Goal: Task Accomplishment & Management: Manage account settings

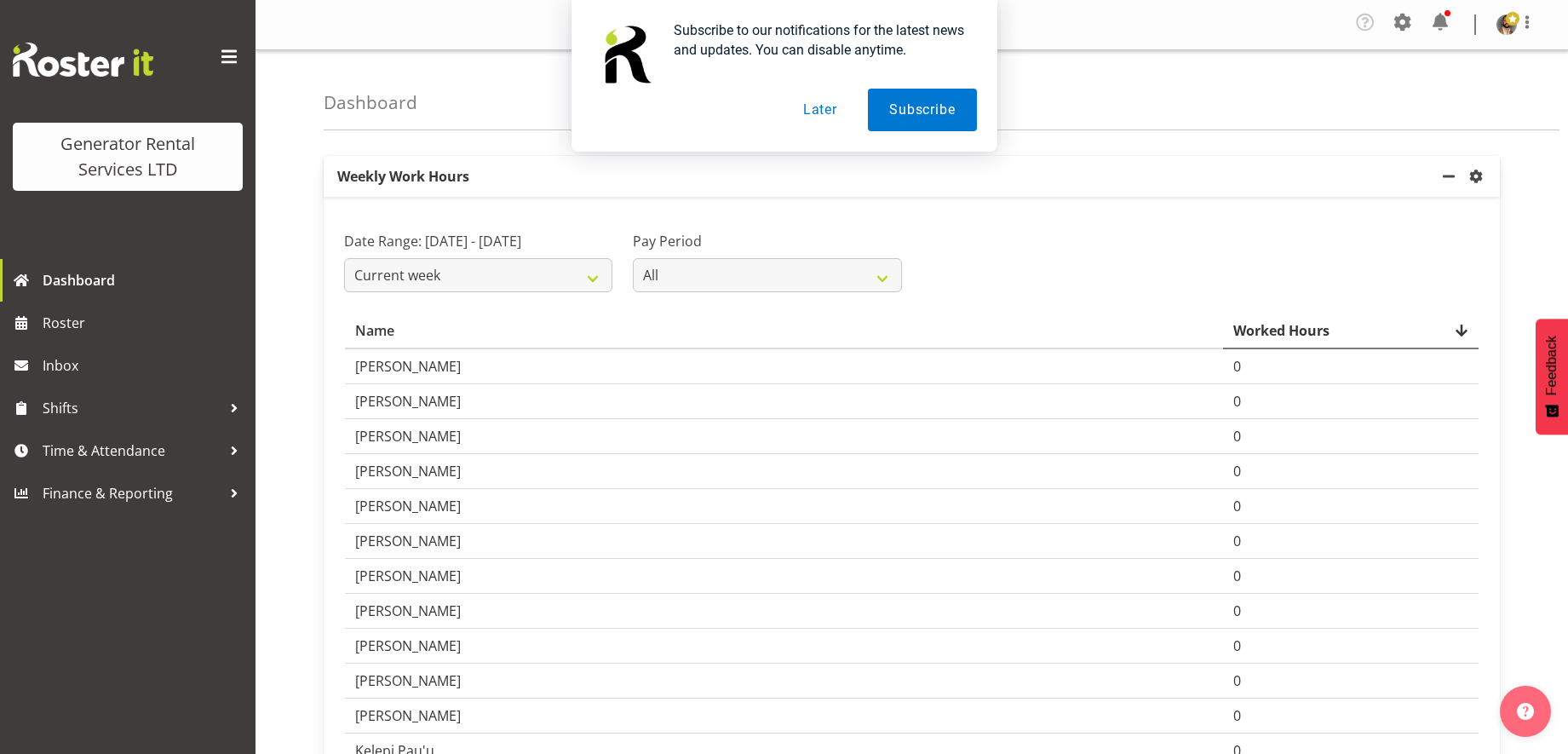
click at [830, 117] on button "Later" at bounding box center [821, 110] width 77 height 42
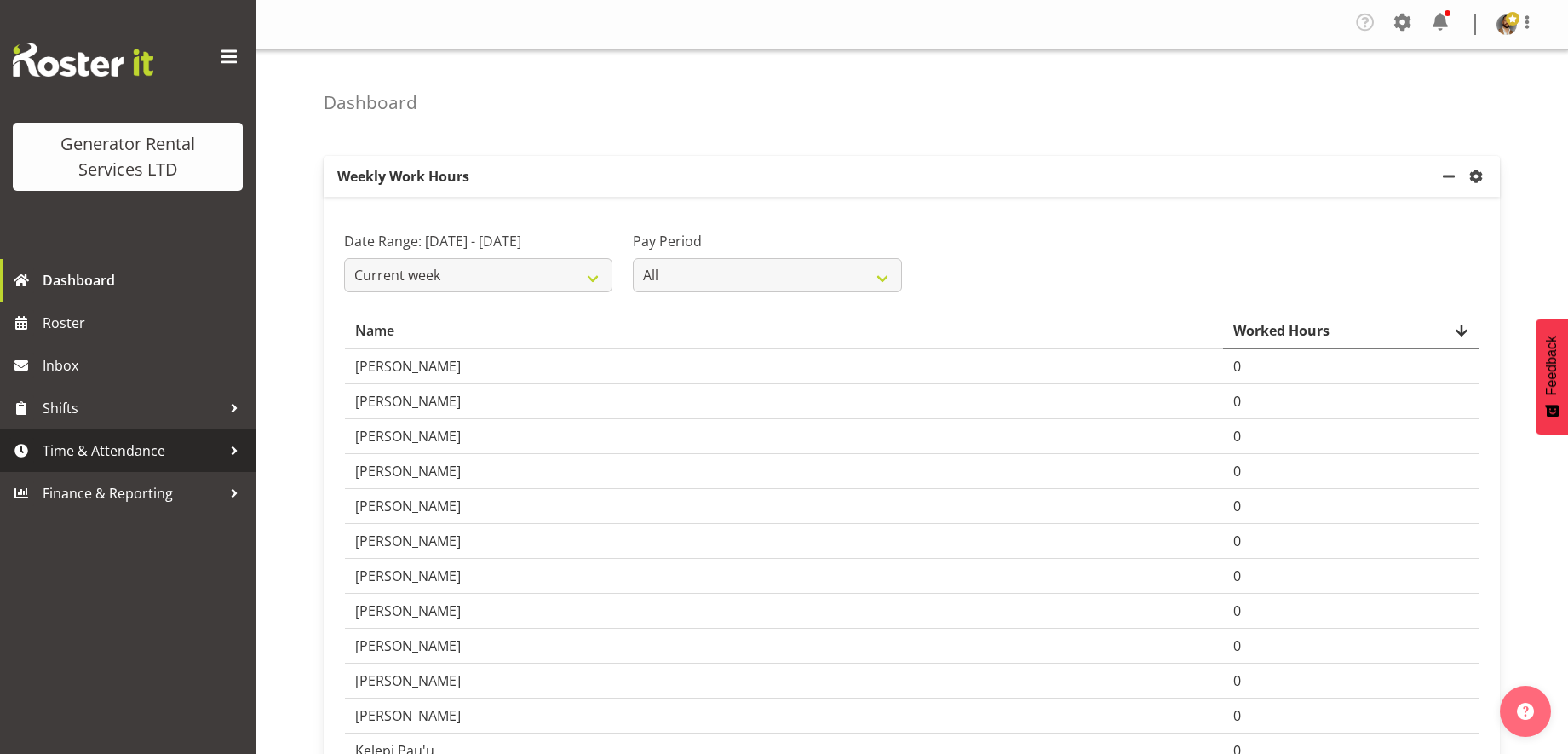
click at [234, 462] on div at bounding box center [234, 451] width 26 height 26
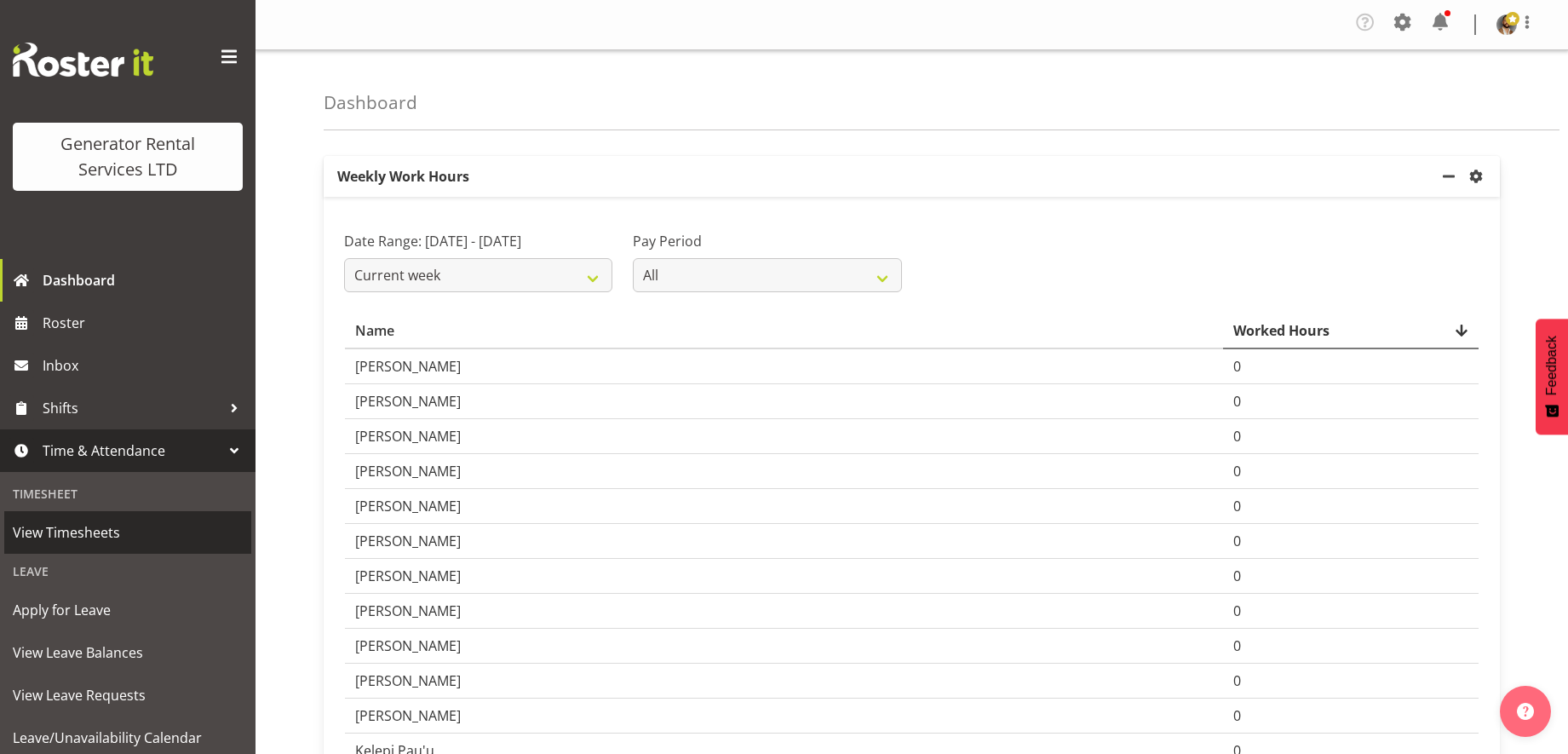
click at [102, 536] on span "View Timesheets" at bounding box center [127, 532] width 230 height 26
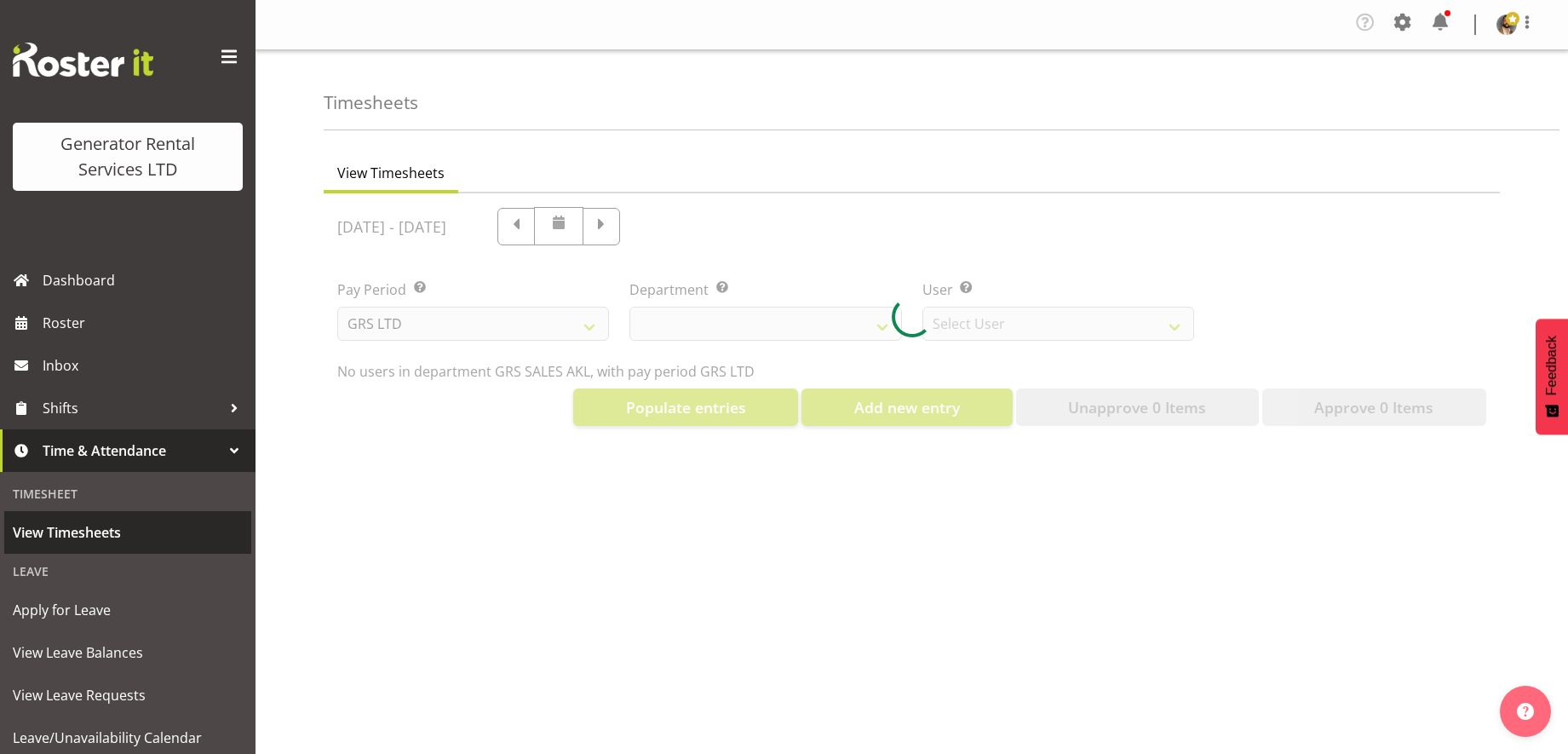
select select "141"
select select "5546"
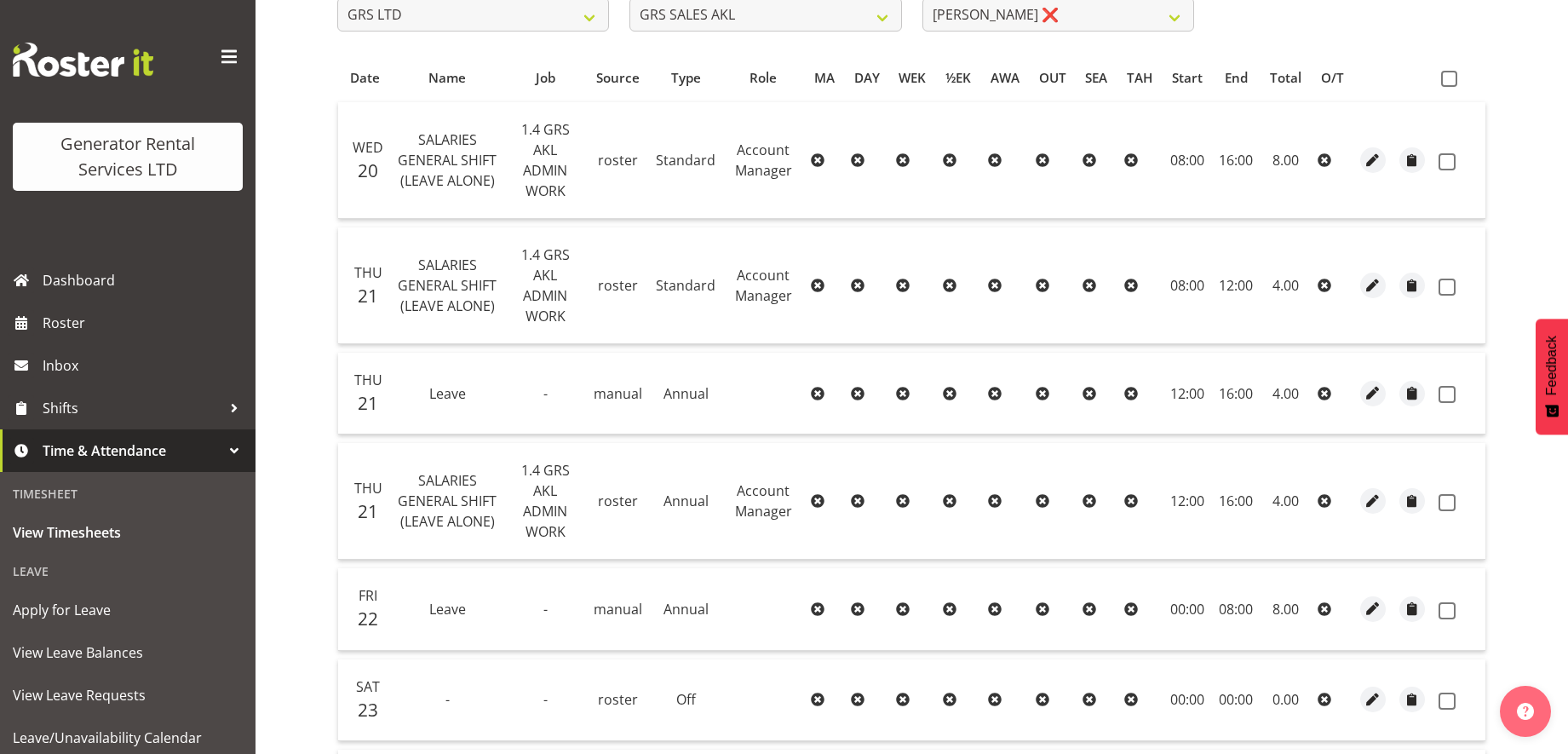
scroll to position [308, 0]
click at [1413, 402] on span "button" at bounding box center [1412, 394] width 19 height 19
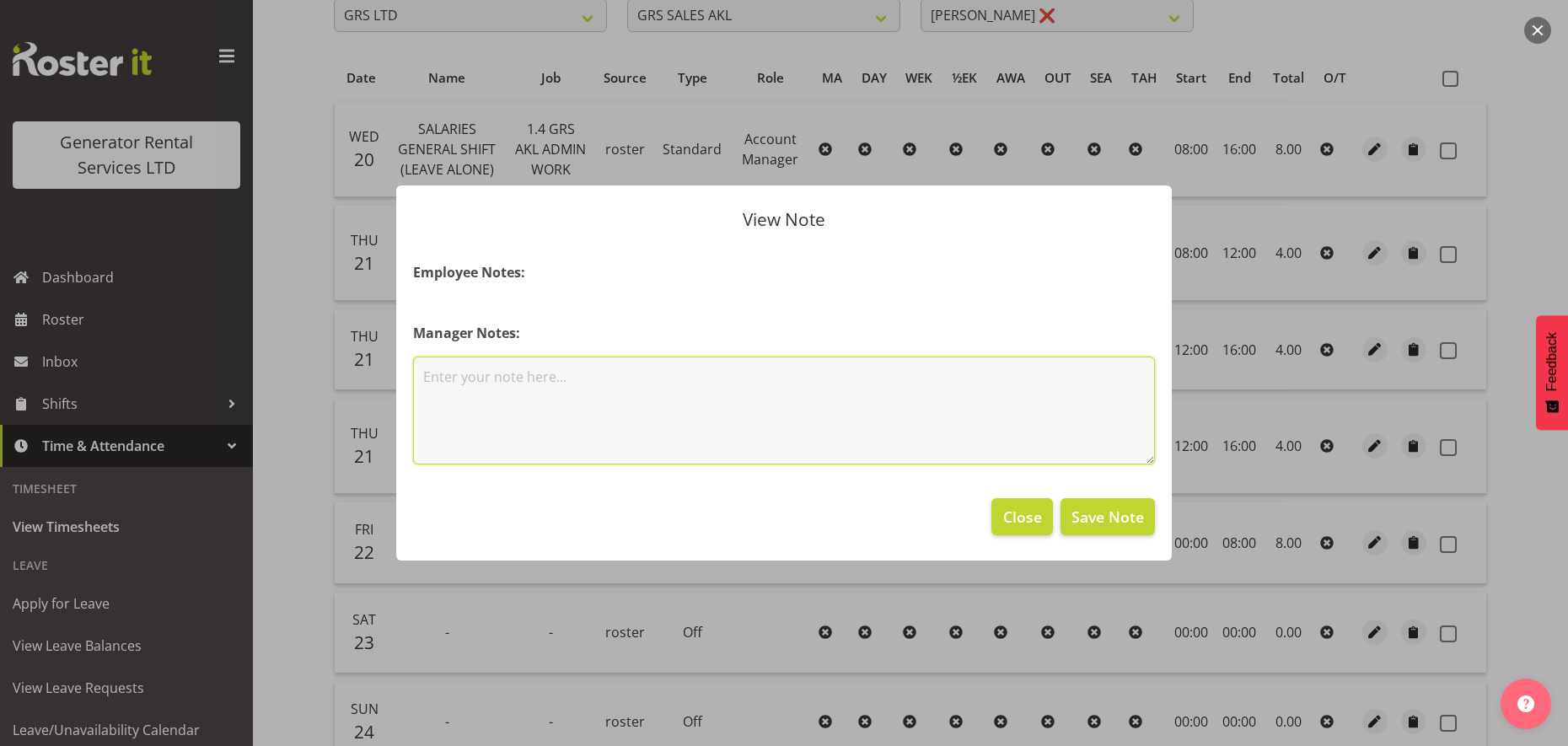
click at [869, 401] on textarea at bounding box center [784, 410] width 742 height 108
type textarea "Removing this manual entry as automated 4 hrs AL already applied"
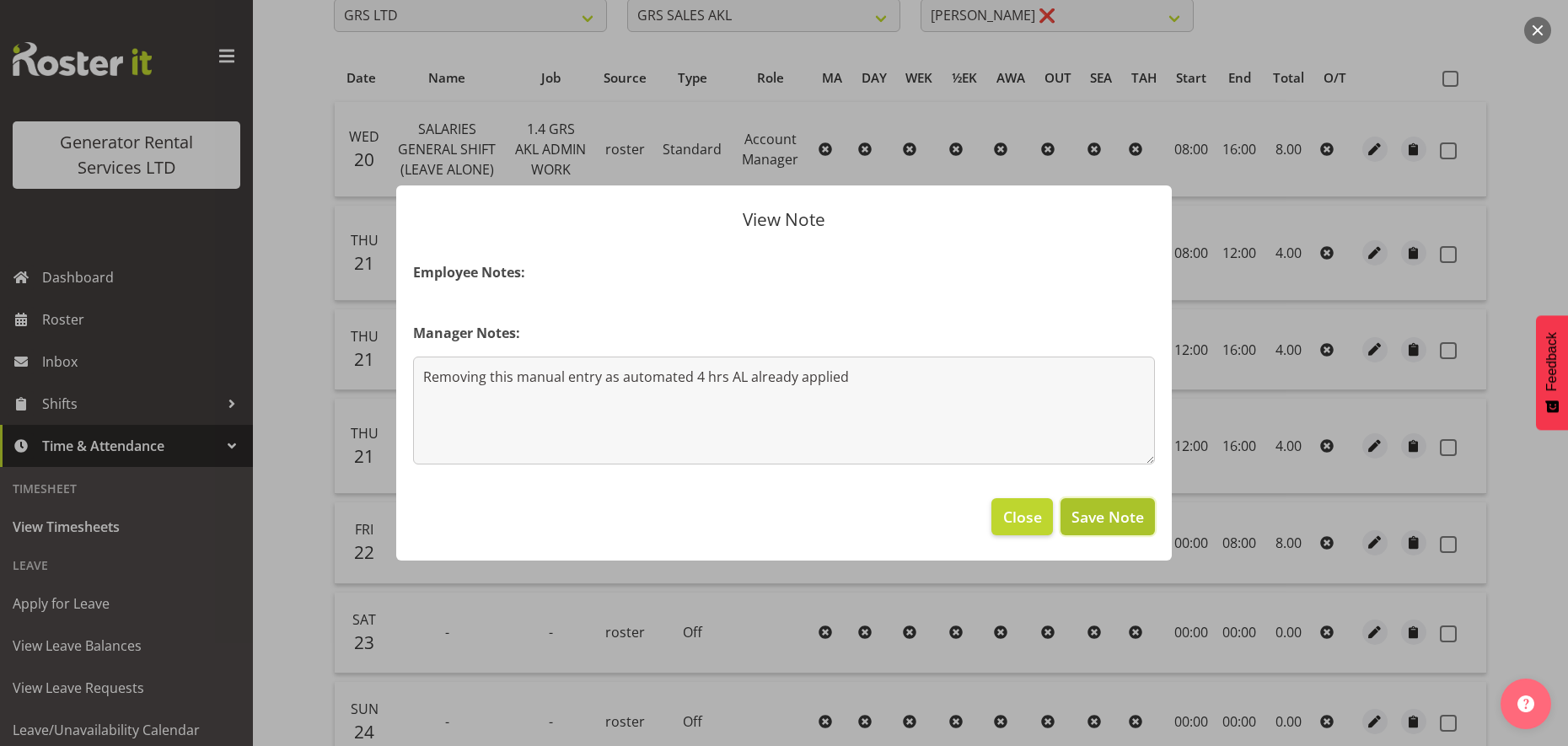
click at [1128, 514] on span "Save Note" at bounding box center [1108, 516] width 72 height 22
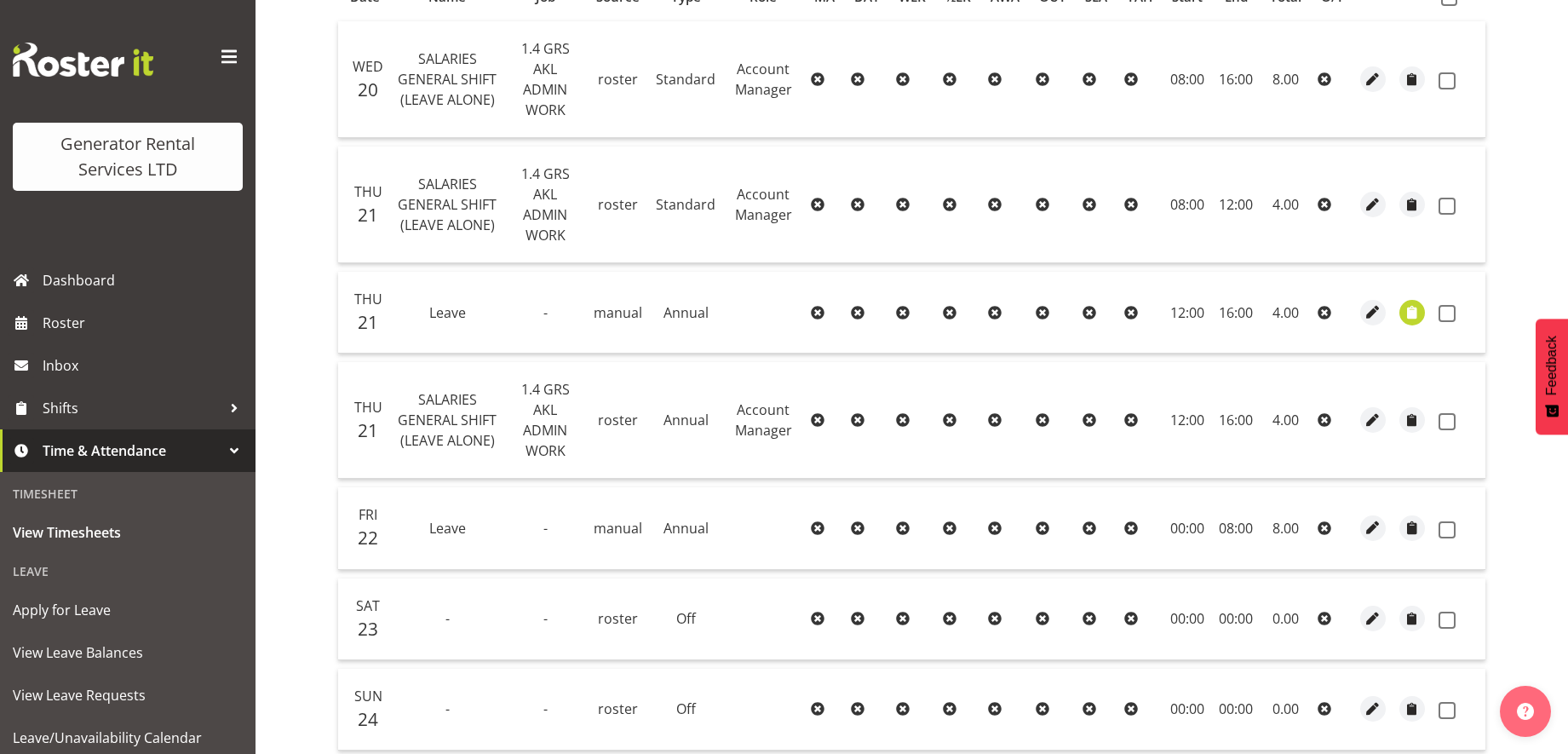
scroll to position [389, 0]
click at [1522, 273] on div "View Timesheets August 20th - August 26th 2025 Pay Period Select which pay peri…" at bounding box center [946, 446] width 1244 height 1385
click at [1442, 316] on span at bounding box center [1448, 314] width 17 height 17
checkbox input "true"
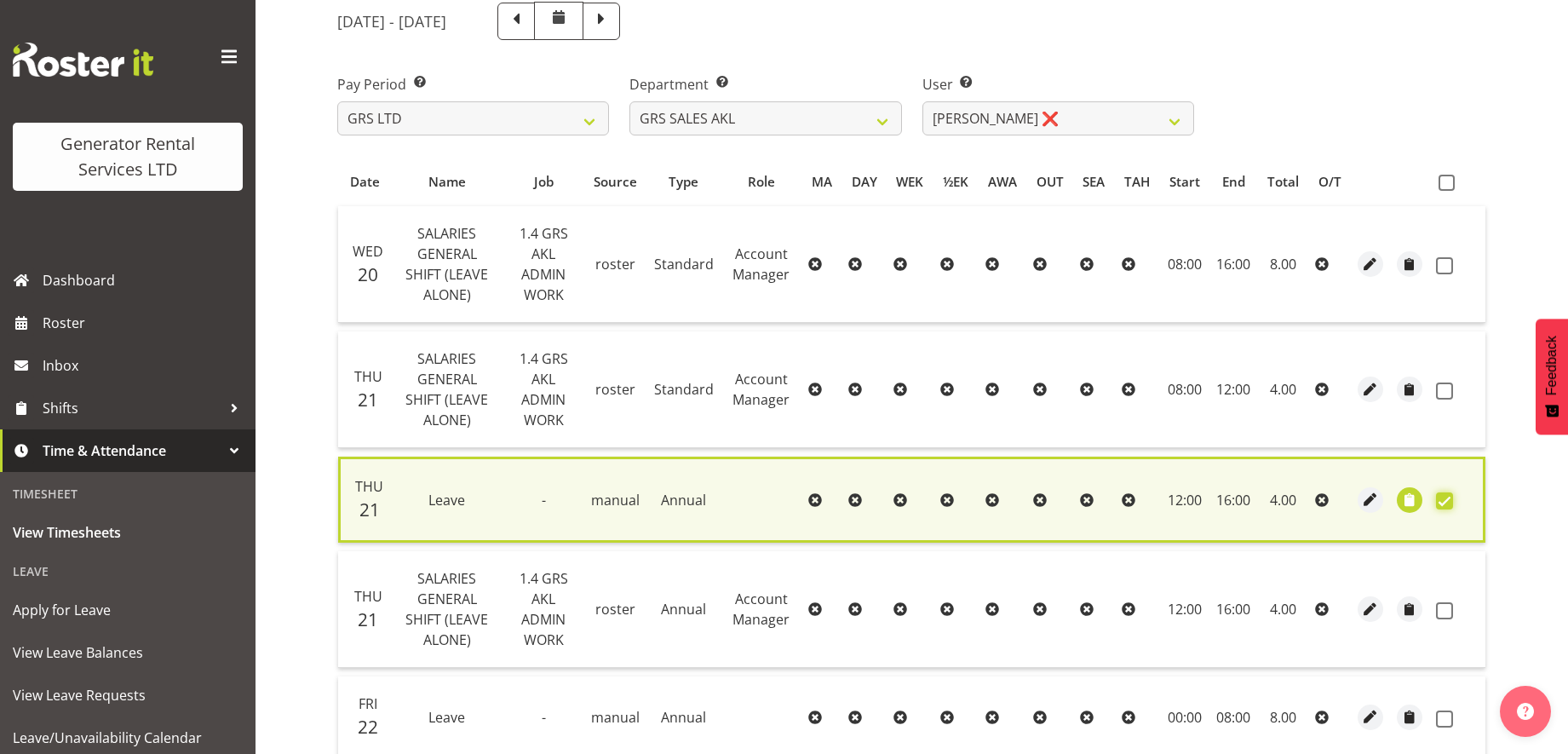
scroll to position [202, 0]
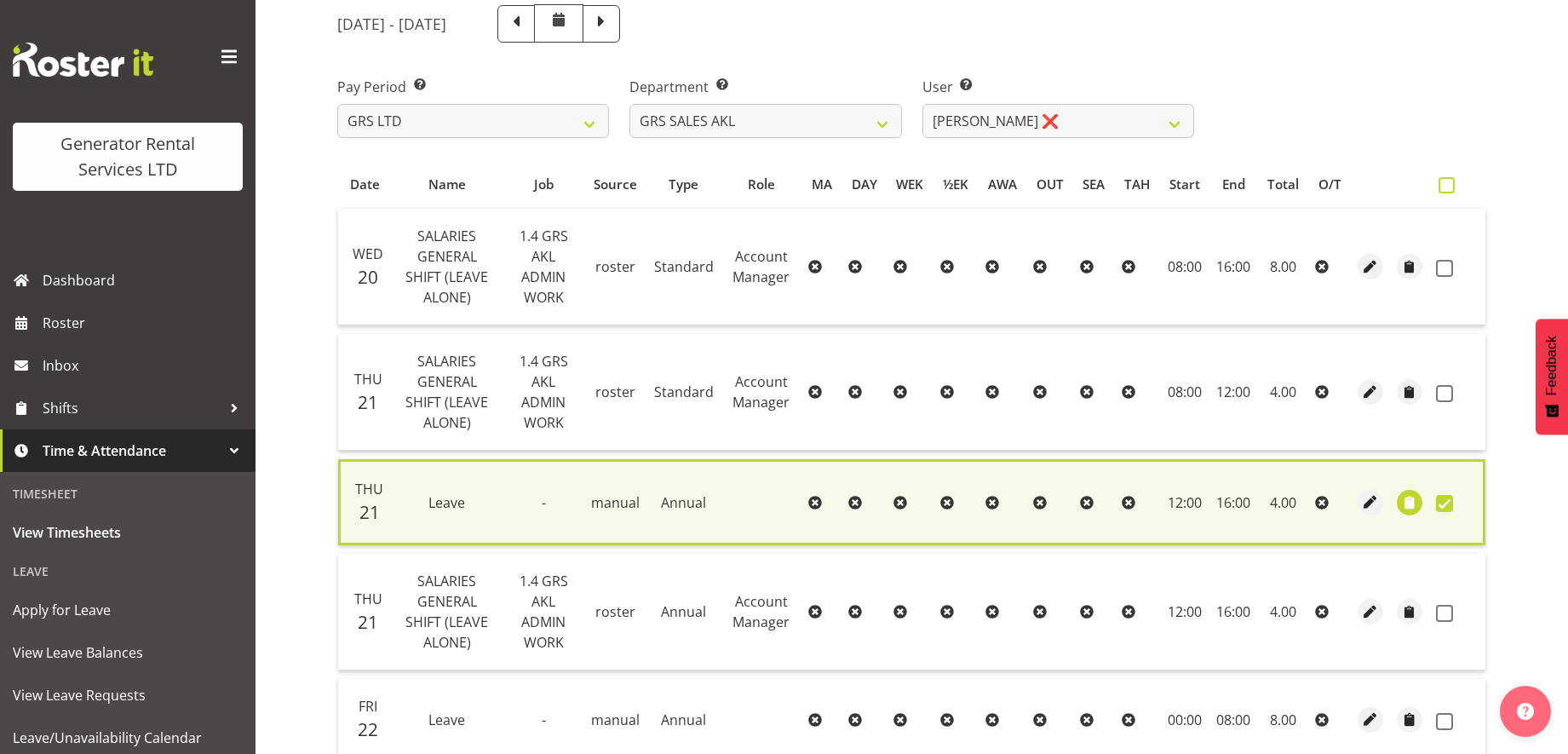
click at [1446, 182] on span at bounding box center [1447, 185] width 16 height 16
click at [1446, 182] on input "checkbox" at bounding box center [1444, 185] width 11 height 11
checkbox input "true"
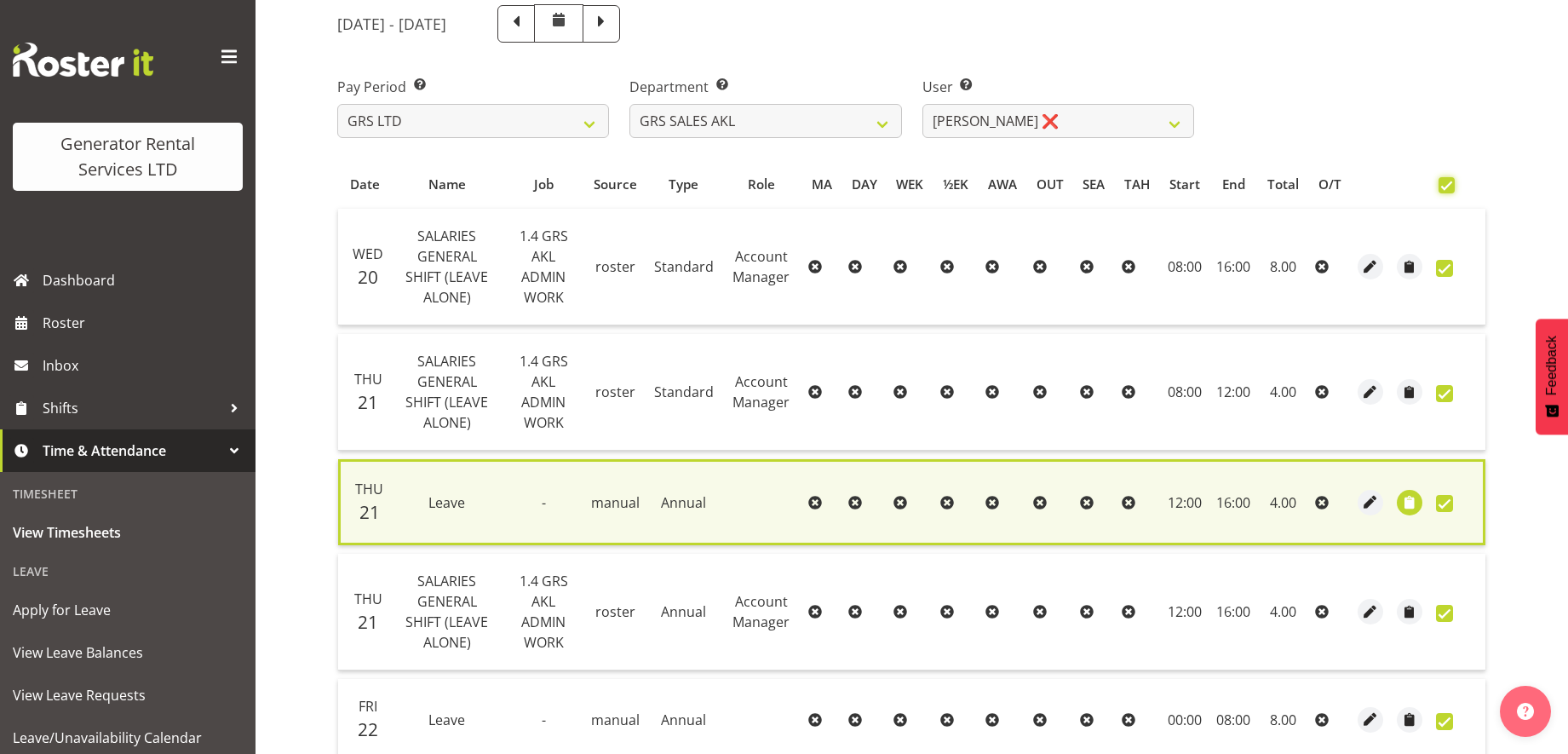
checkbox input "true"
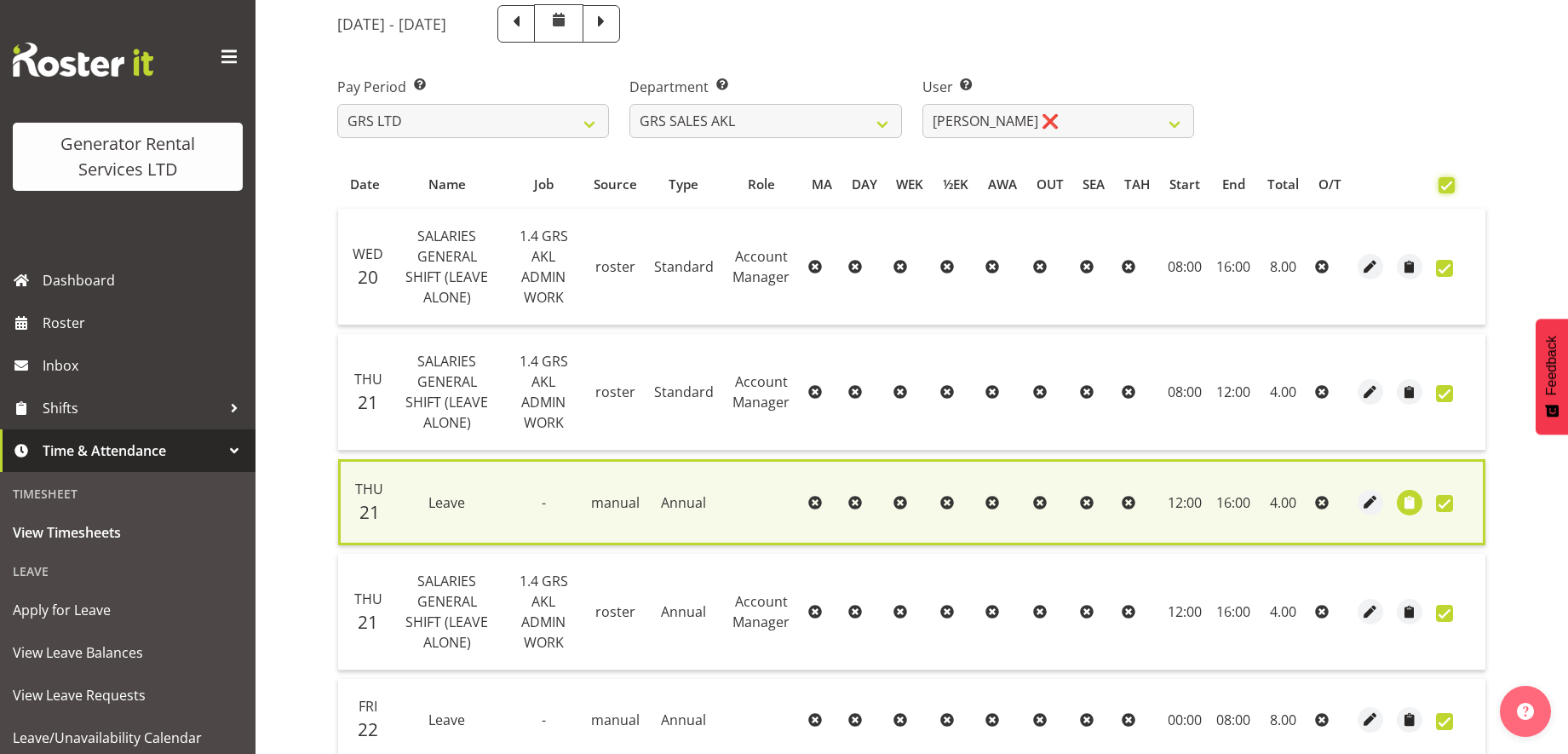
checkbox input "true"
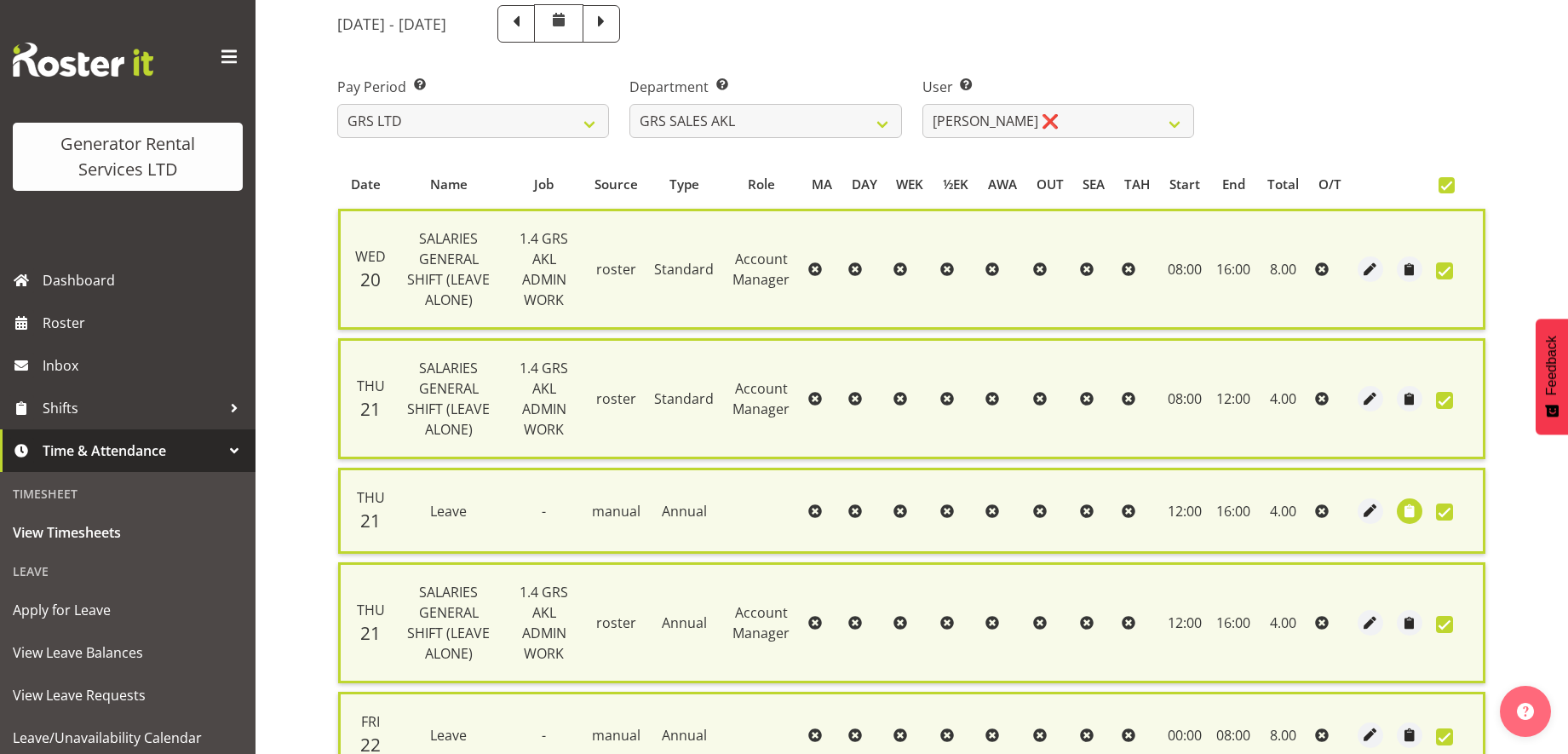
click at [1448, 511] on span at bounding box center [1445, 512] width 17 height 17
checkbox input "false"
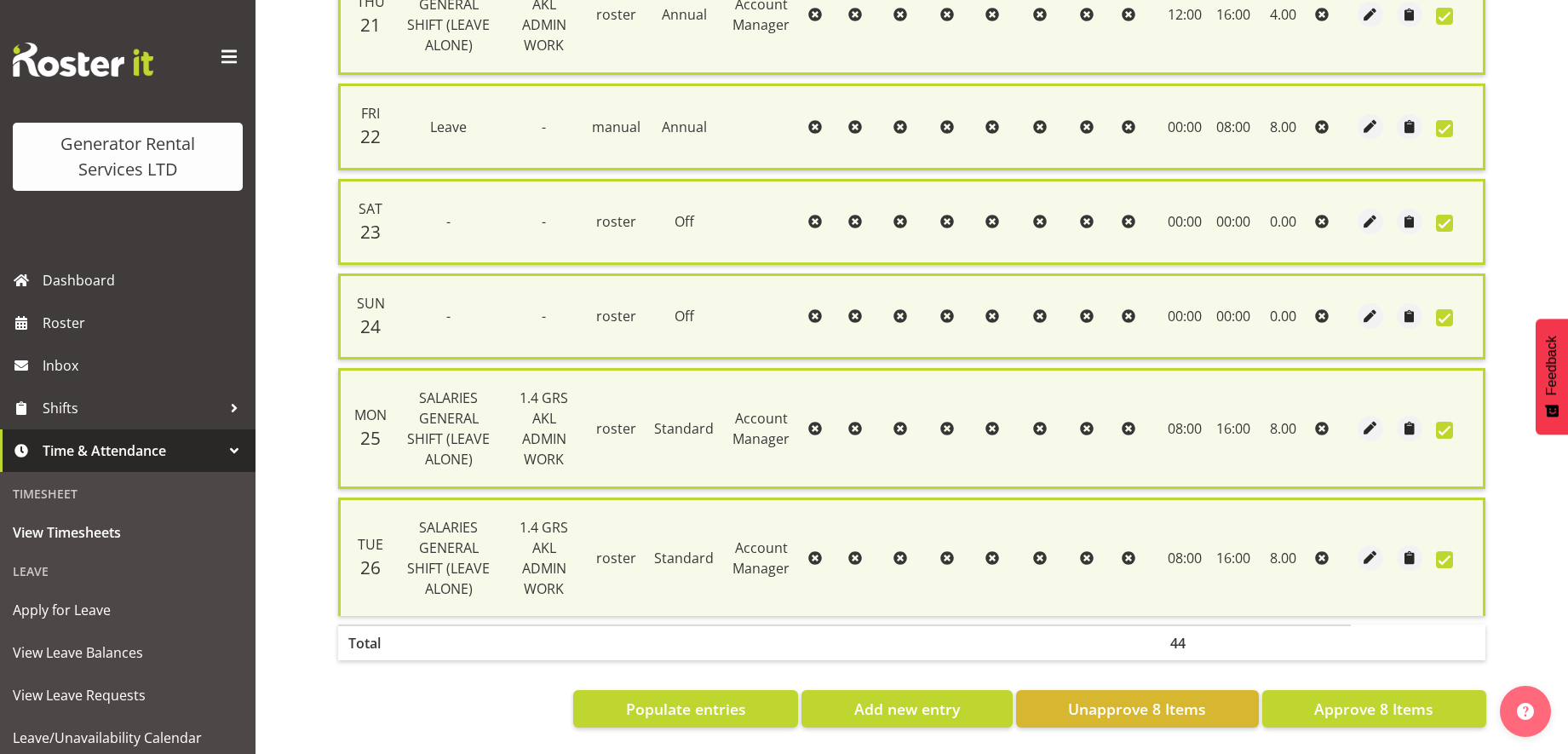
scroll to position [418, 0]
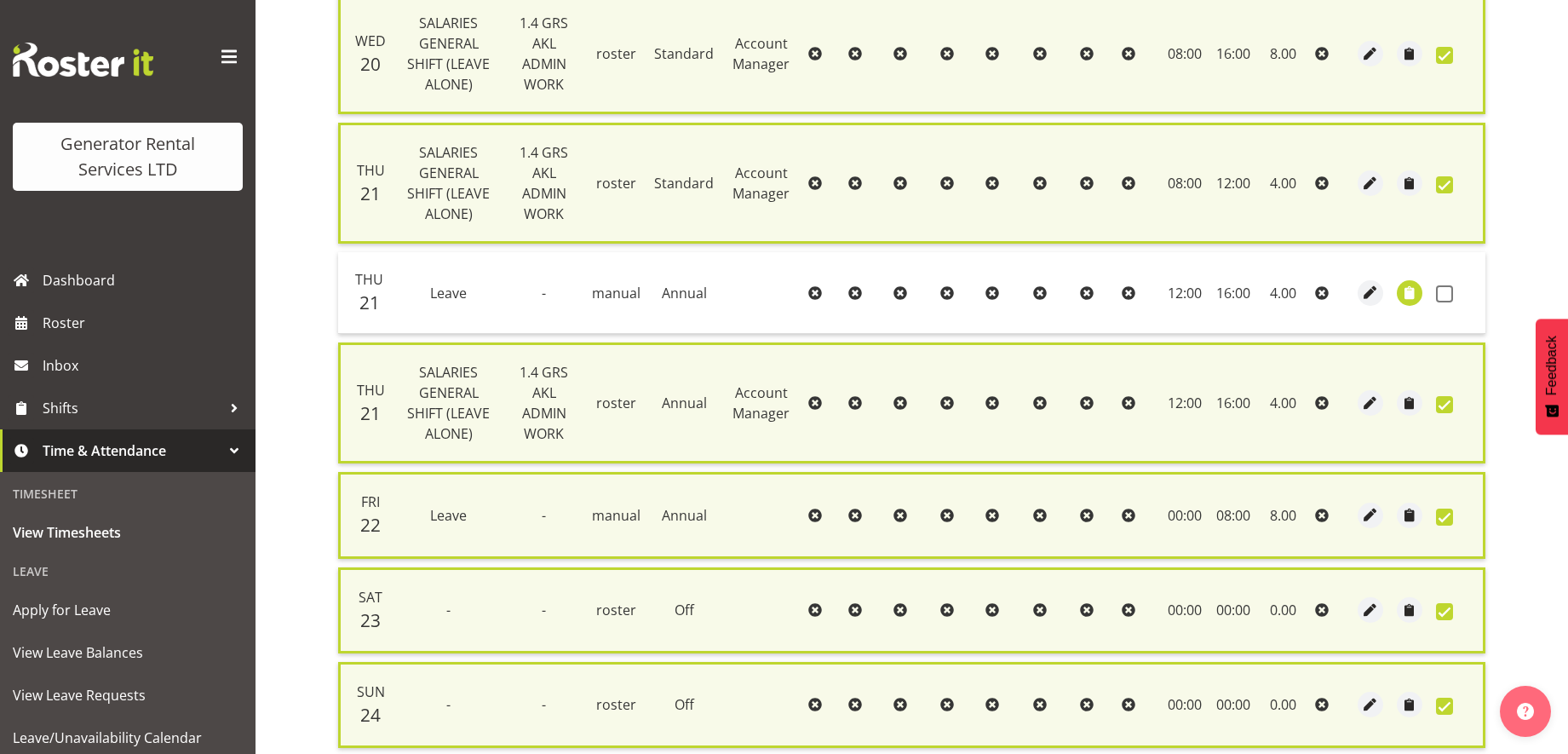
drag, startPoint x: 1322, startPoint y: 300, endPoint x: 1322, endPoint y: 288, distance: 12.0
click at [1322, 288] on span at bounding box center [1321, 292] width 13 height 18
click at [1322, 288] on icon at bounding box center [1321, 293] width 13 height 13
click at [1372, 292] on span "button" at bounding box center [1371, 293] width 19 height 19
select select "Annual"
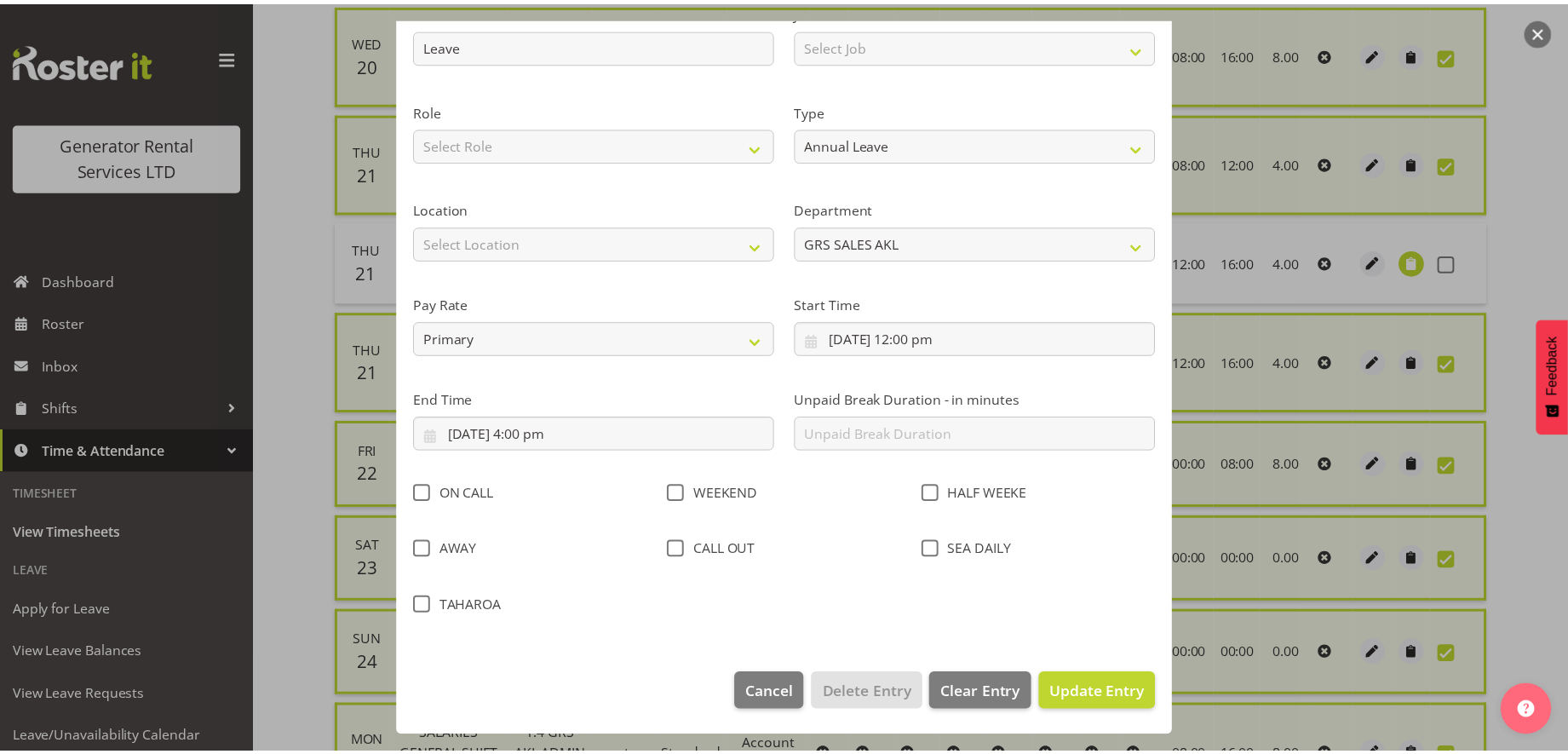
scroll to position [0, 0]
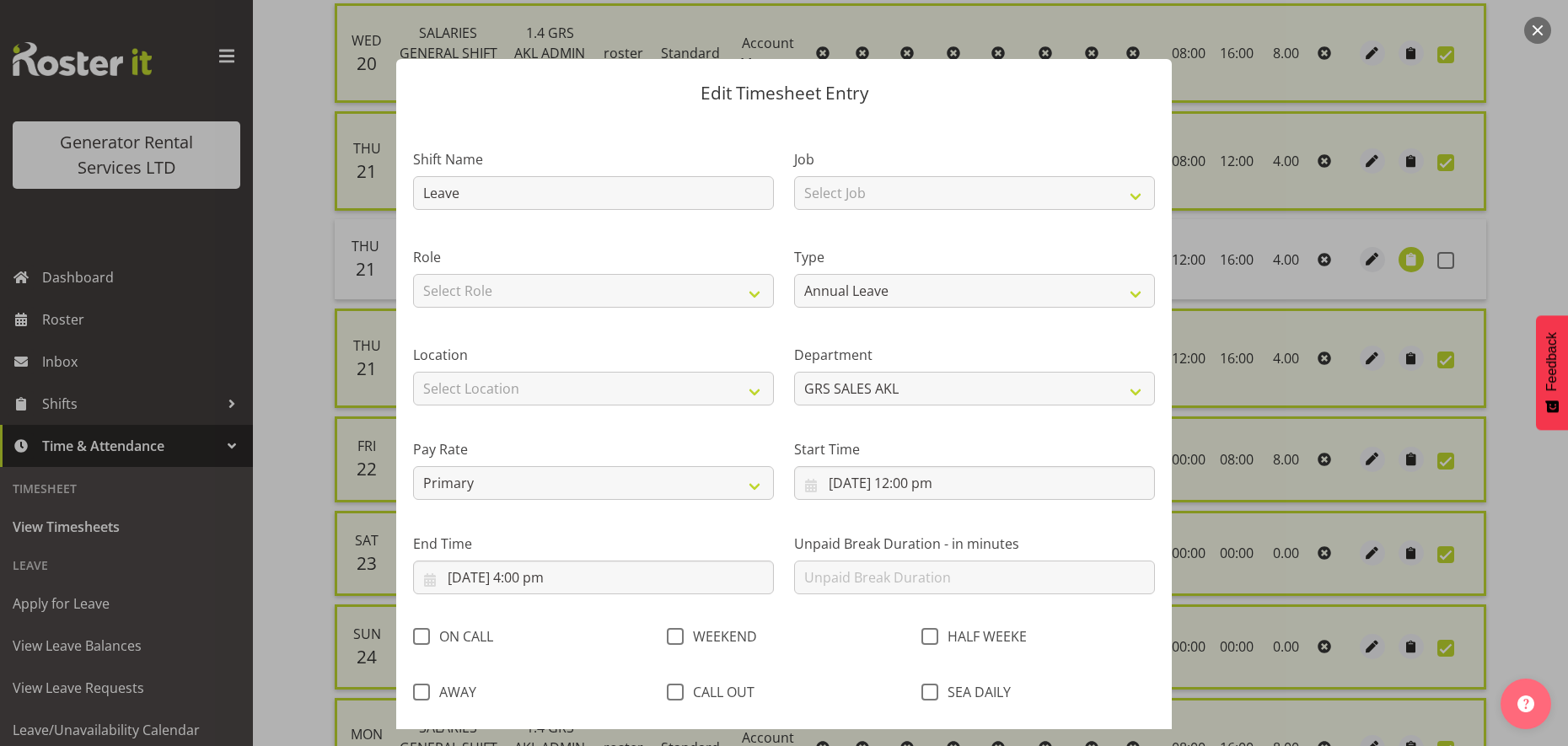
click at [1537, 32] on button "button" at bounding box center [1537, 30] width 27 height 27
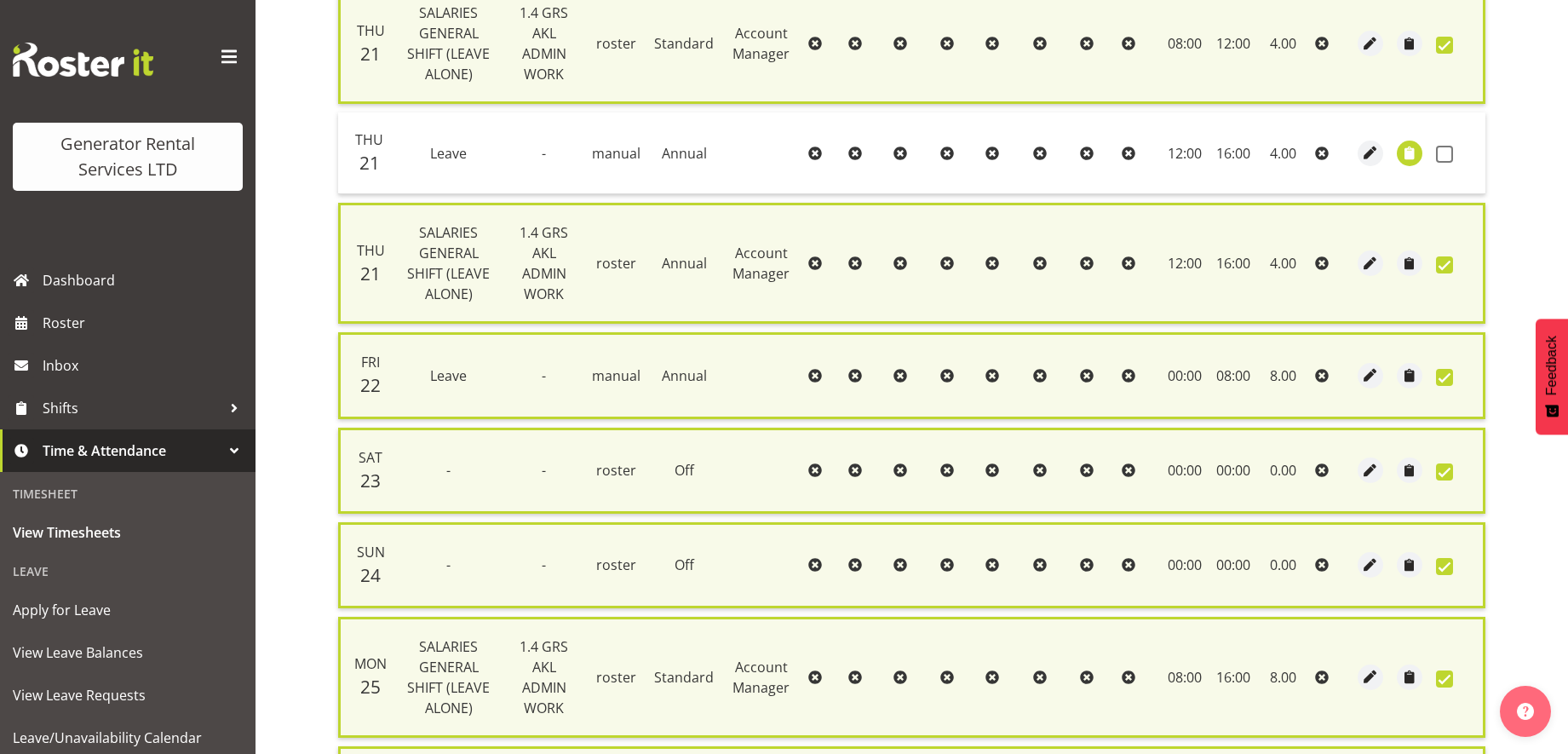
scroll to position [822, 0]
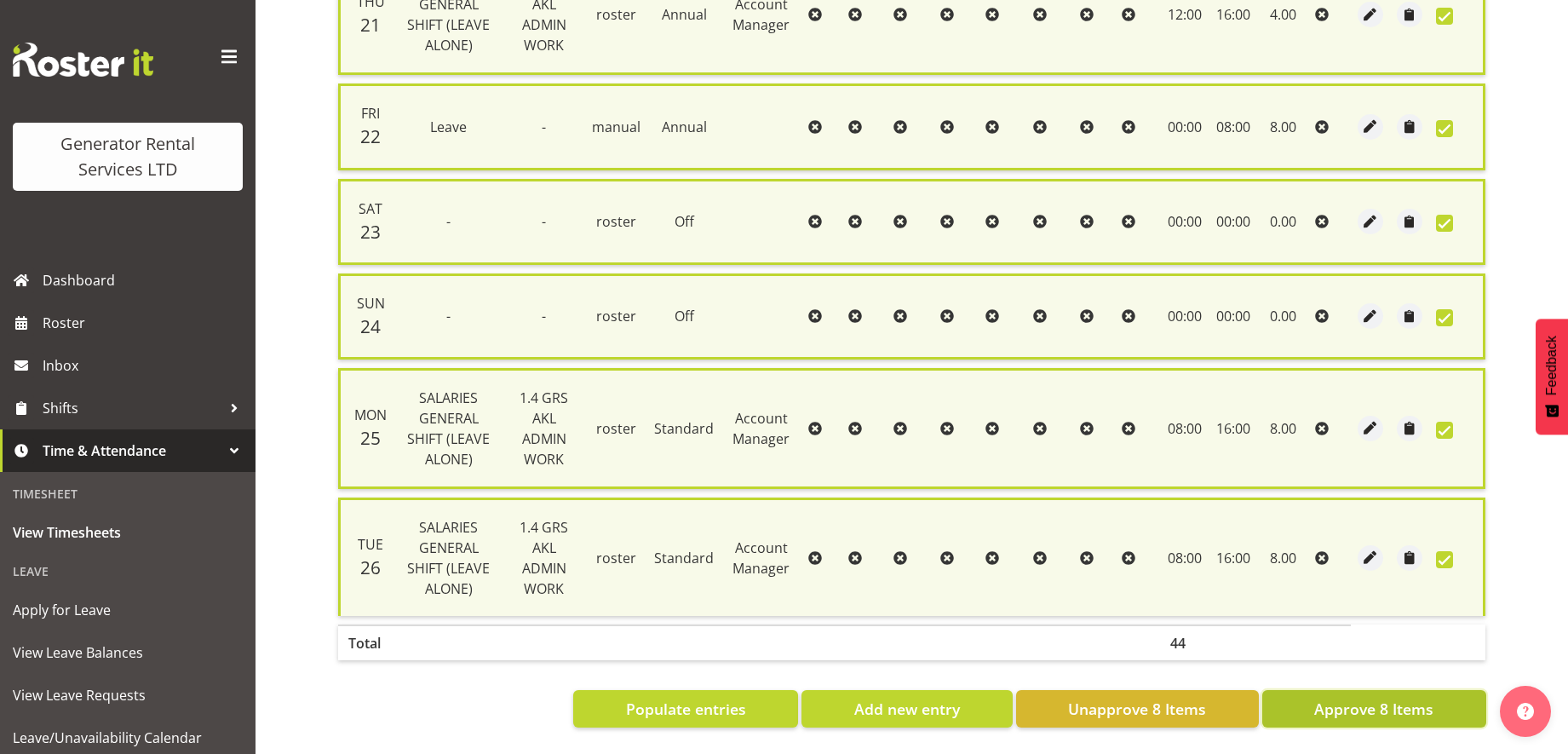
click at [1328, 697] on span "Approve 8 Items" at bounding box center [1373, 708] width 119 height 22
checkbox input "false"
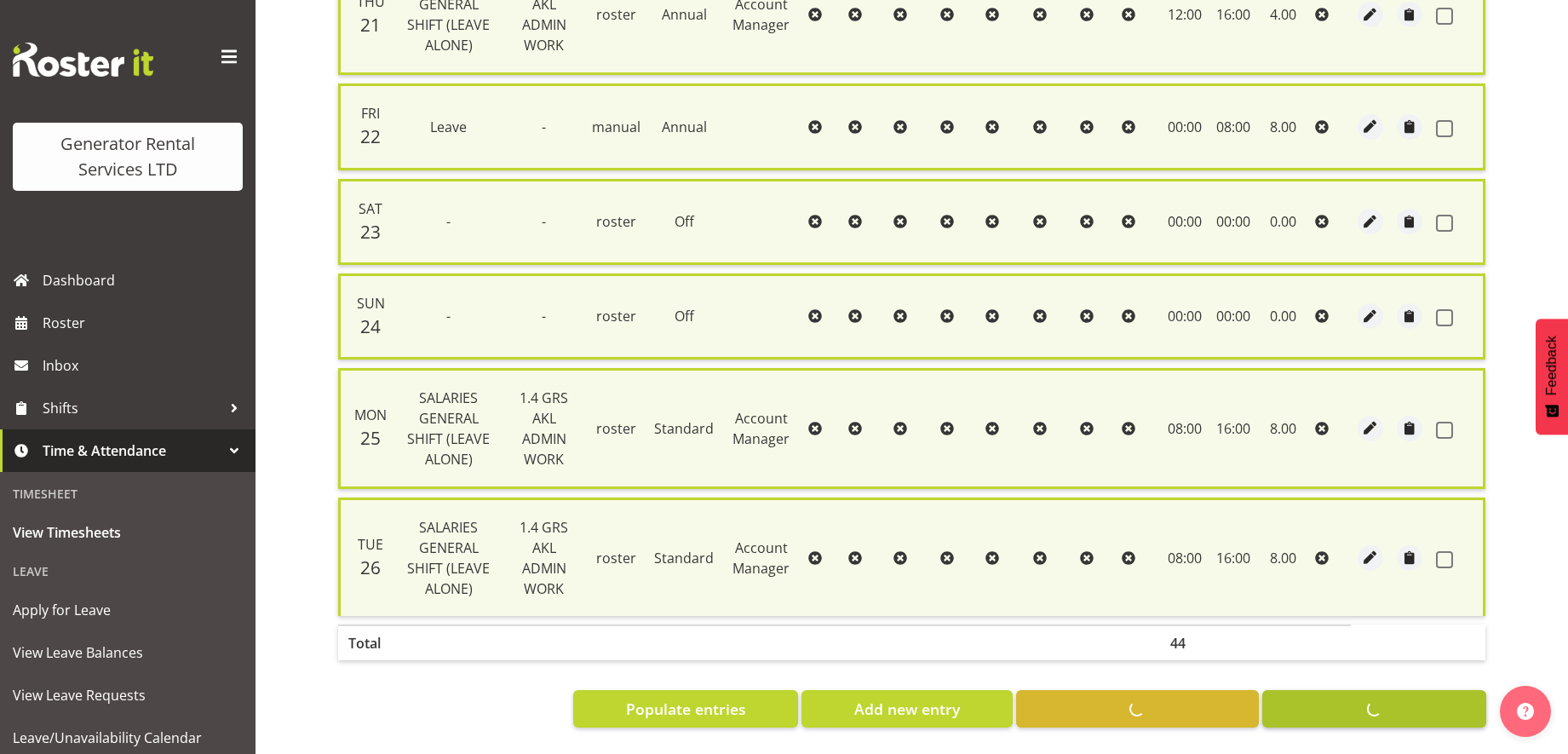
checkbox input "false"
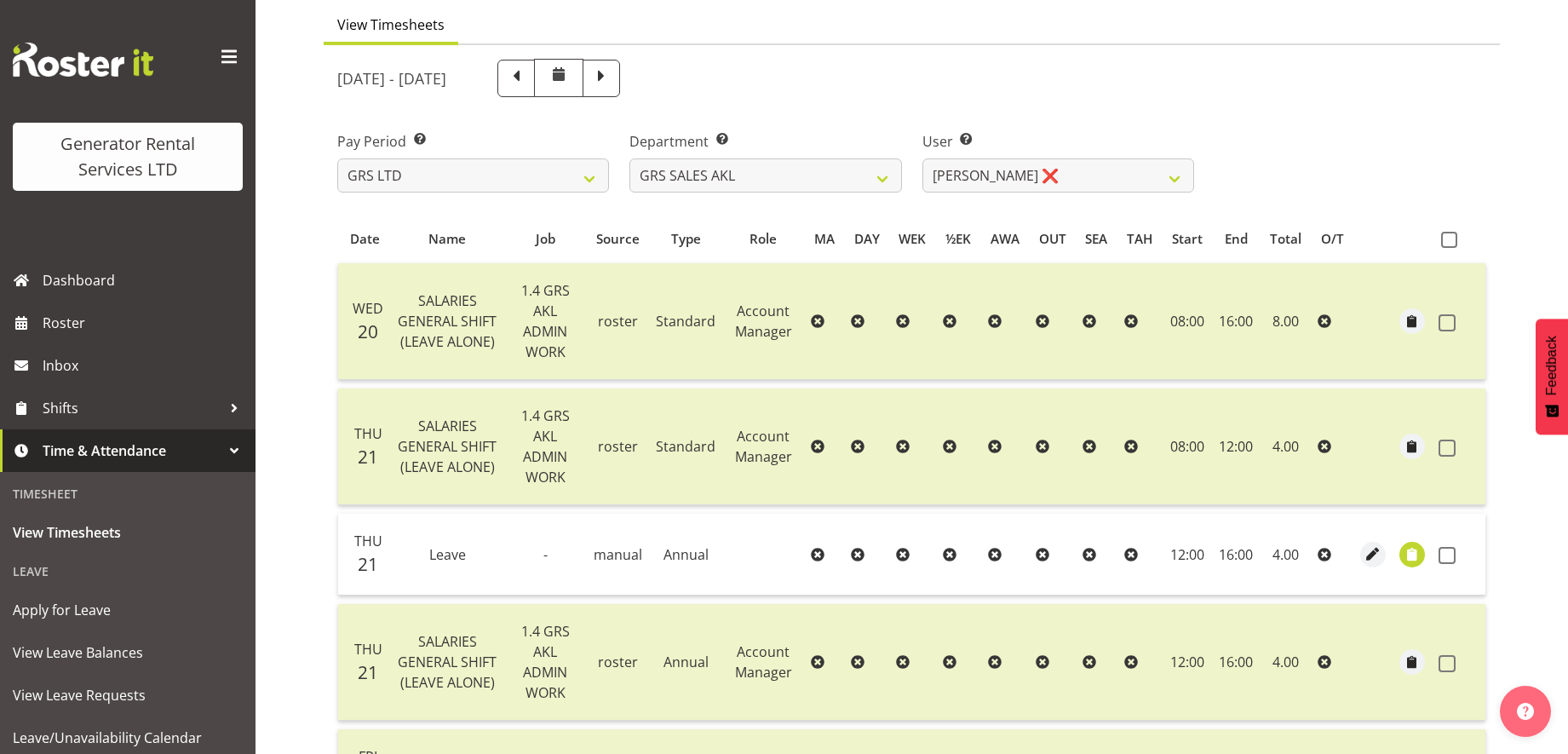
scroll to position [0, 0]
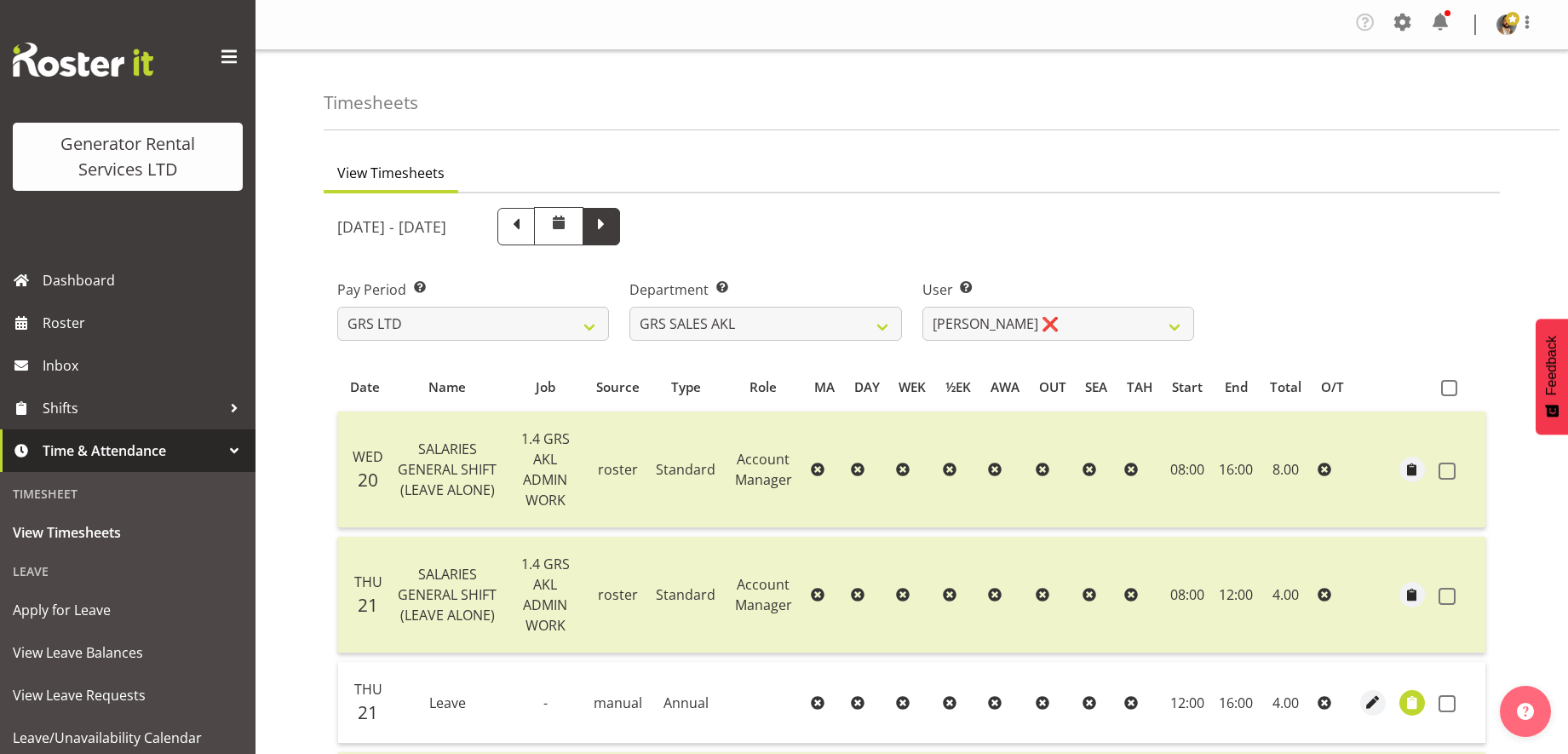
click at [620, 232] on span at bounding box center [601, 226] width 38 height 38
select select
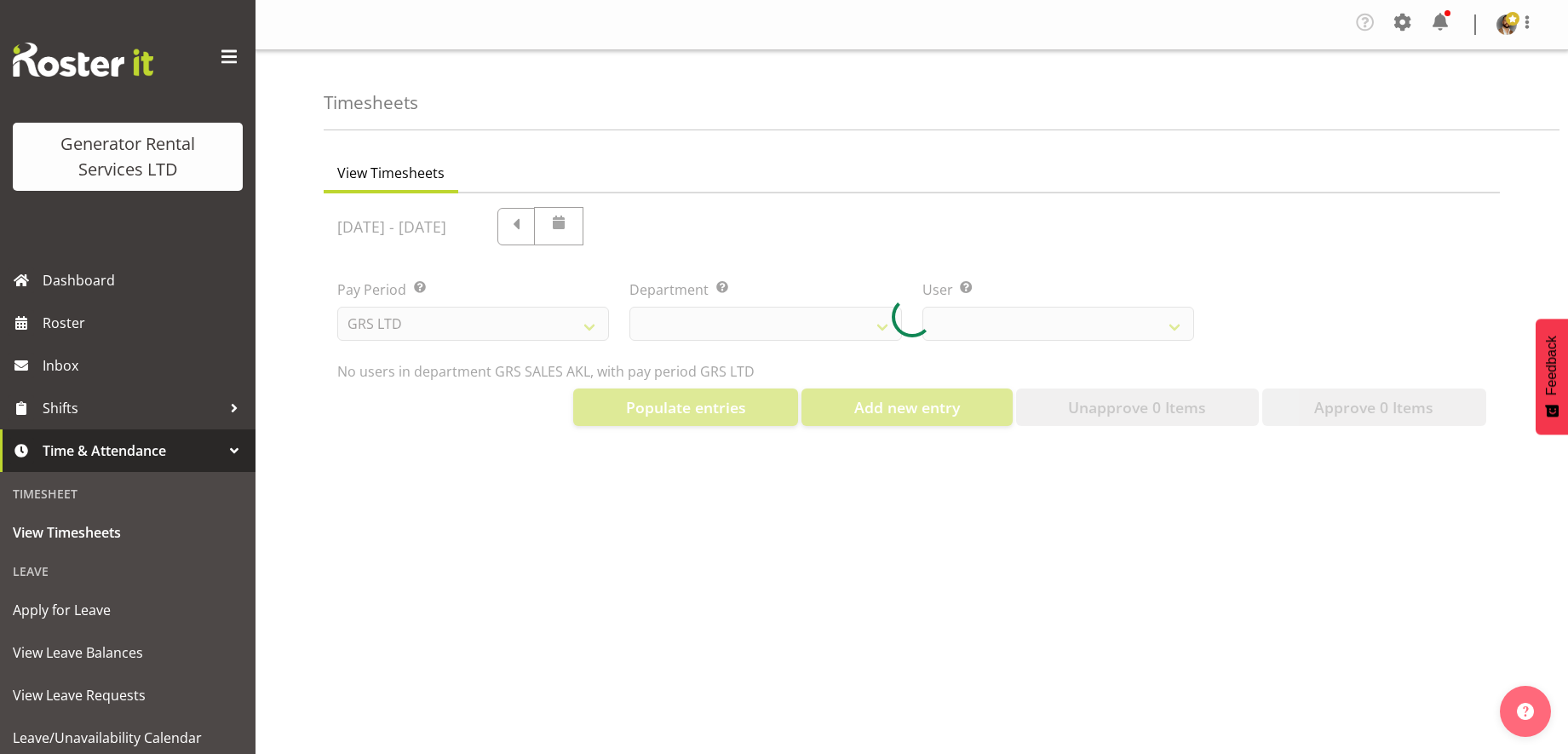
select select "141"
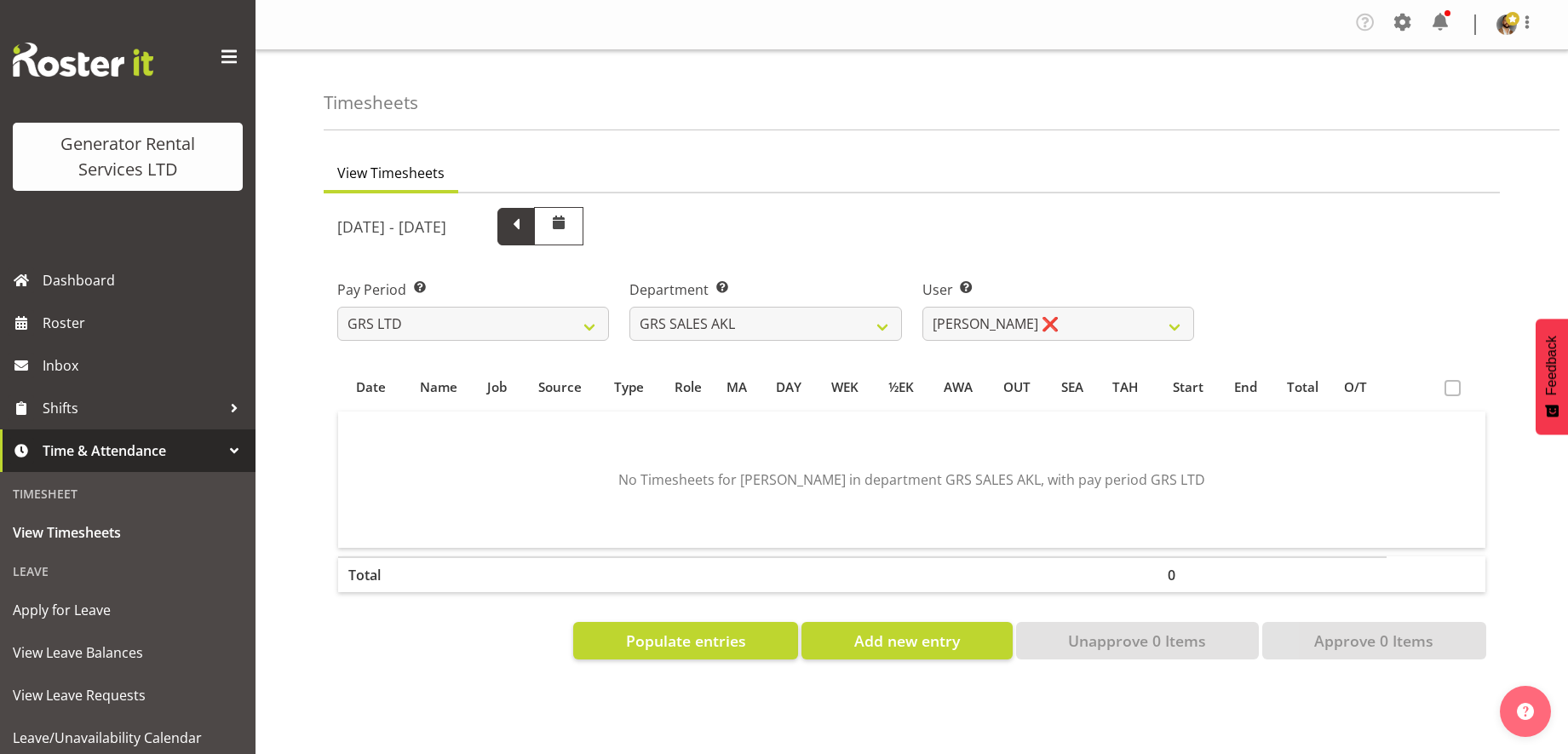
click at [527, 219] on span at bounding box center [515, 224] width 22 height 22
select select
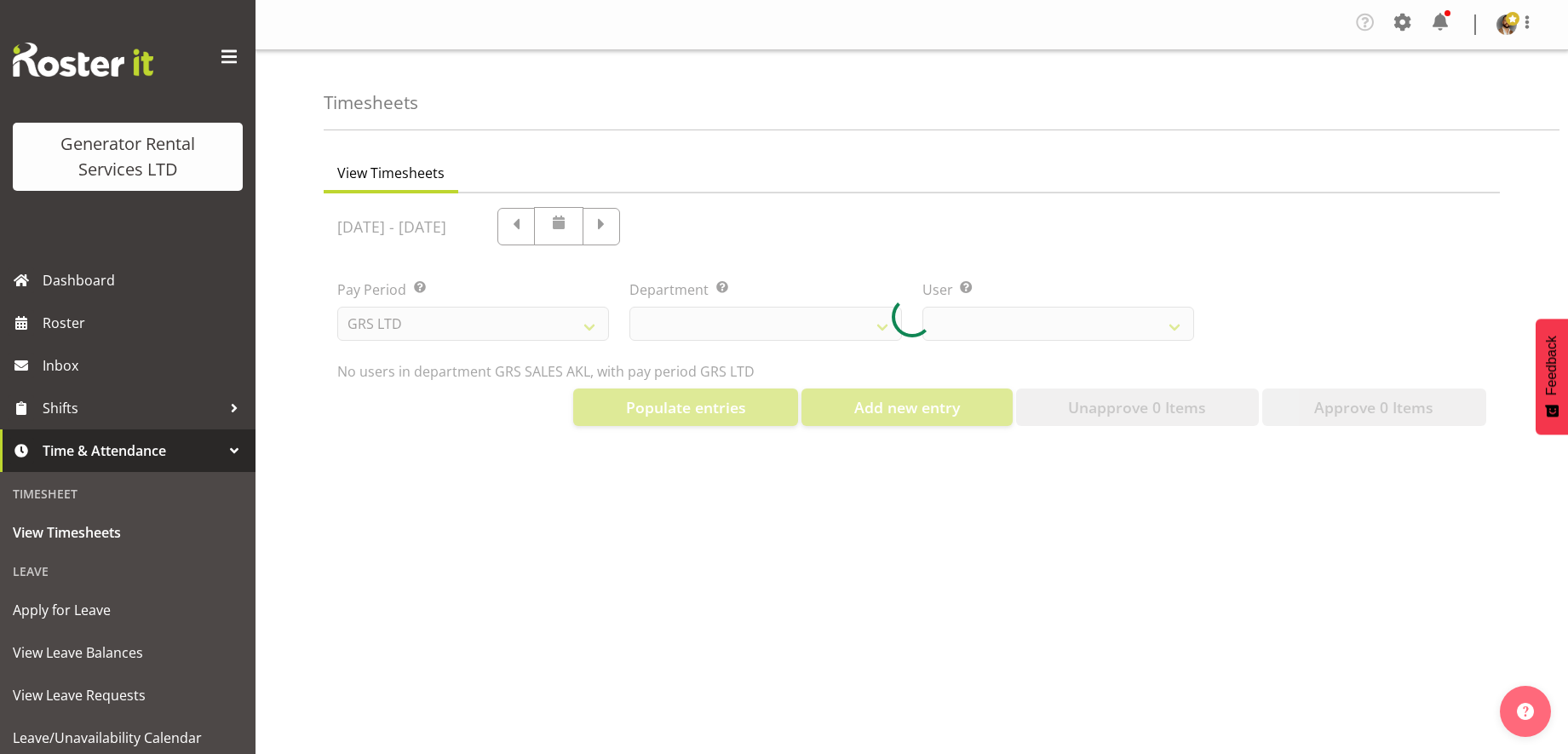
select select "141"
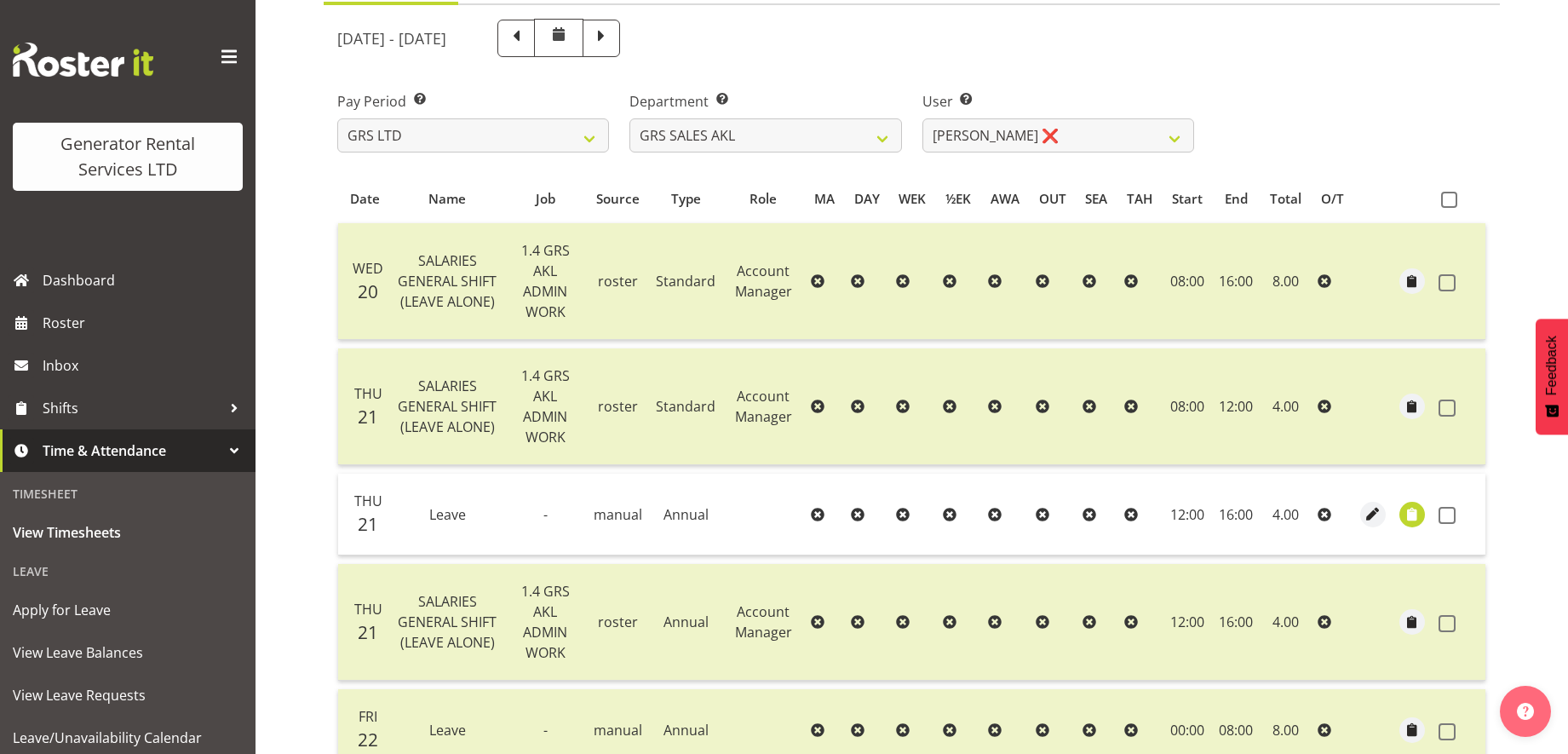
scroll to position [190, 0]
click at [1446, 511] on span at bounding box center [1448, 513] width 17 height 17
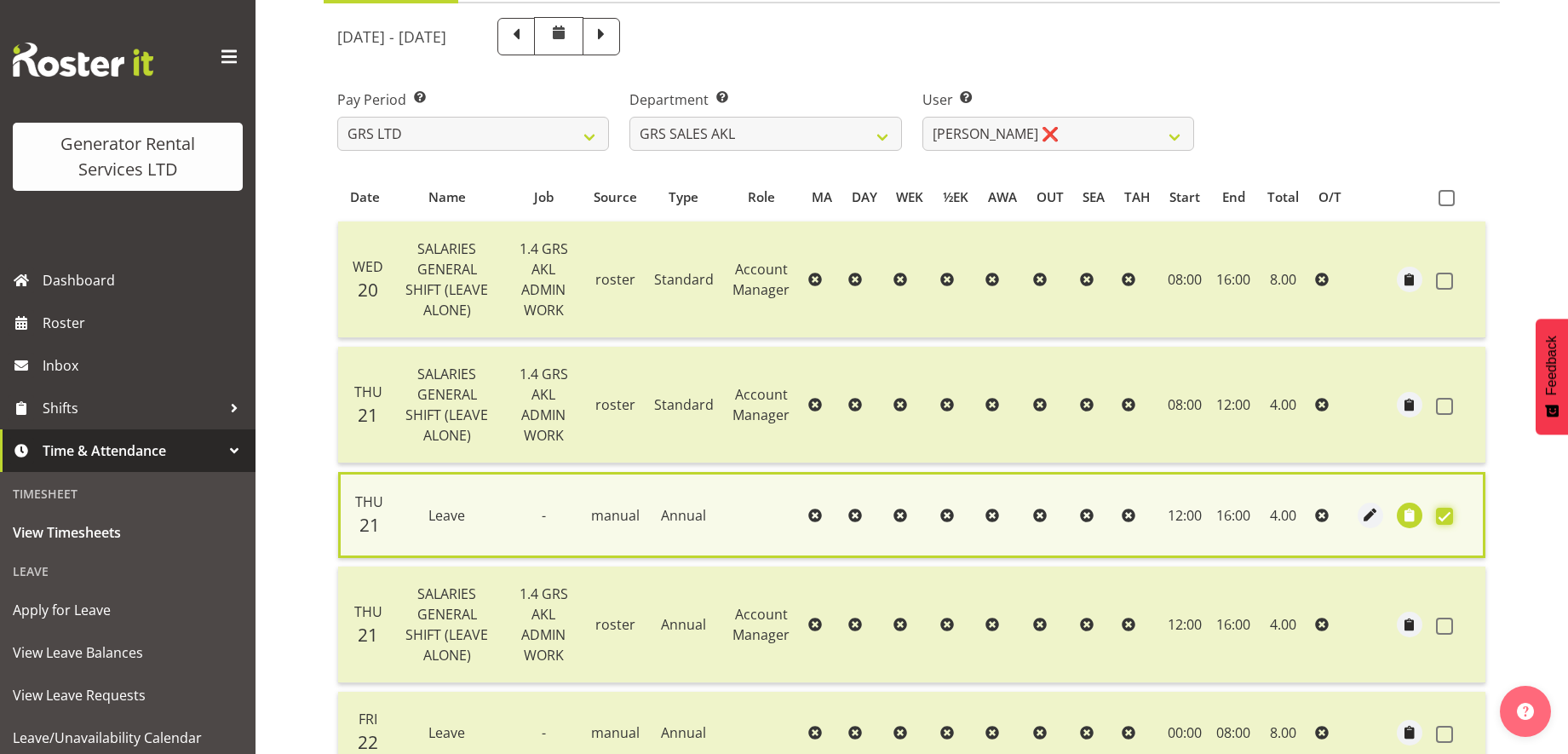
scroll to position [794, 0]
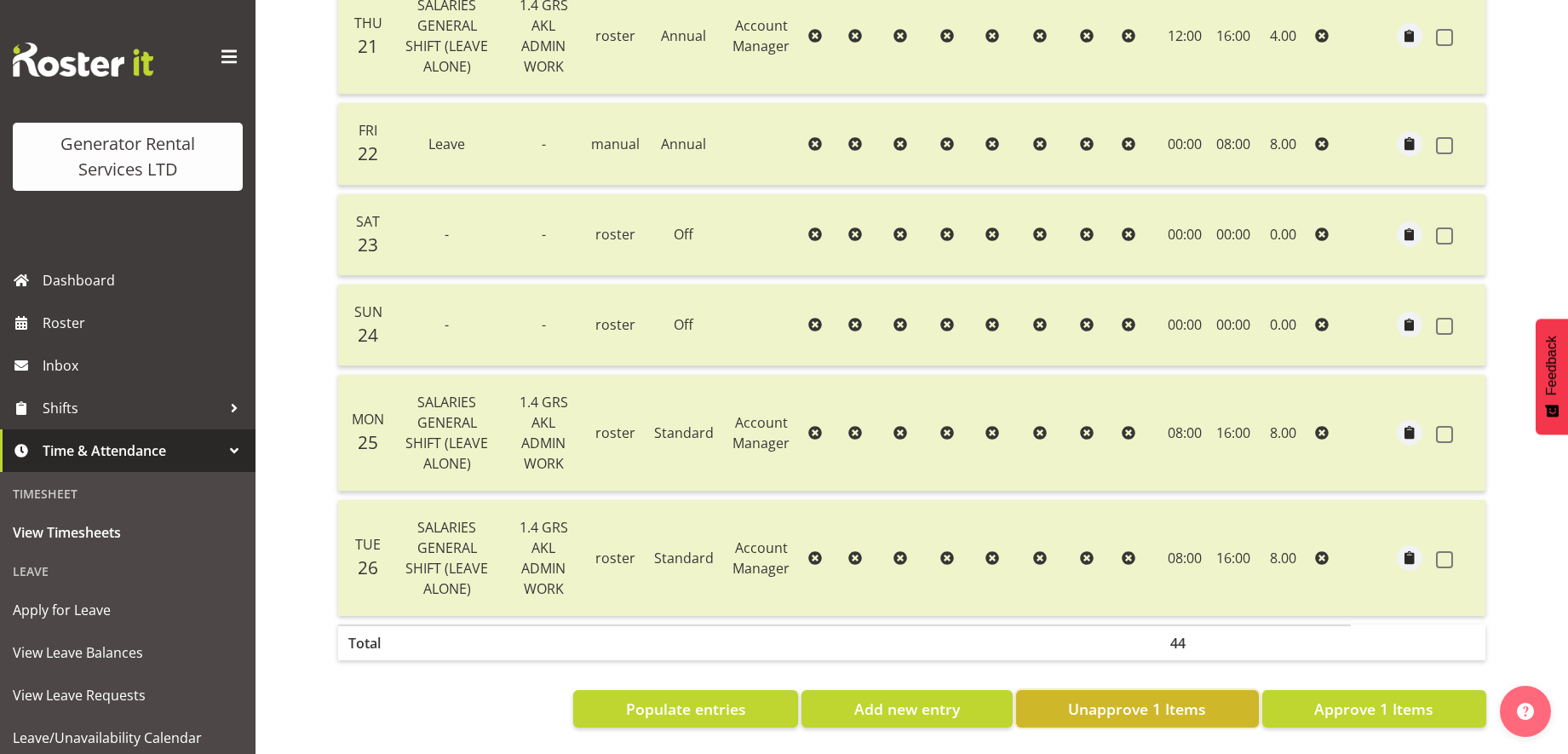
click at [1225, 694] on button "Unapprove 1 Items" at bounding box center [1137, 708] width 243 height 38
checkbox input "false"
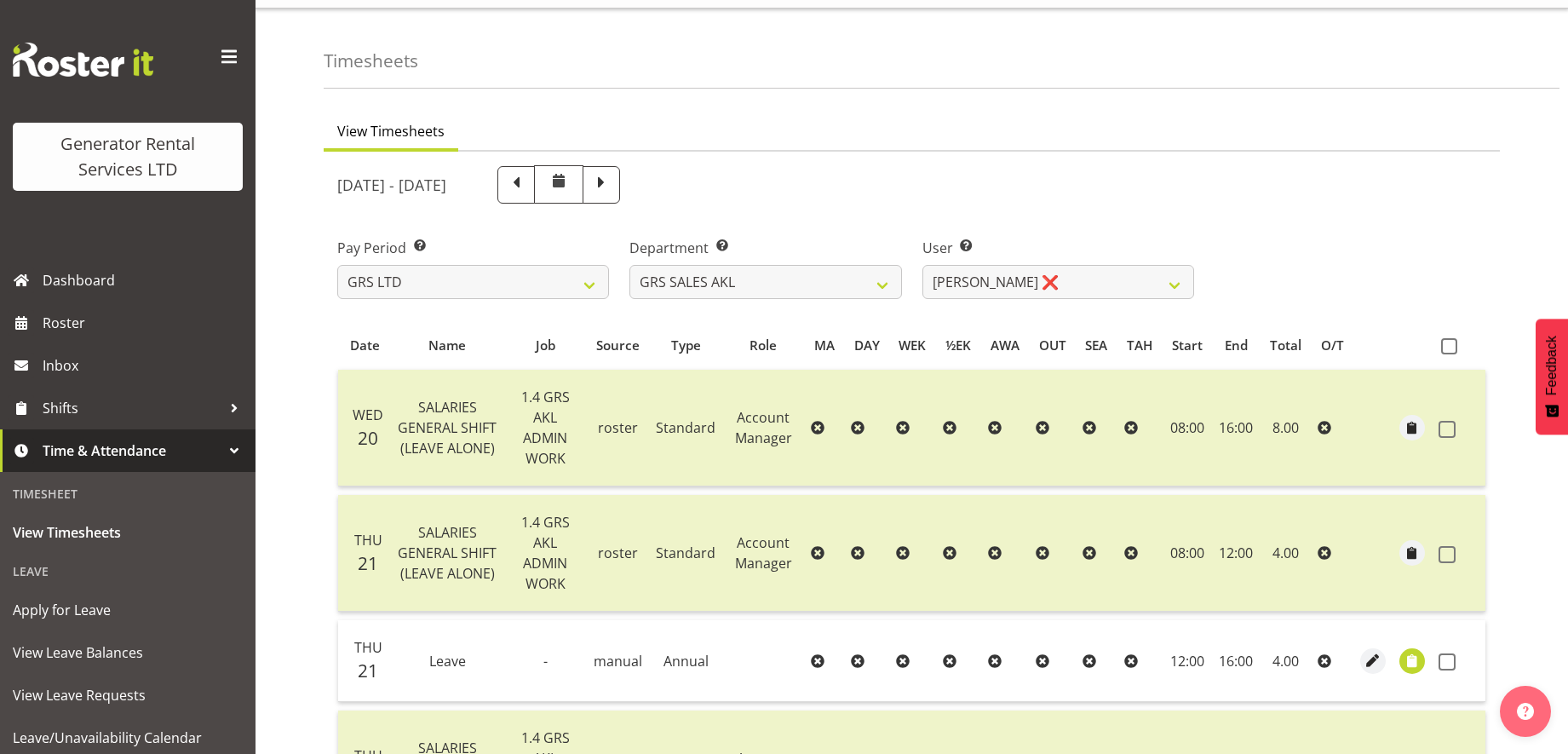
scroll to position [0, 0]
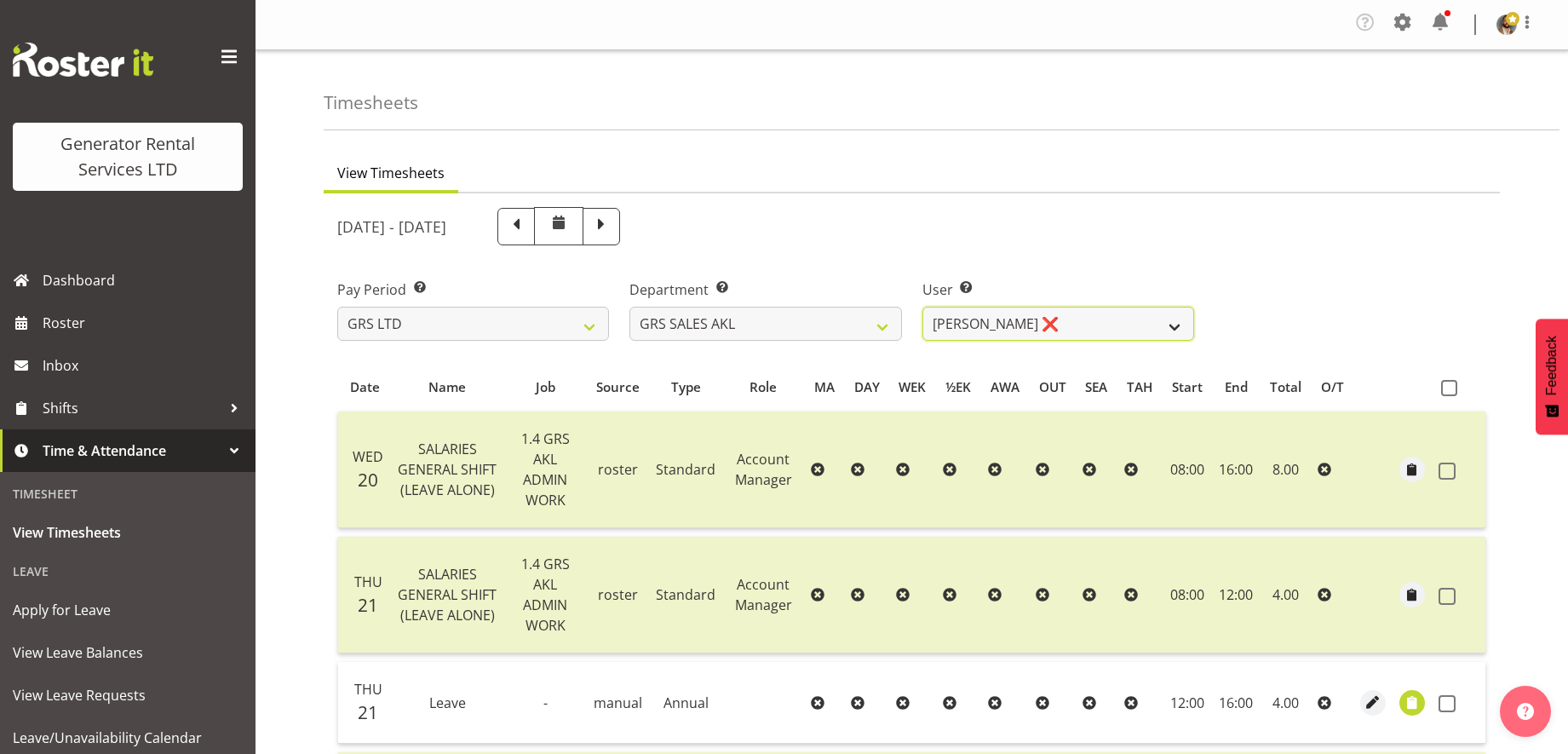
click at [1175, 326] on select "Hamish MacMillan ❌ Kay Campbell ❌ Rick Ankers ❌ Ryan Paulsen ❌ Sean Johnstone ❌" at bounding box center [1058, 323] width 272 height 34
select select "10429"
click at [923, 306] on select "Hamish MacMillan ❌ Kay Campbell ❌ Rick Ankers ❌ Ryan Paulsen ❌ Sean Johnstone ❌" at bounding box center [1058, 323] width 272 height 34
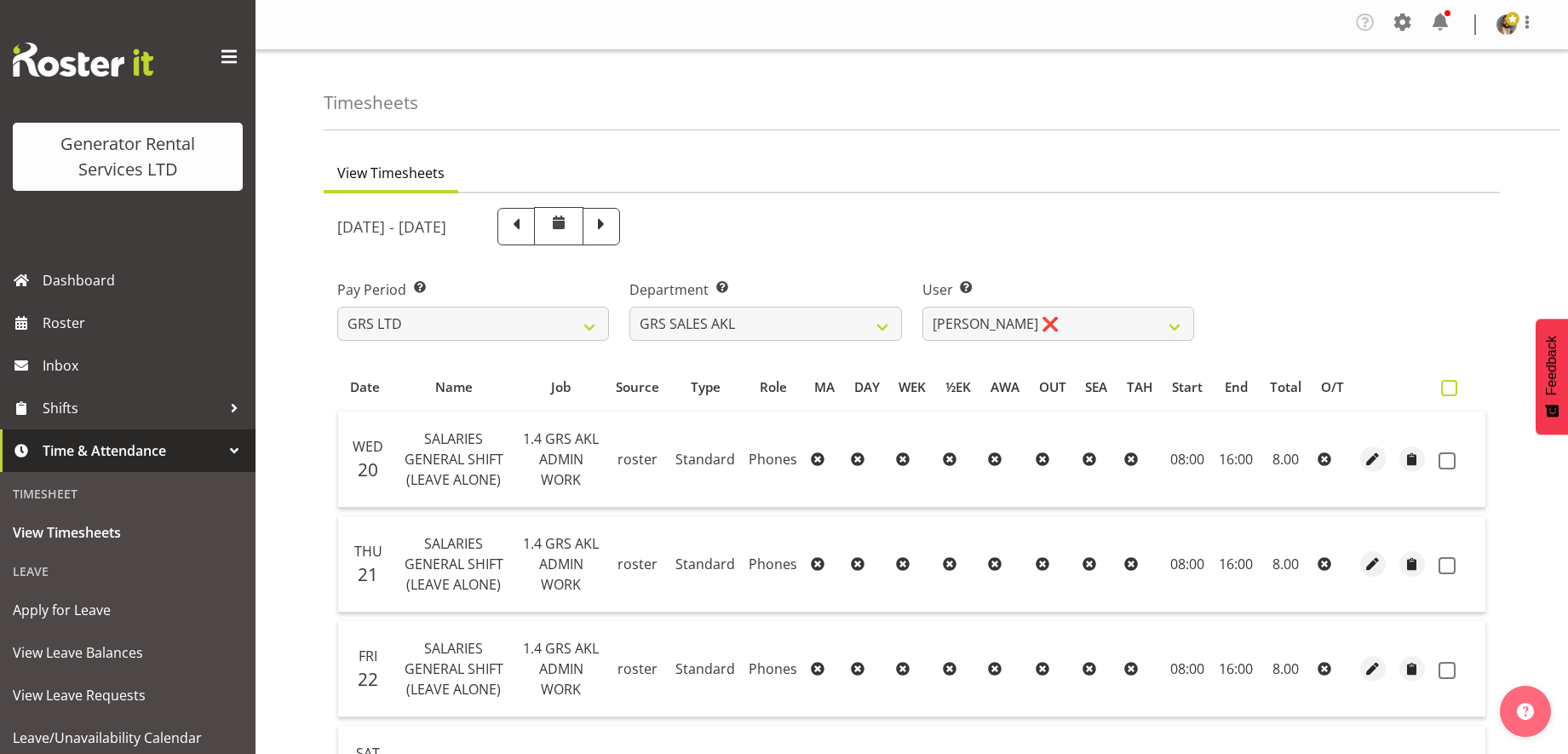
click at [1444, 391] on span at bounding box center [1449, 387] width 16 height 16
click at [1444, 391] on input "checkbox" at bounding box center [1446, 387] width 11 height 11
checkbox input "true"
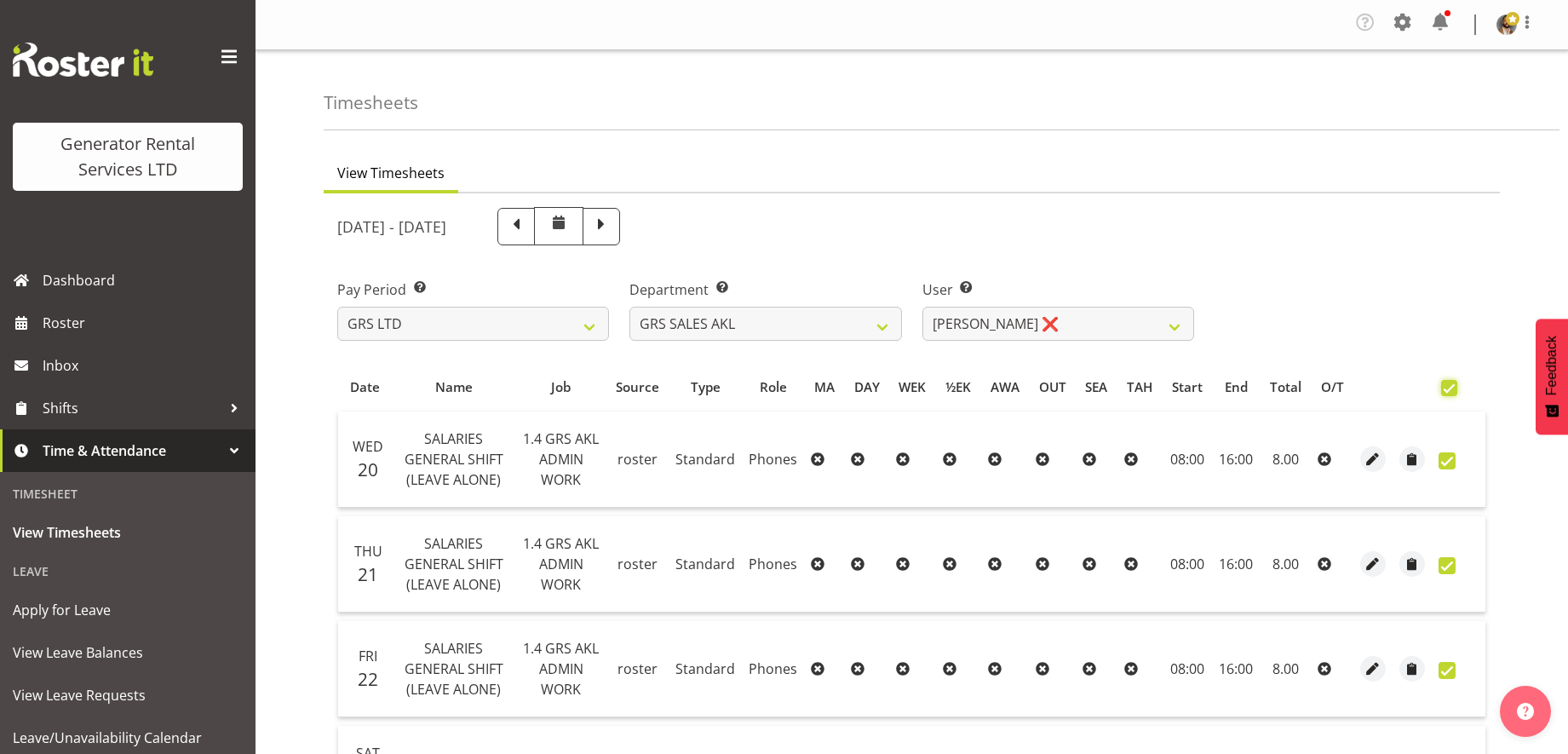
checkbox input "true"
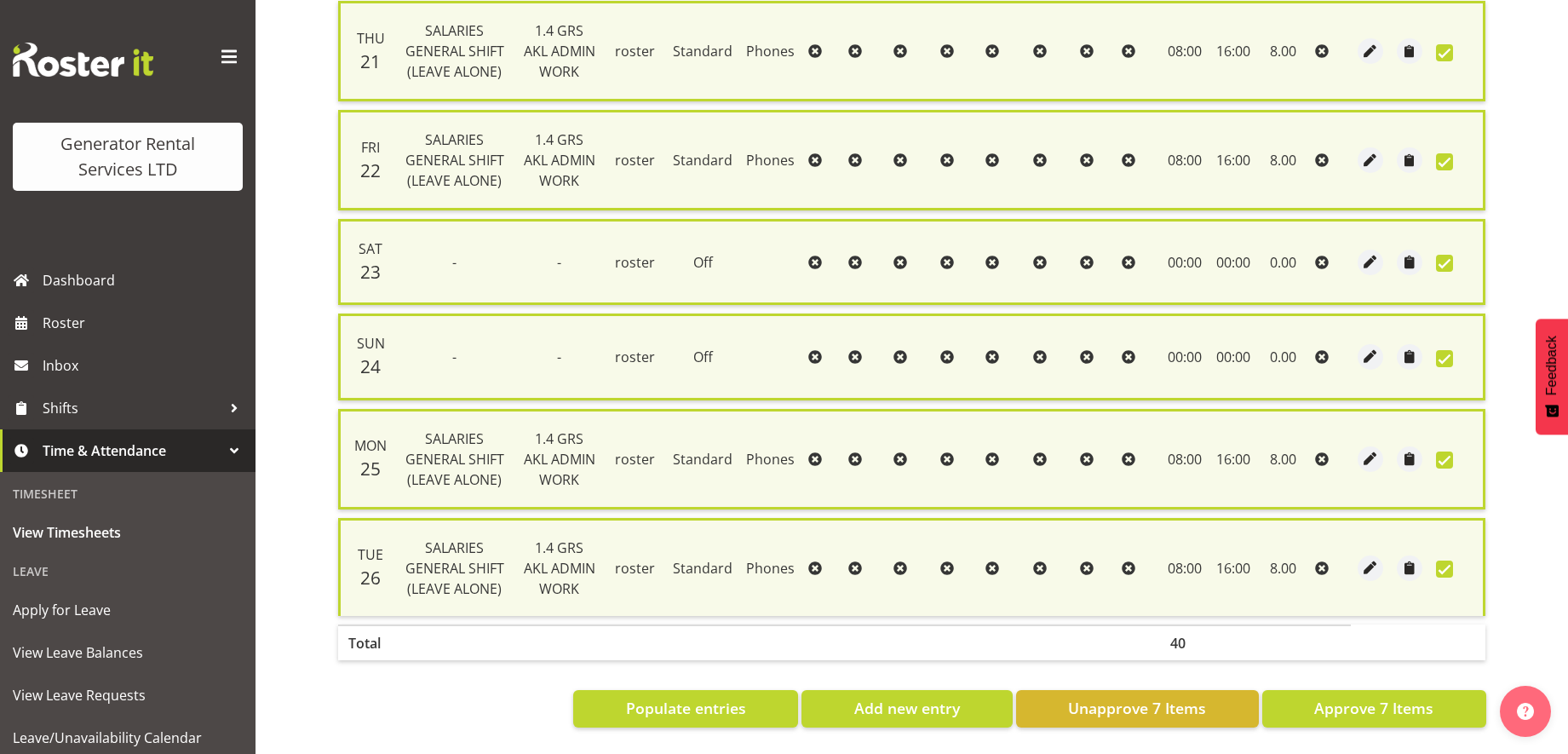
scroll to position [534, 0]
click at [1310, 700] on button "Approve 7 Items" at bounding box center [1373, 708] width 224 height 38
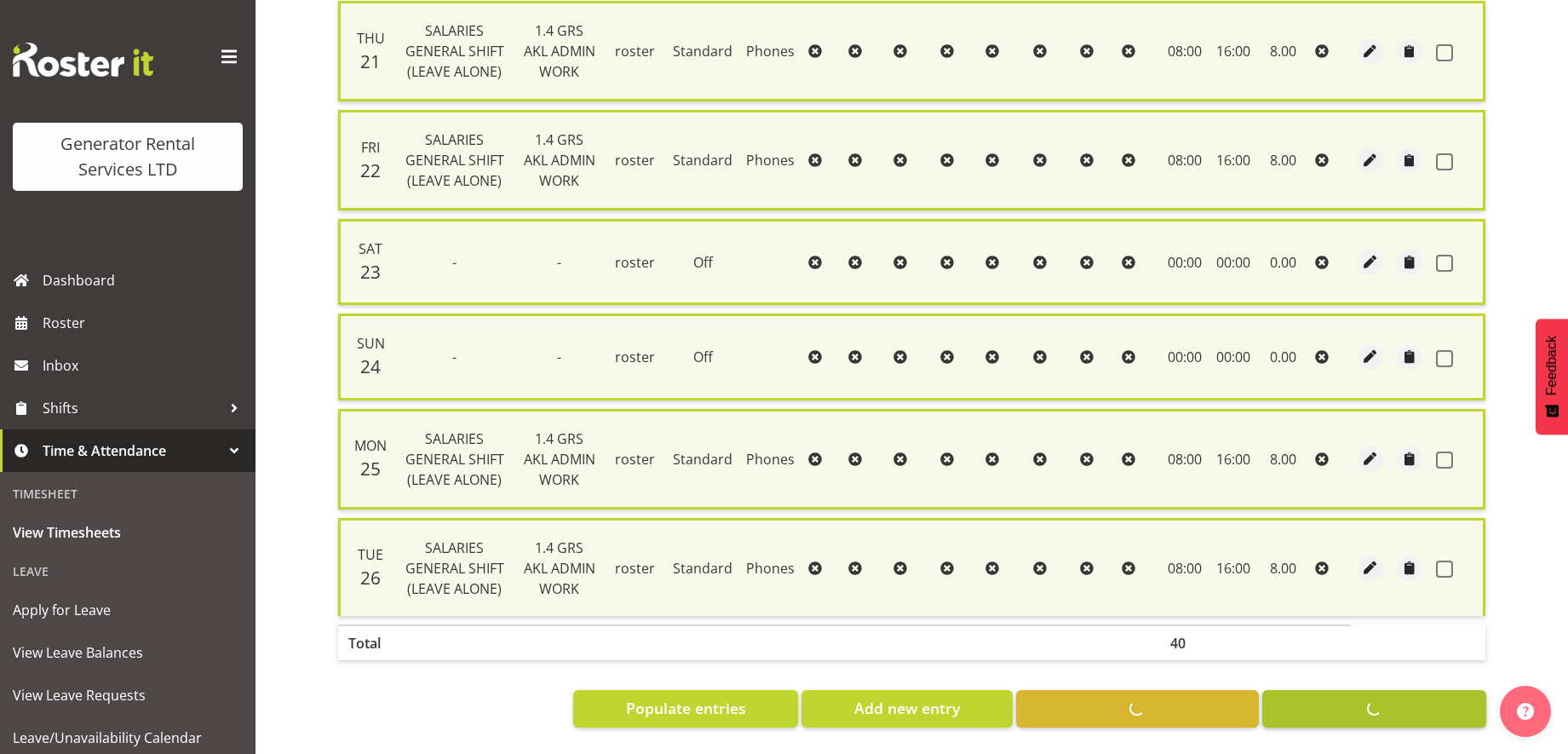
checkbox input "false"
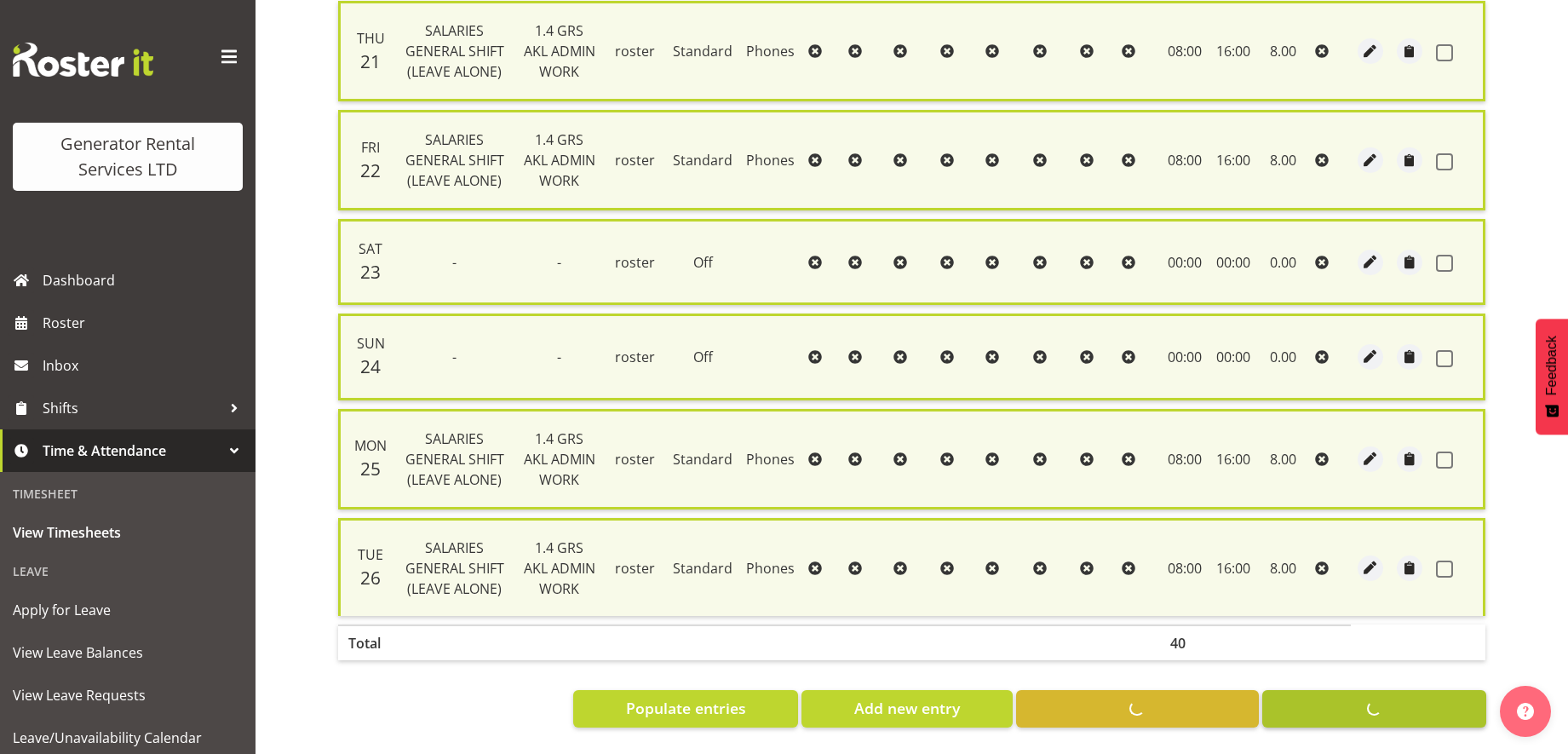
checkbox input "false"
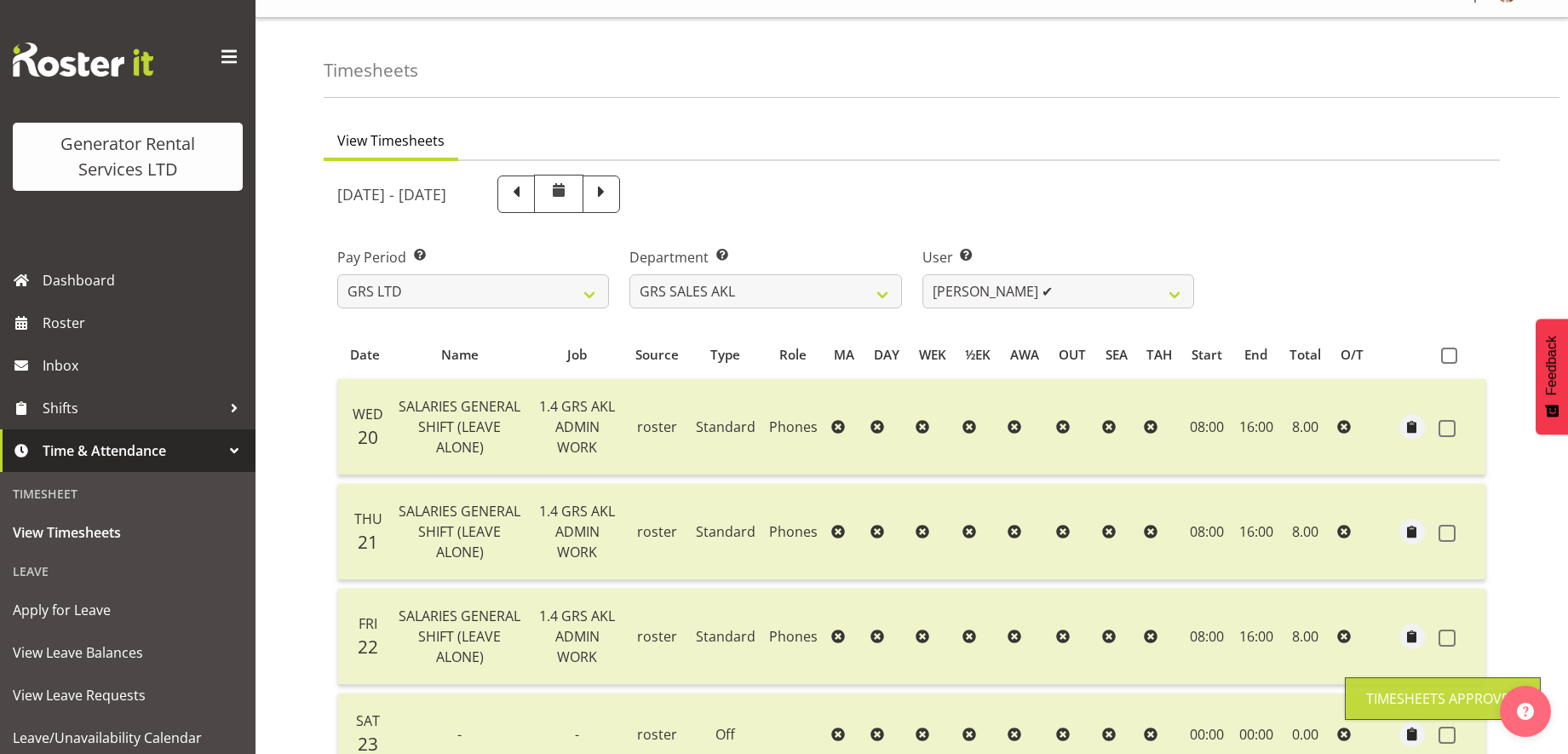
scroll to position [0, 0]
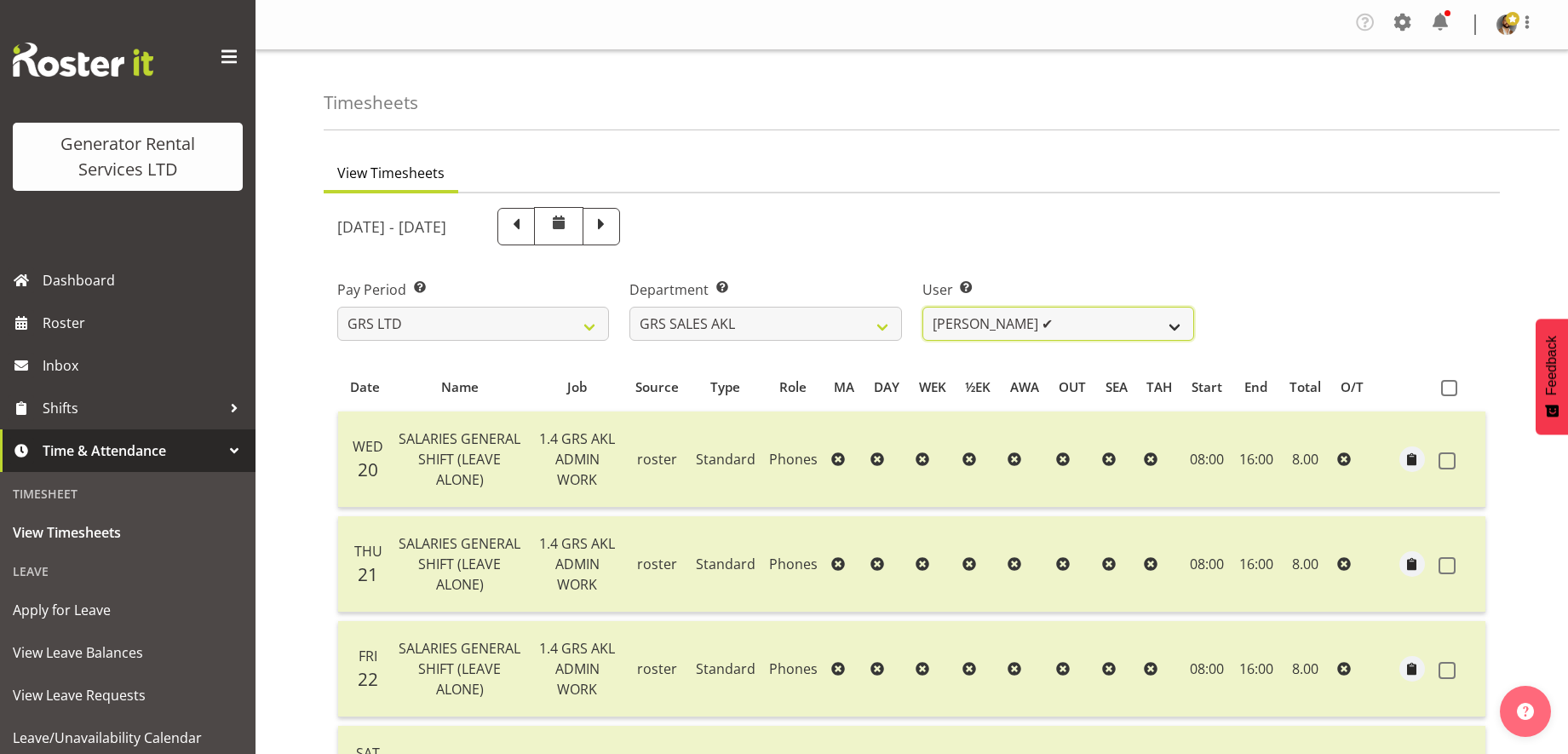
click at [1176, 322] on select "Hamish MacMillan ❌ Kay Campbell ✔ Rick Ankers ❌ Ryan Paulsen ❌ Sean Johnstone ❌" at bounding box center [1058, 323] width 272 height 34
select select "182"
click at [923, 306] on select "Hamish MacMillan ❌ Kay Campbell ✔ Rick Ankers ❌ Ryan Paulsen ❌ Sean Johnstone ❌" at bounding box center [1058, 323] width 272 height 34
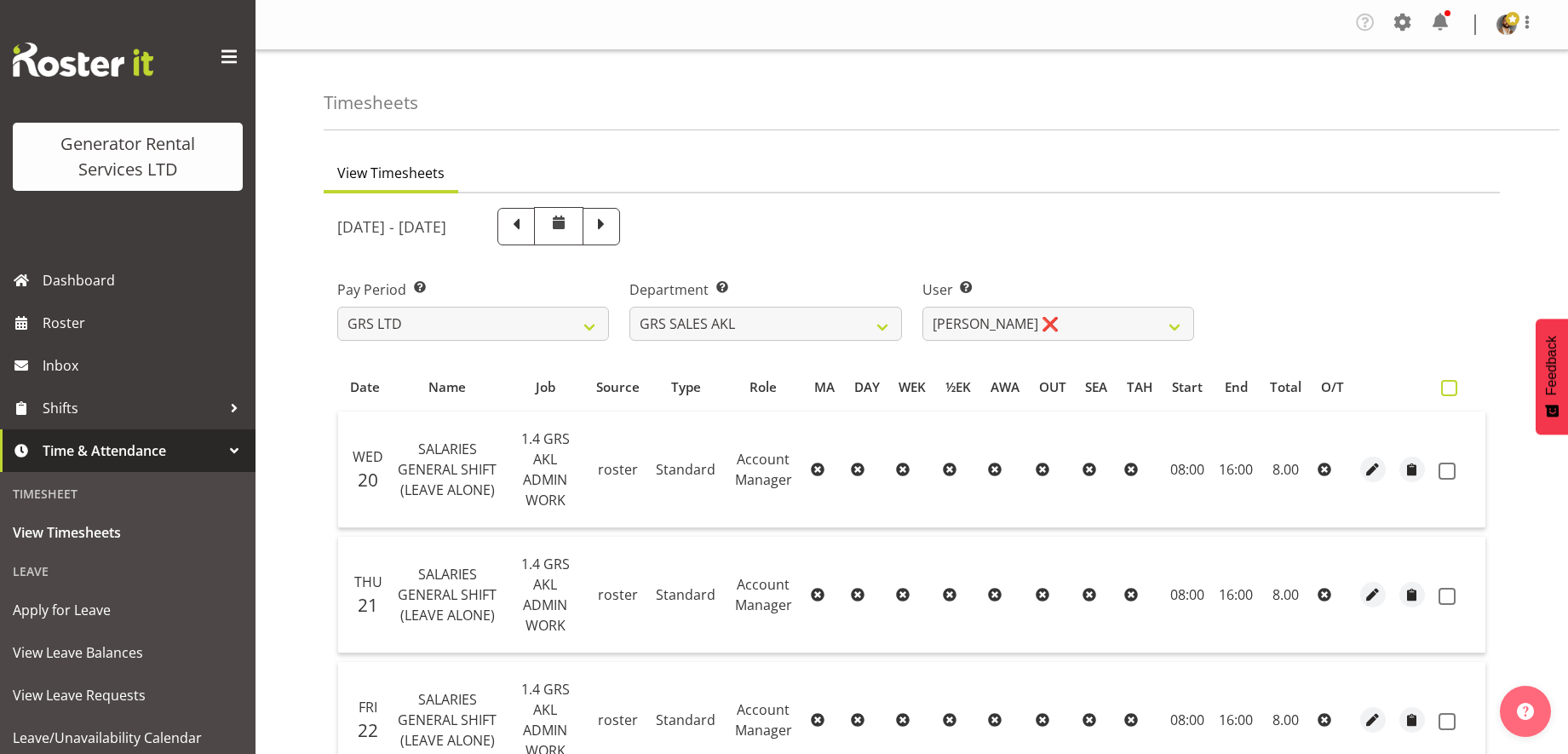
click at [1450, 388] on span at bounding box center [1449, 387] width 16 height 16
click at [1450, 388] on input "checkbox" at bounding box center [1446, 387] width 11 height 11
checkbox input "true"
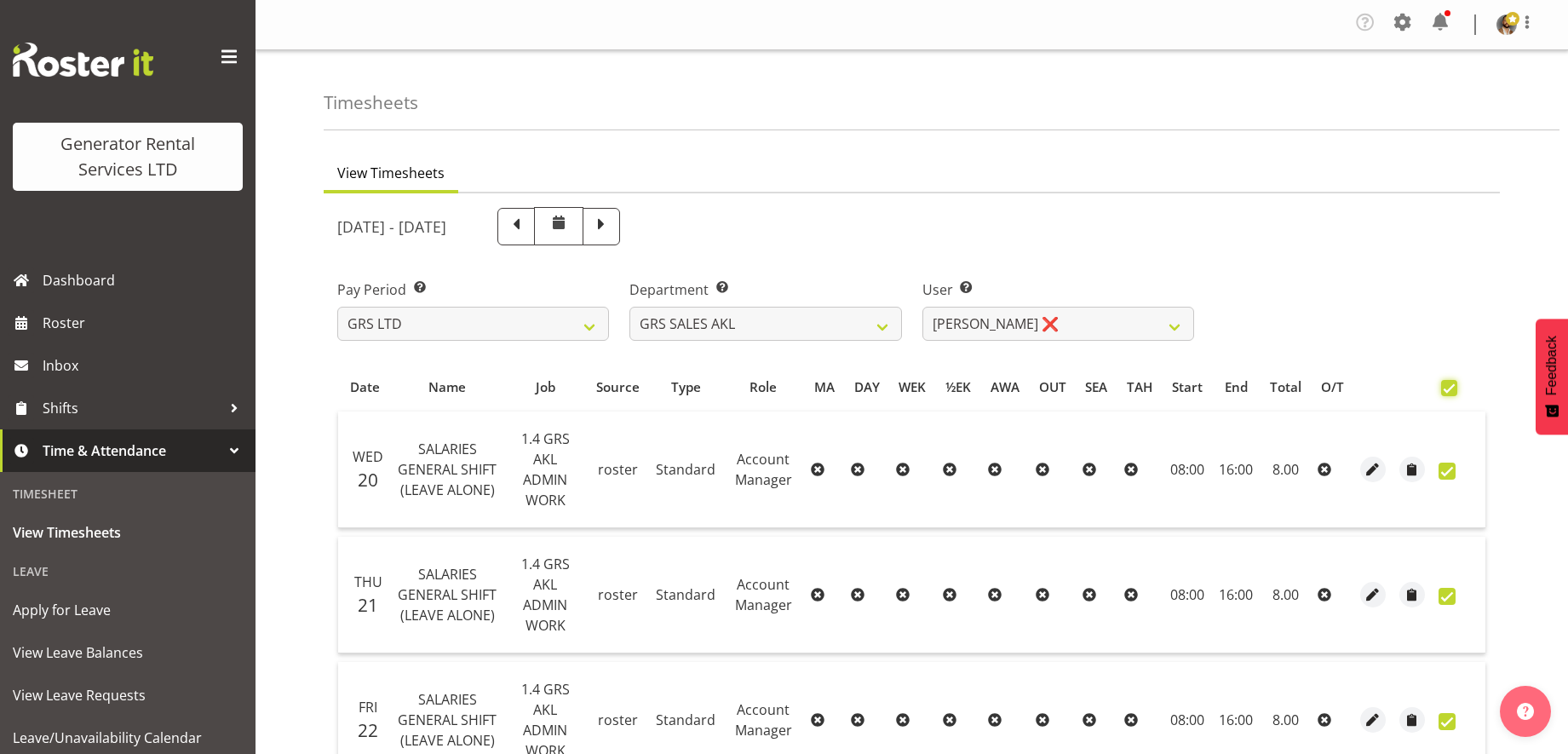
checkbox input "true"
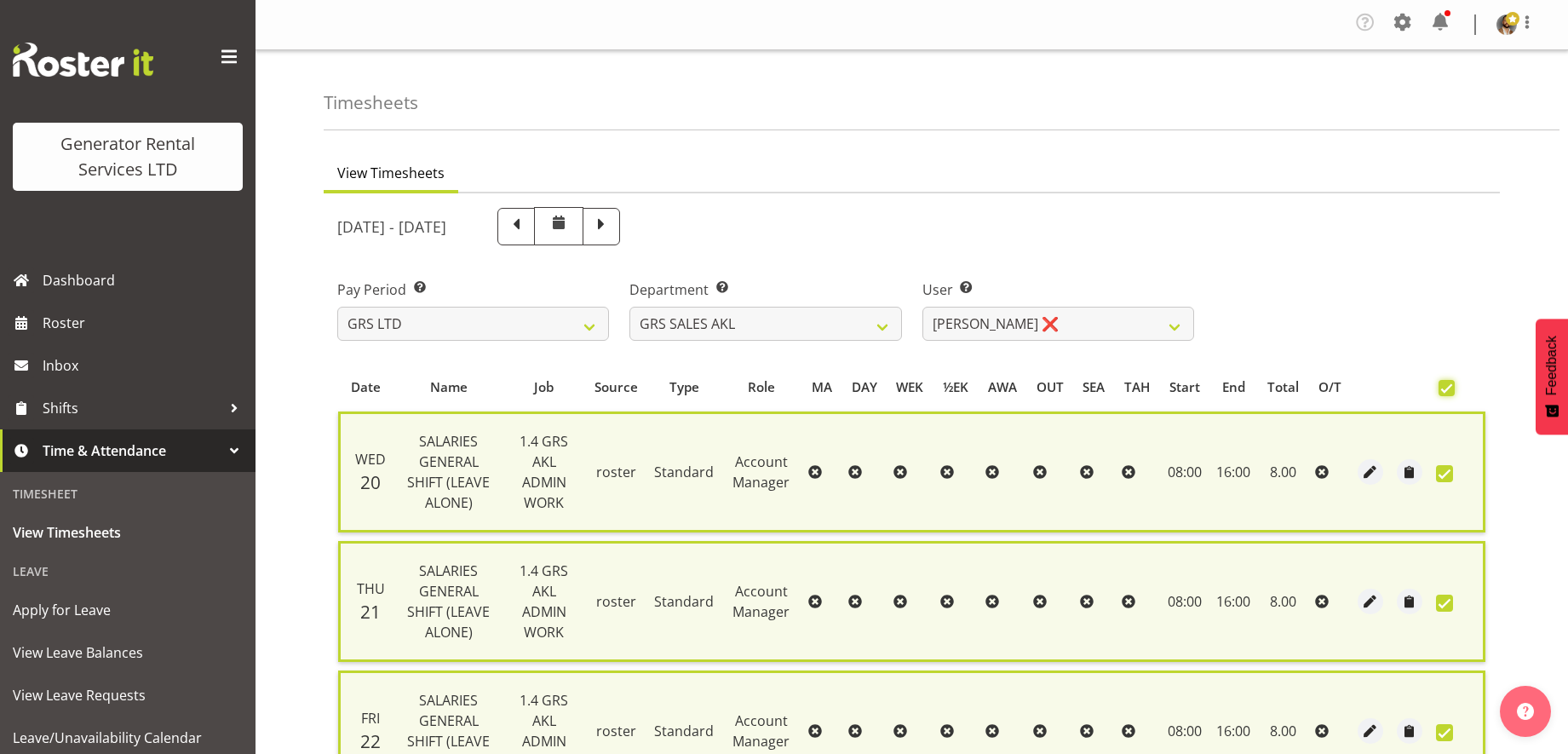
scroll to position [637, 0]
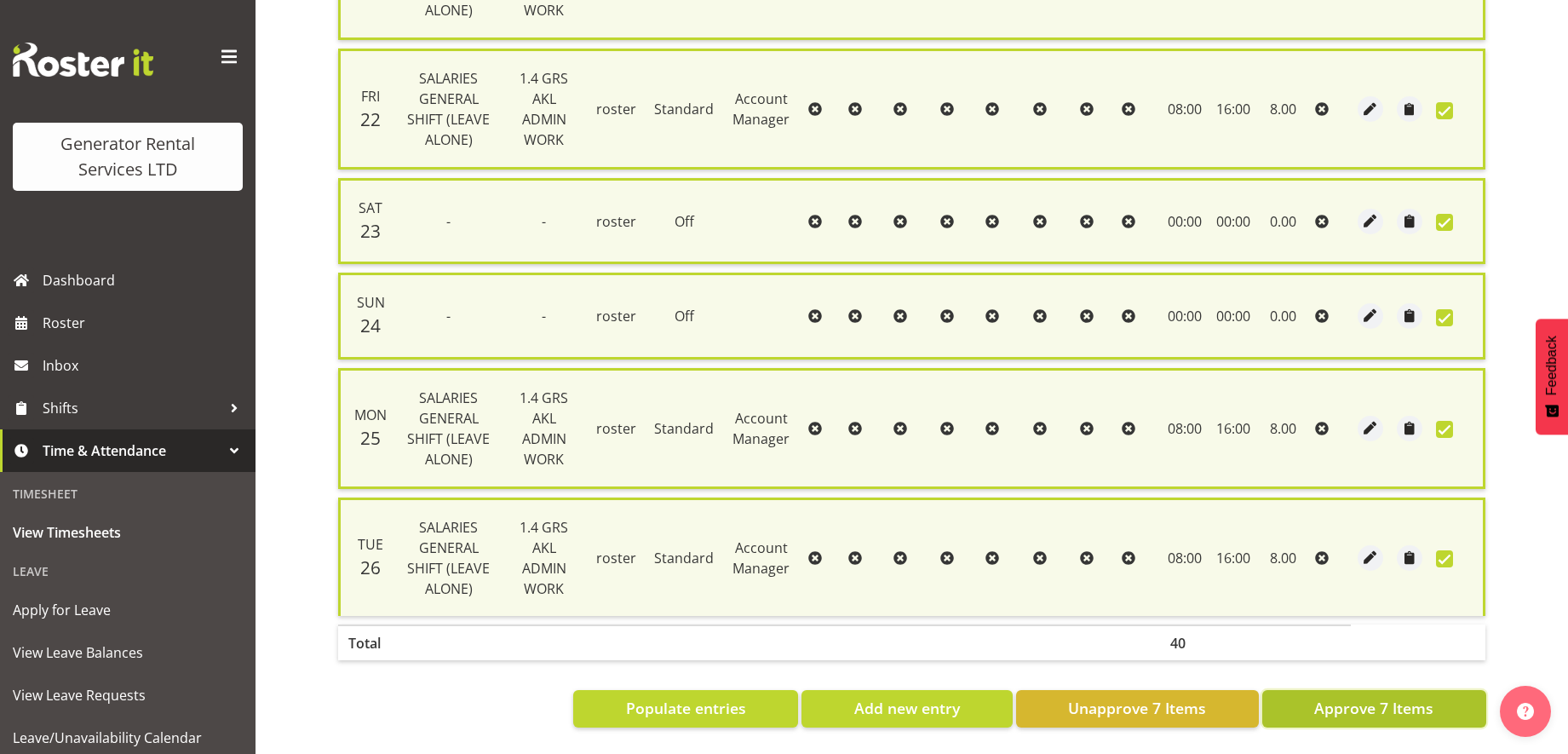
click at [1324, 696] on span "Approve 7 Items" at bounding box center [1373, 707] width 119 height 22
checkbox input "false"
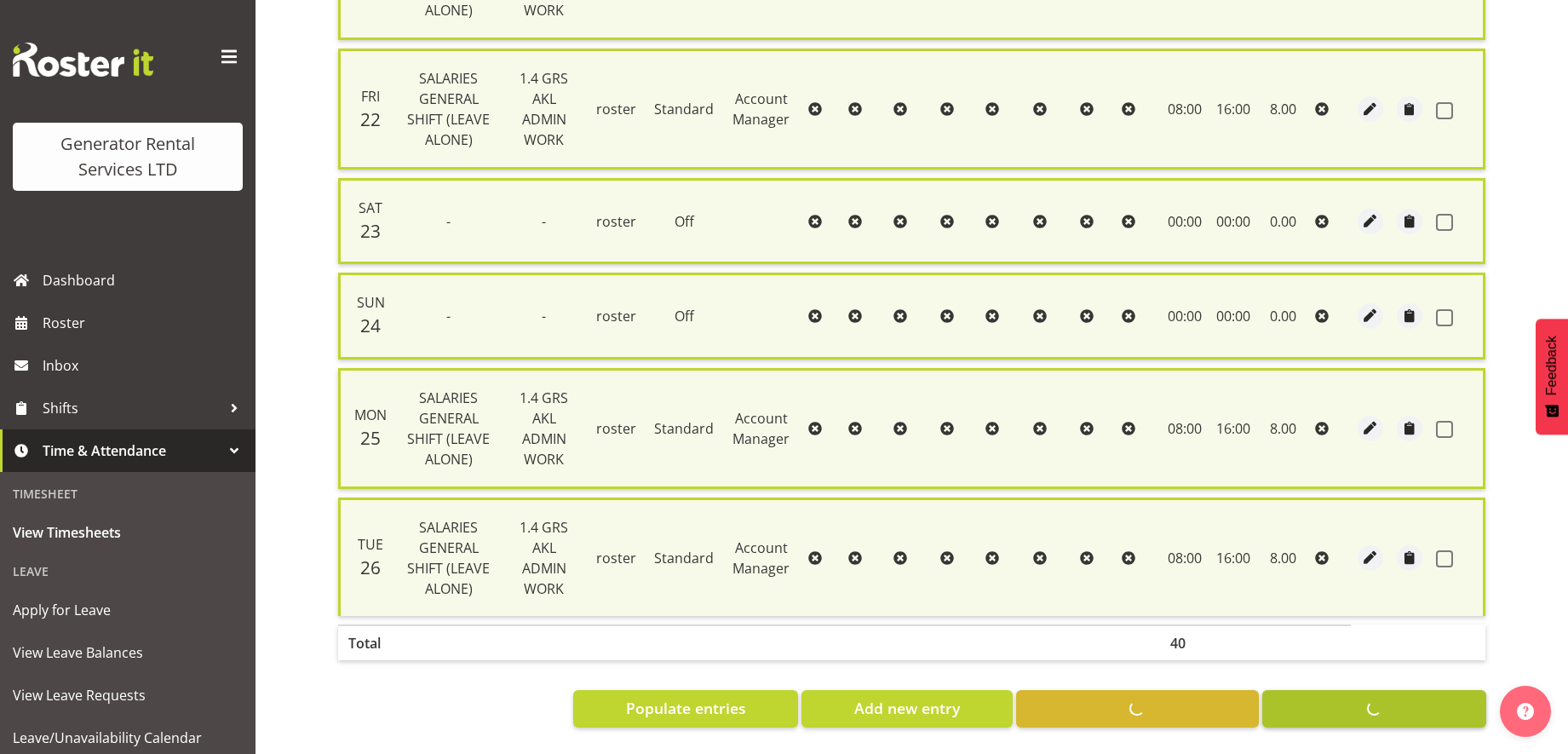
checkbox input "false"
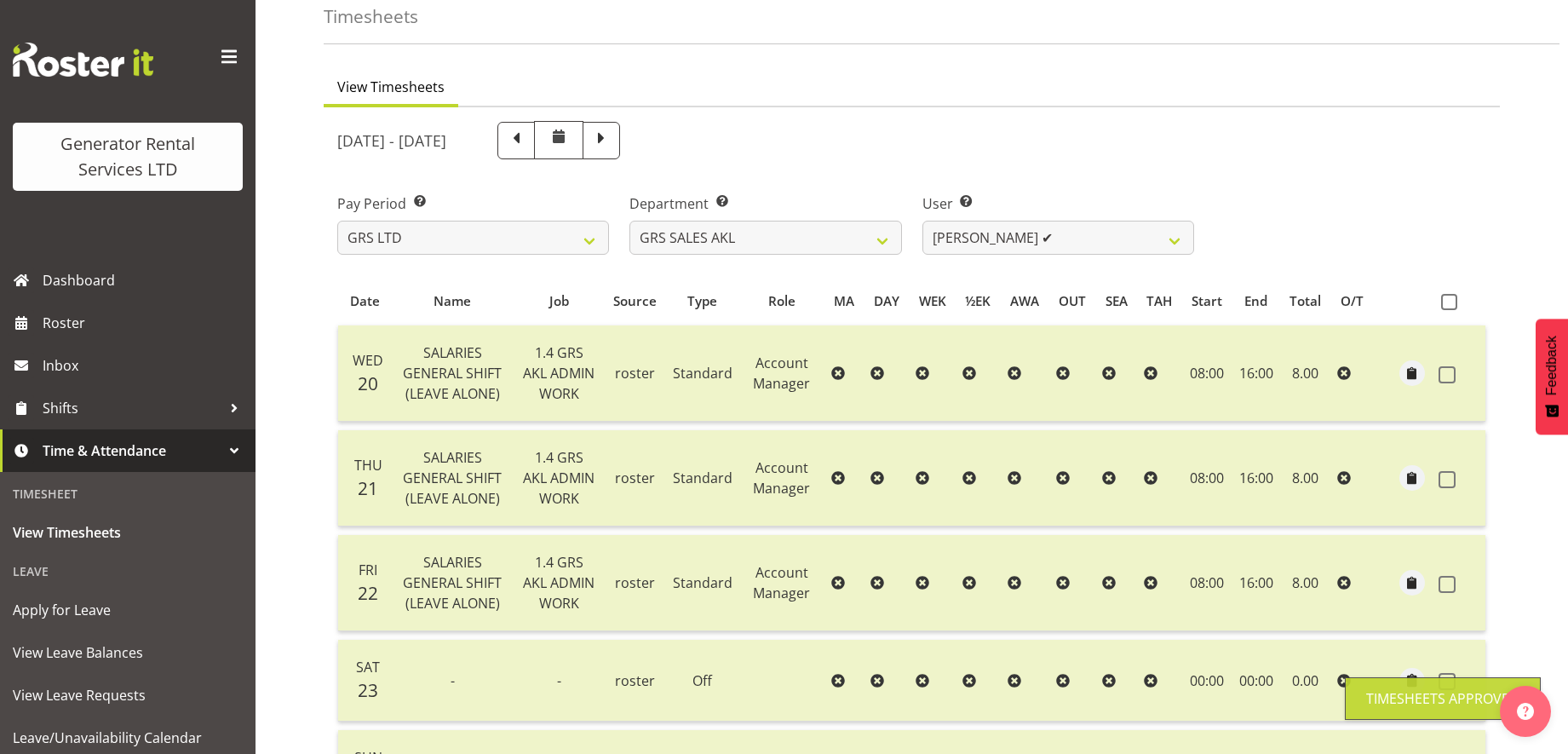
scroll to position [0, 0]
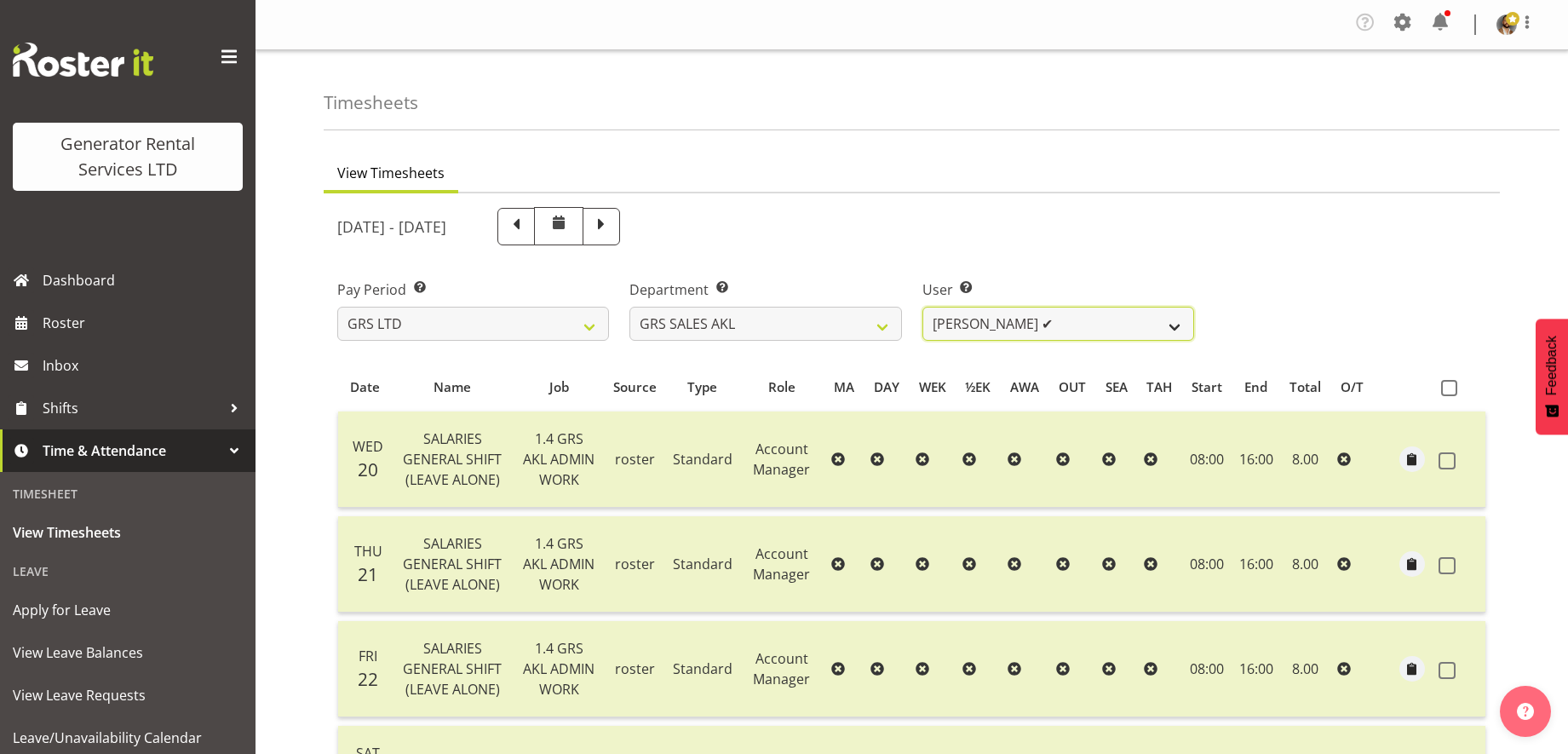
click at [1176, 328] on select "Hamish MacMillan ❌ Kay Campbell ✔ Rick Ankers ✔ Ryan Paulsen ❌ Sean Johnstone ❌" at bounding box center [1058, 323] width 272 height 34
select select "3623"
click at [923, 306] on select "Hamish MacMillan ❌ Kay Campbell ✔ Rick Ankers ✔ Ryan Paulsen ❌ Sean Johnstone ❌" at bounding box center [1058, 323] width 272 height 34
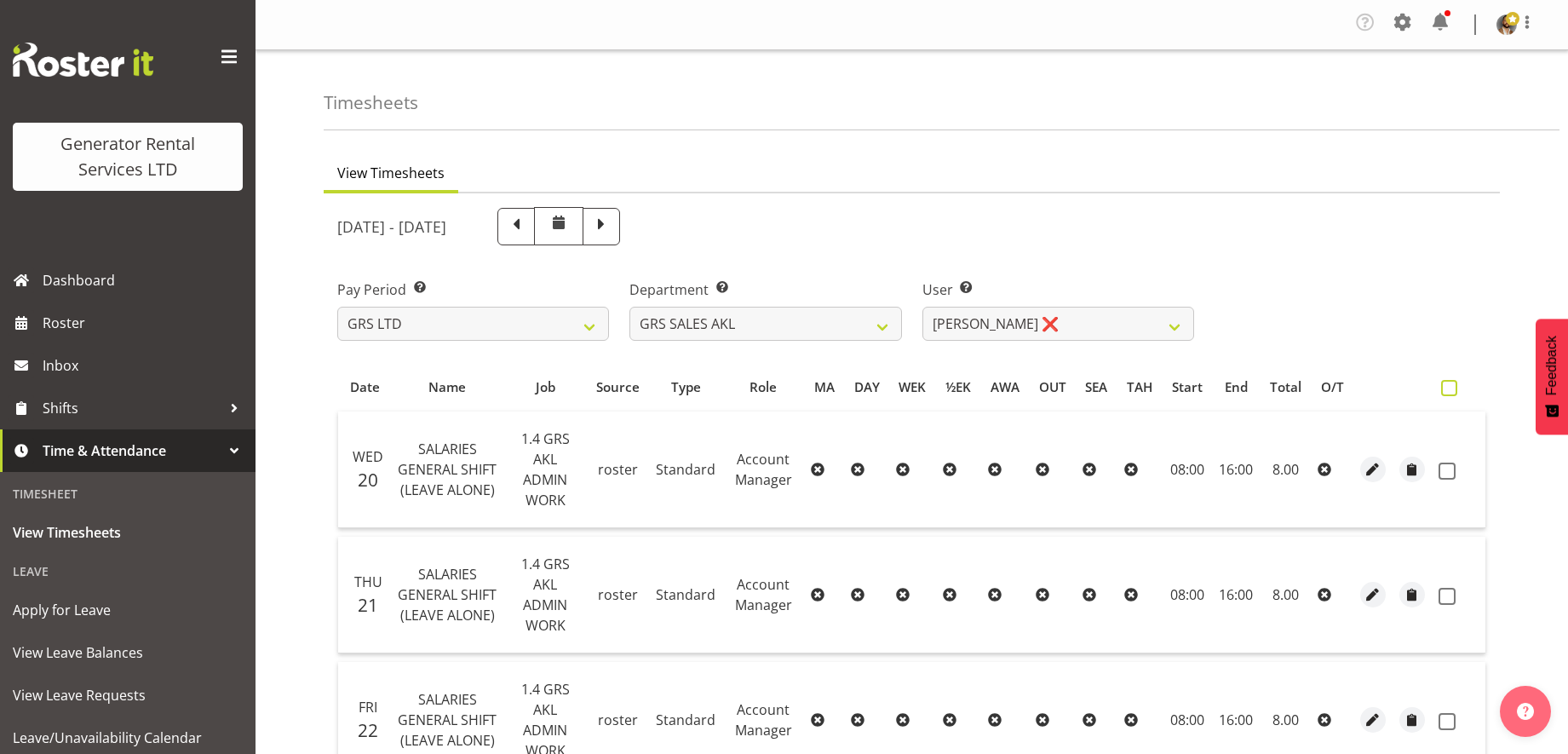
click at [1453, 384] on span at bounding box center [1449, 387] width 16 height 16
click at [1452, 384] on input "checkbox" at bounding box center [1446, 387] width 11 height 11
checkbox input "true"
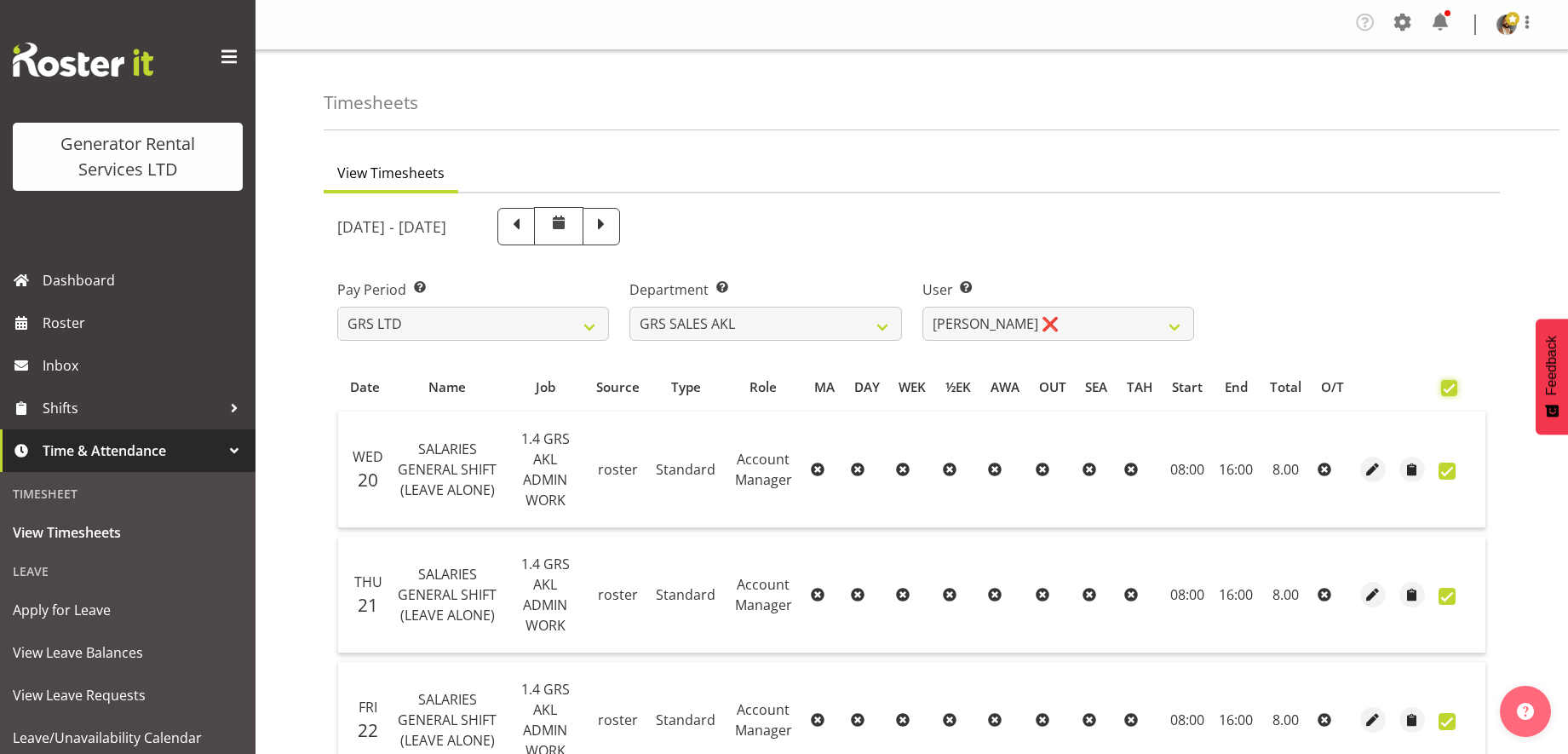
checkbox input "true"
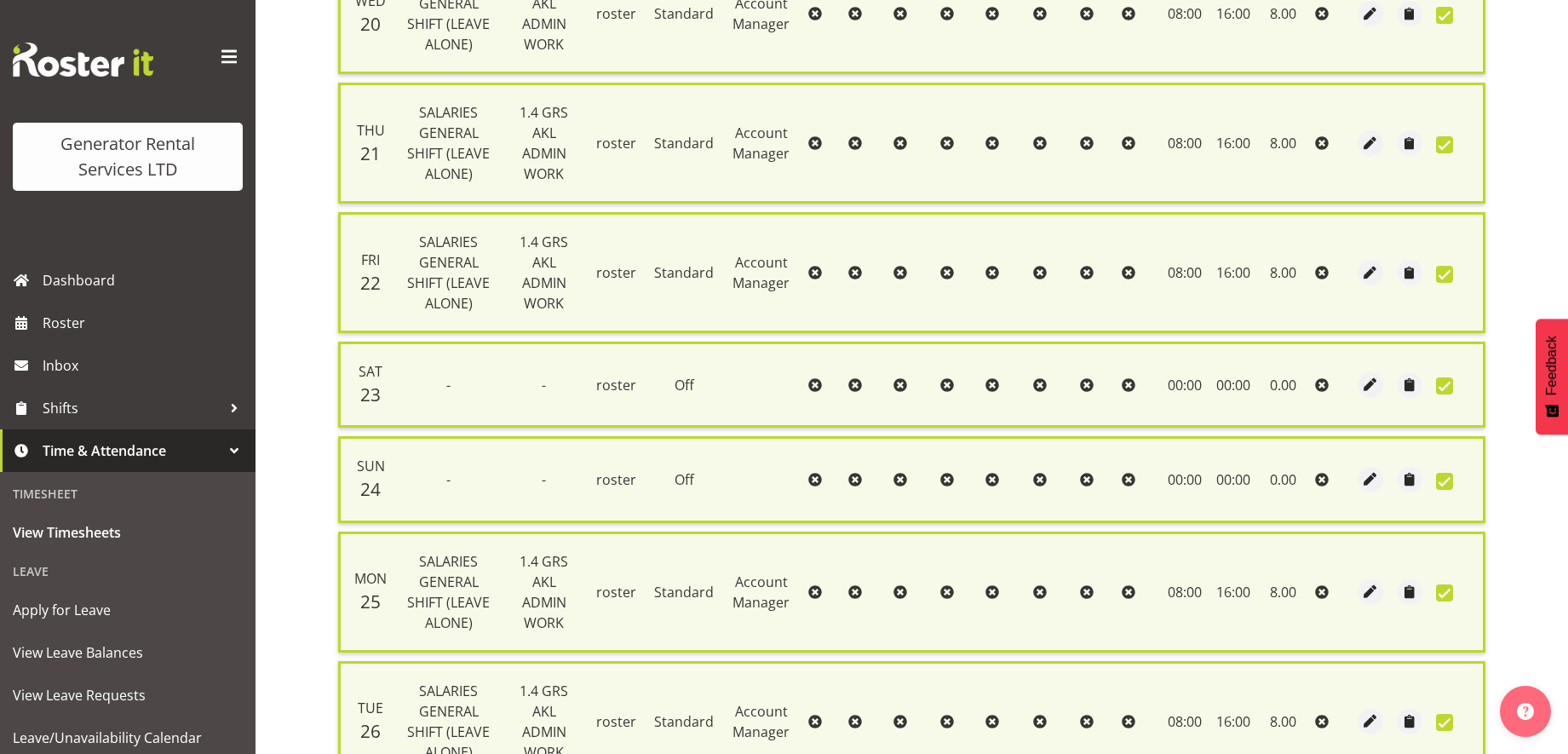
scroll to position [637, 0]
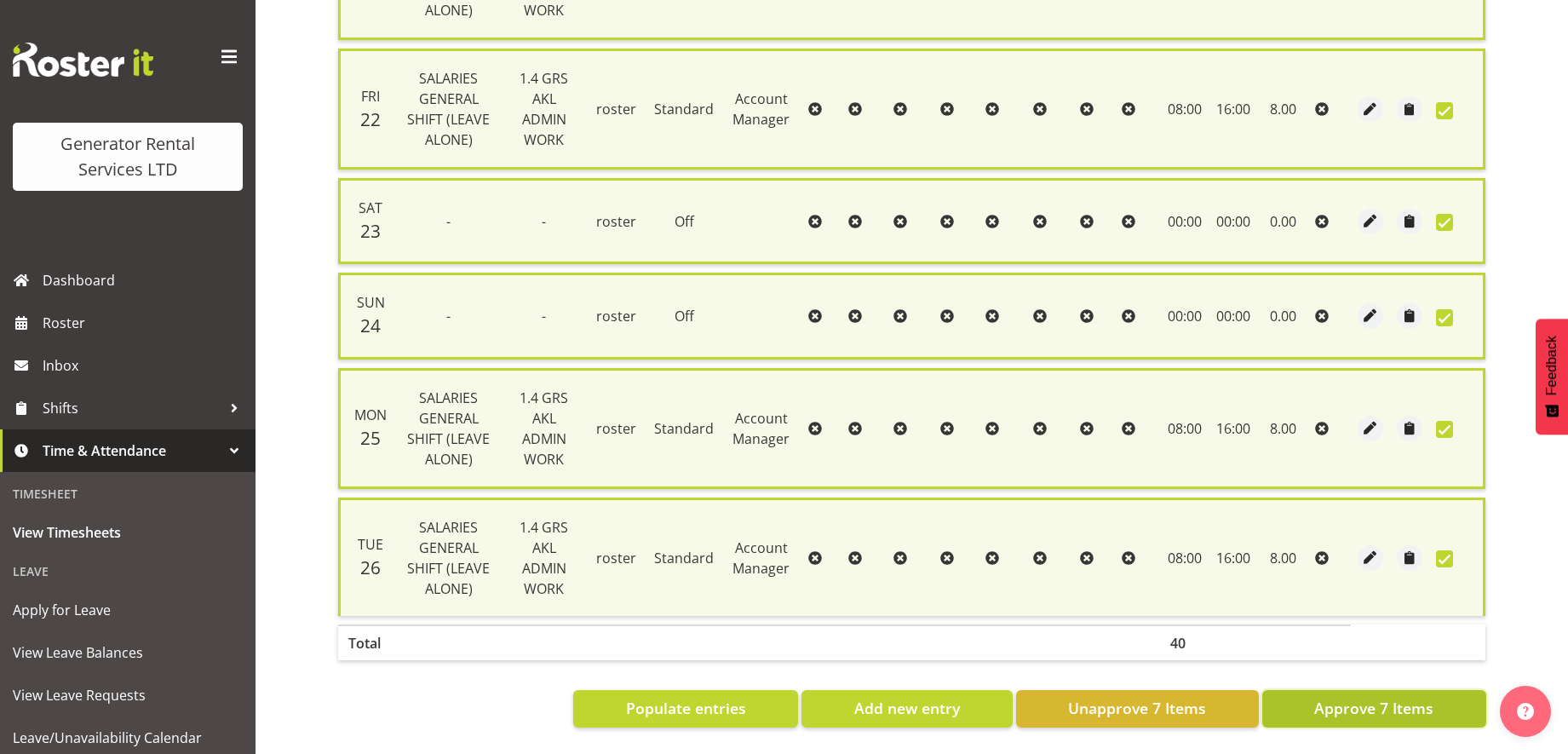
click at [1361, 696] on span "Approve 7 Items" at bounding box center [1373, 707] width 119 height 22
checkbox input "false"
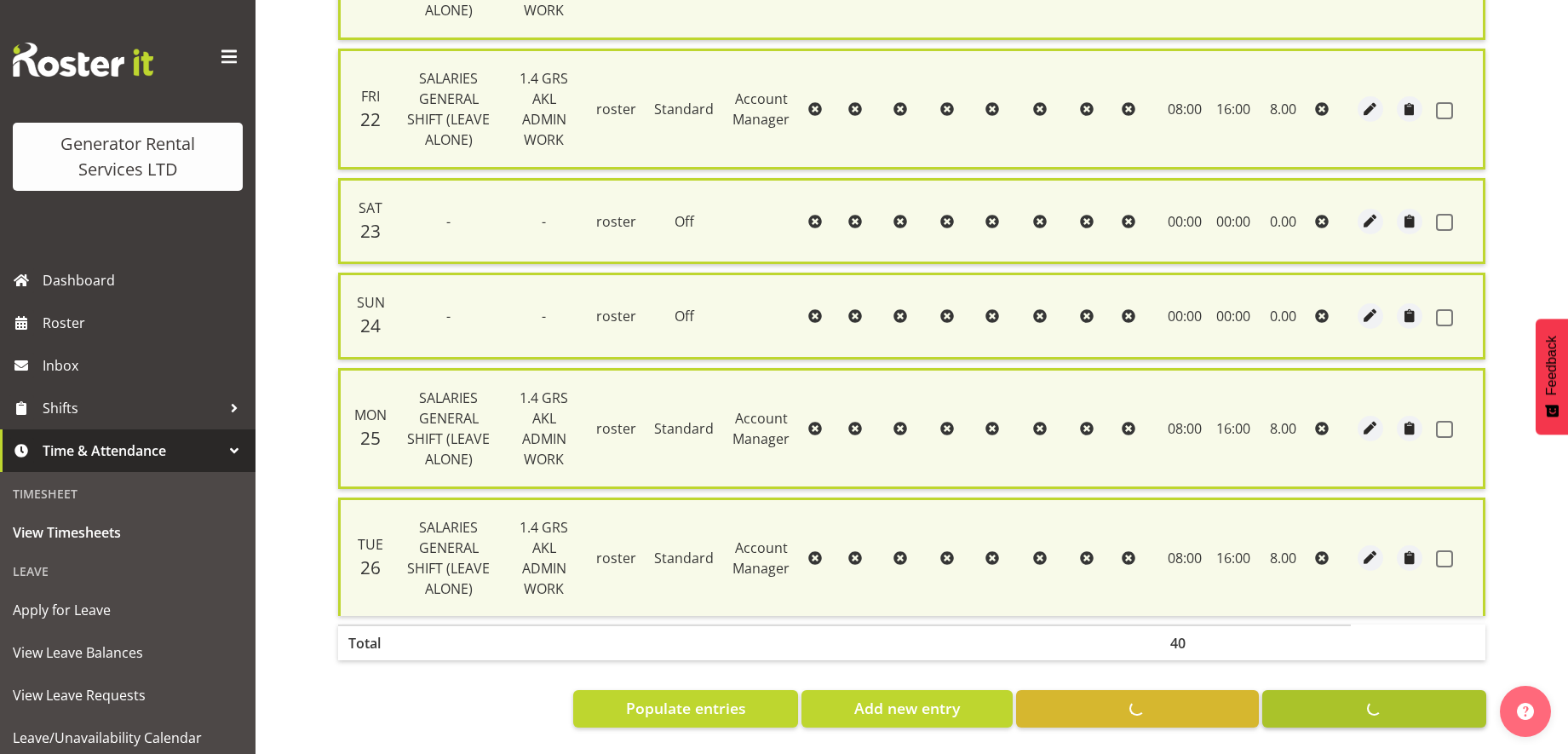
checkbox input "false"
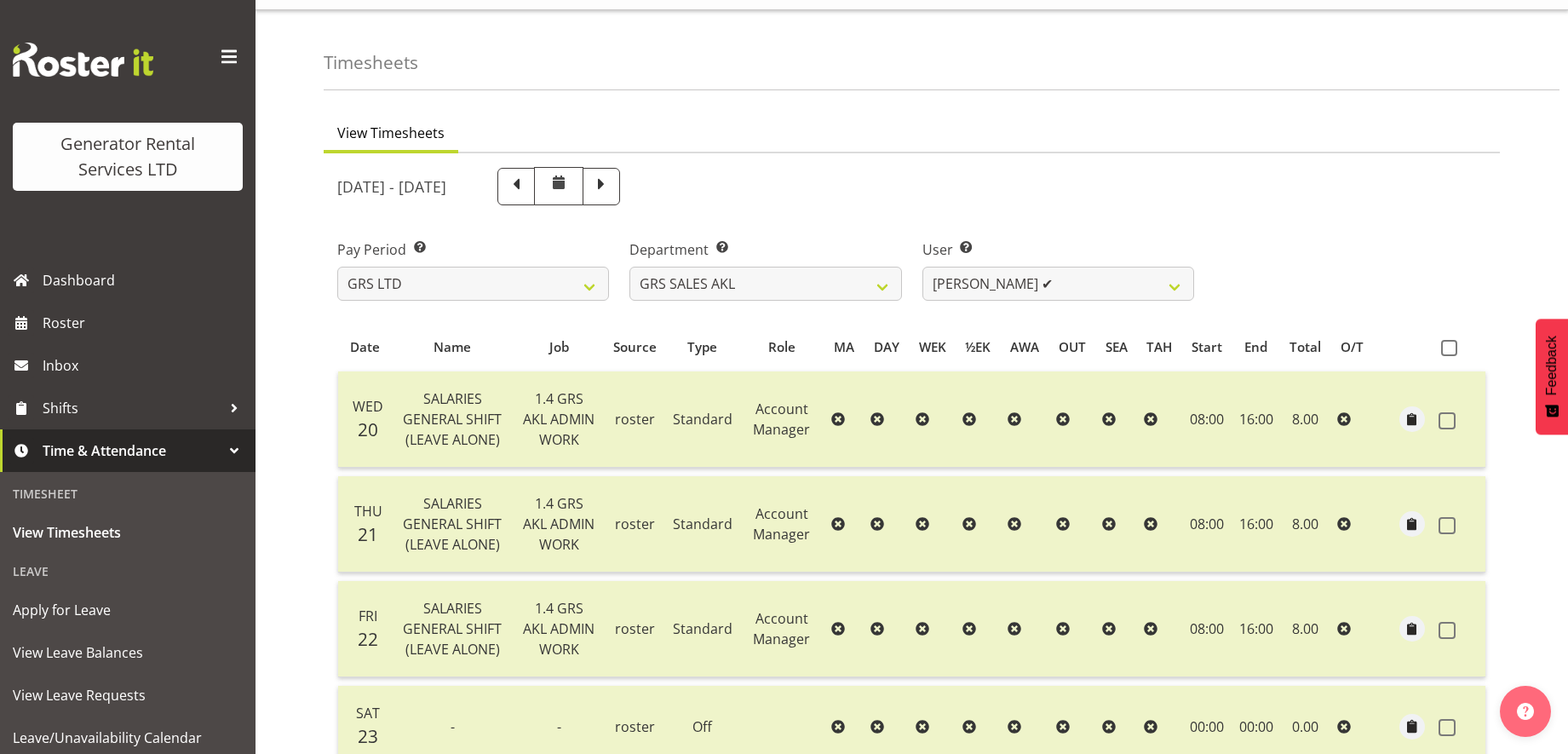
scroll to position [0, 0]
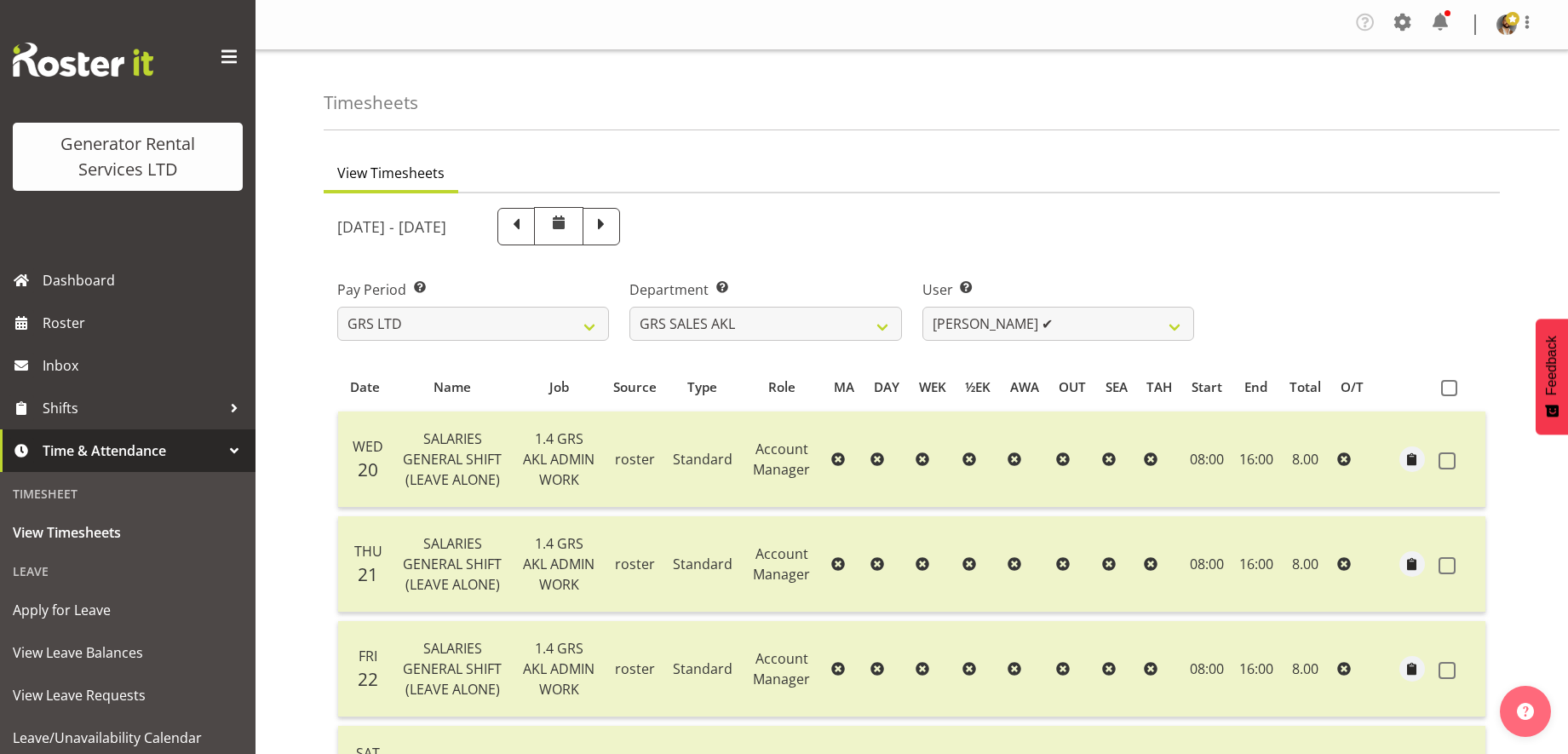
drag, startPoint x: 1182, startPoint y: 304, endPoint x: 1251, endPoint y: 291, distance: 70.2
click at [1251, 291] on div "Pay Period Select which pay period you would like to view. GRS LTD GRS VEHICLES…" at bounding box center [912, 302] width 1169 height 95
click at [1173, 331] on select "Hamish MacMillan ❌ Kay Campbell ✔ Rick Ankers ✔ Ryan Paulsen ✔ Sean Johnstone ❌" at bounding box center [1058, 323] width 272 height 34
select select "5546"
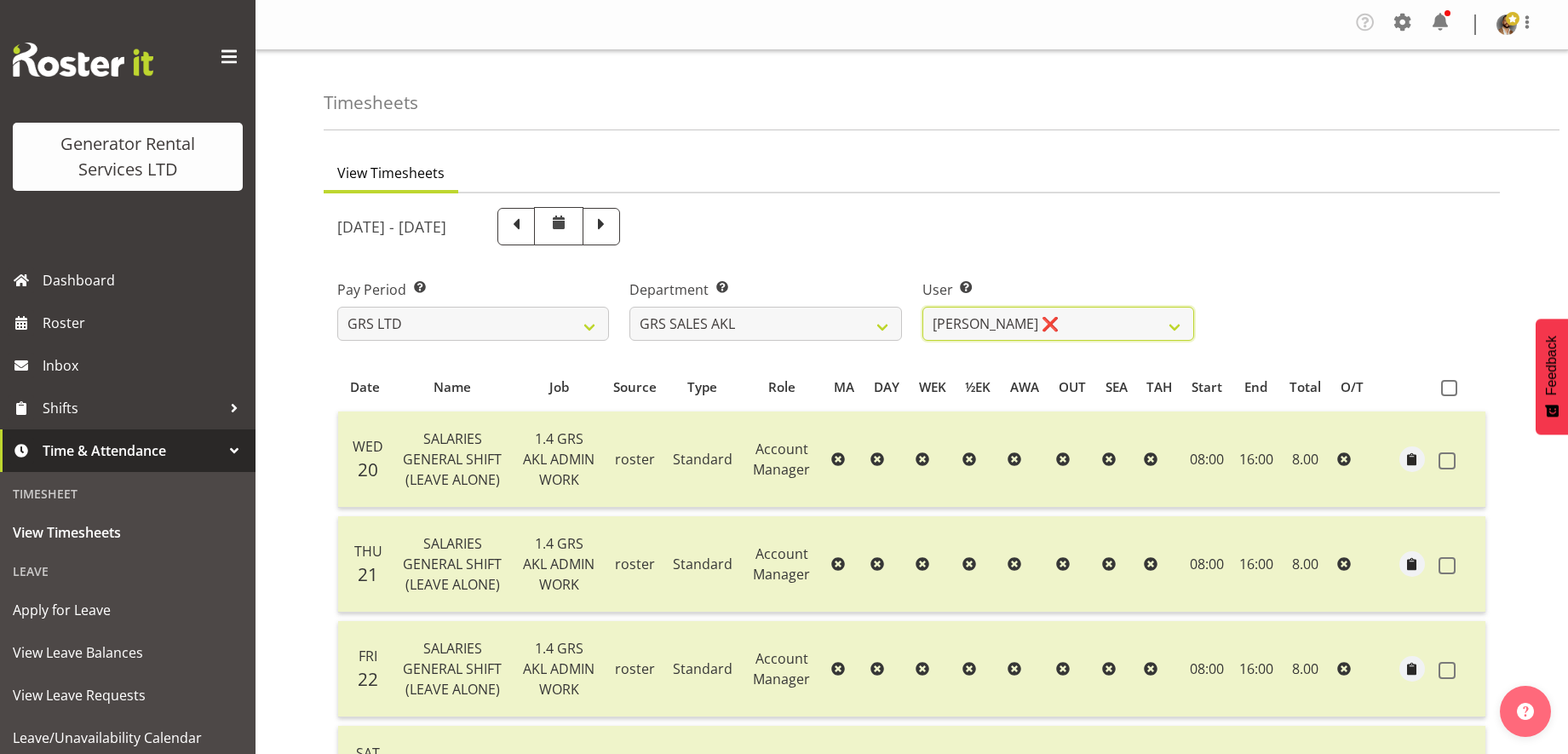
click at [923, 306] on select "Hamish MacMillan ❌ Kay Campbell ✔ Rick Ankers ✔ Ryan Paulsen ✔ Sean Johnstone ❌" at bounding box center [1058, 323] width 272 height 34
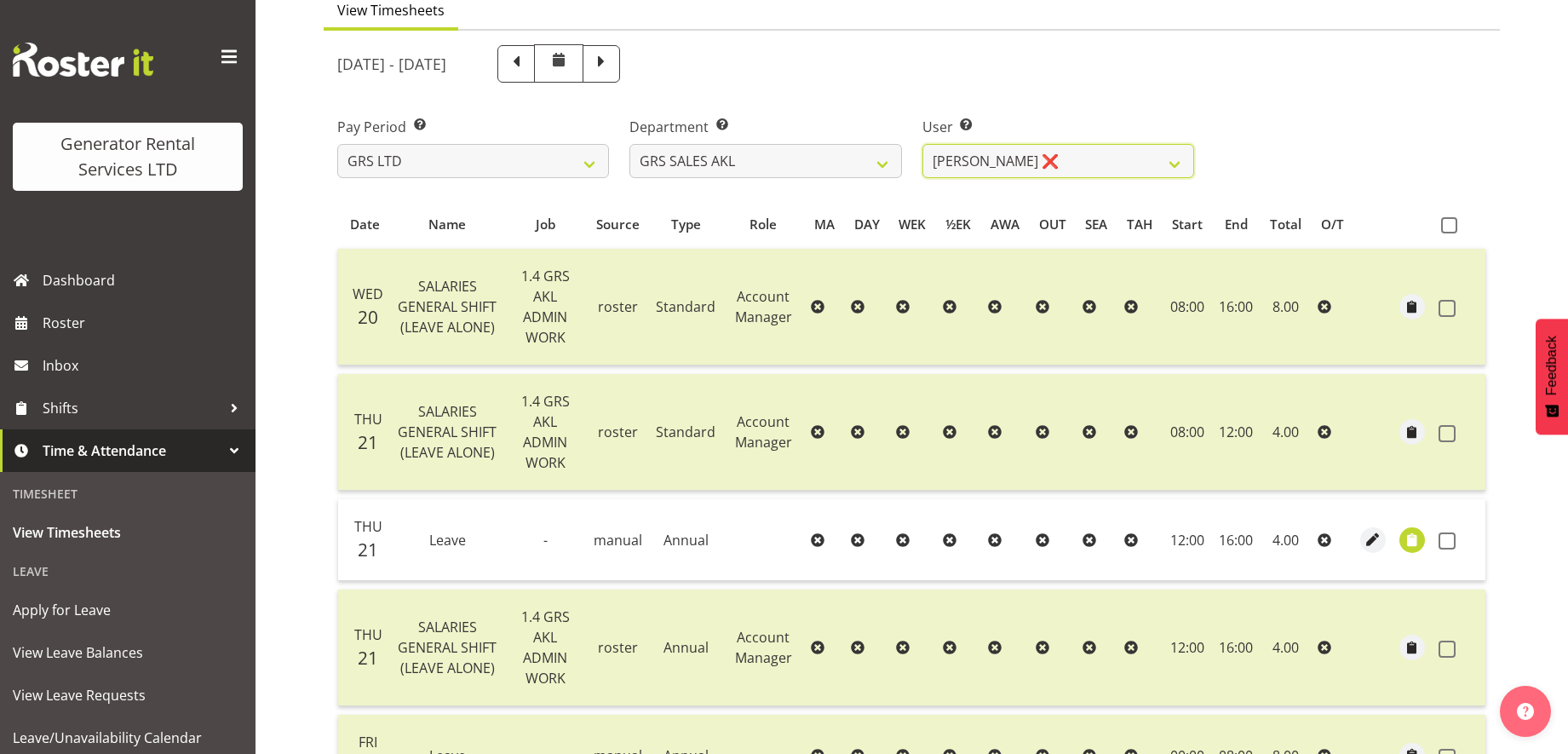
scroll to position [162, 0]
click at [1447, 220] on span at bounding box center [1449, 225] width 16 height 16
click at [1447, 221] on input "checkbox" at bounding box center [1446, 225] width 11 height 11
checkbox input "true"
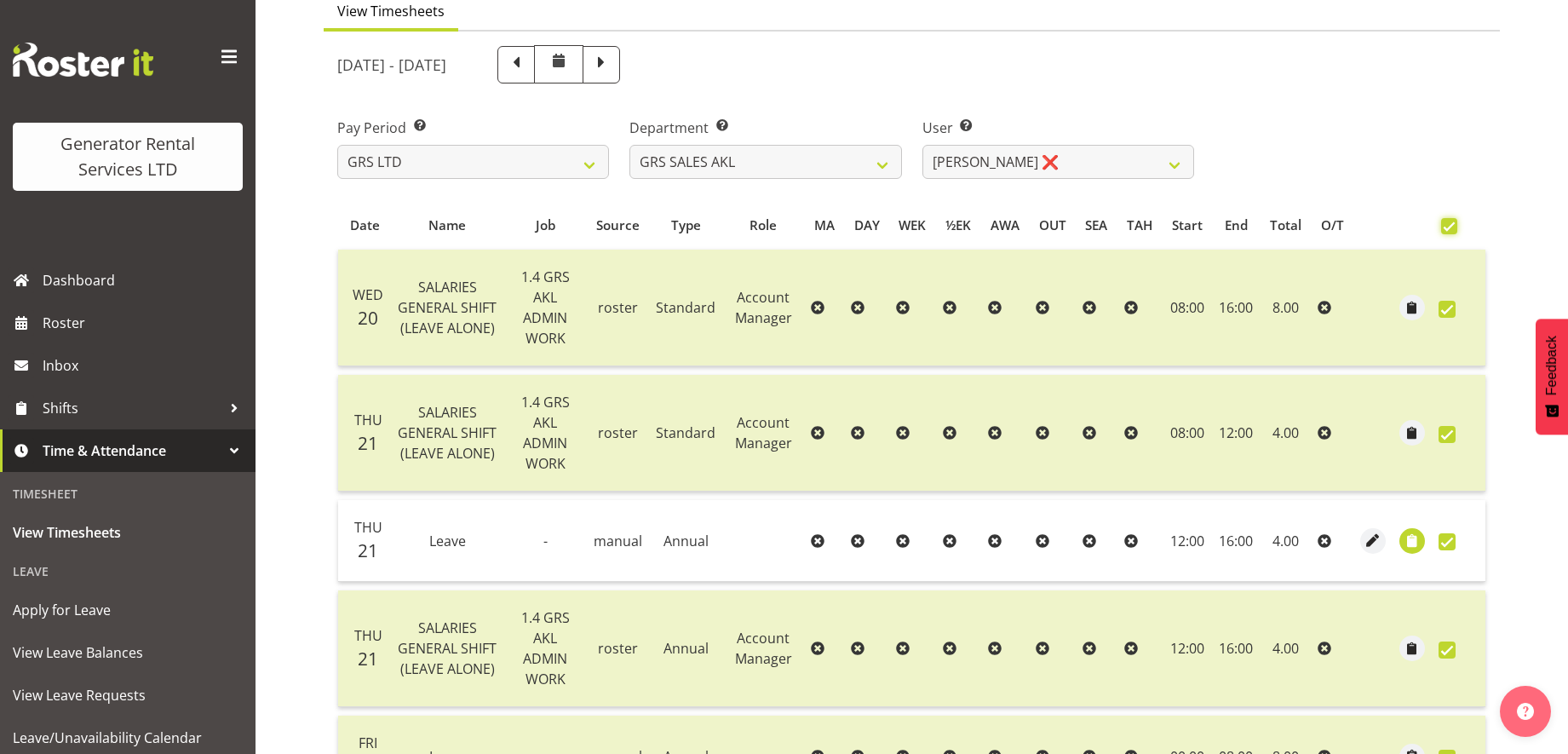
checkbox input "true"
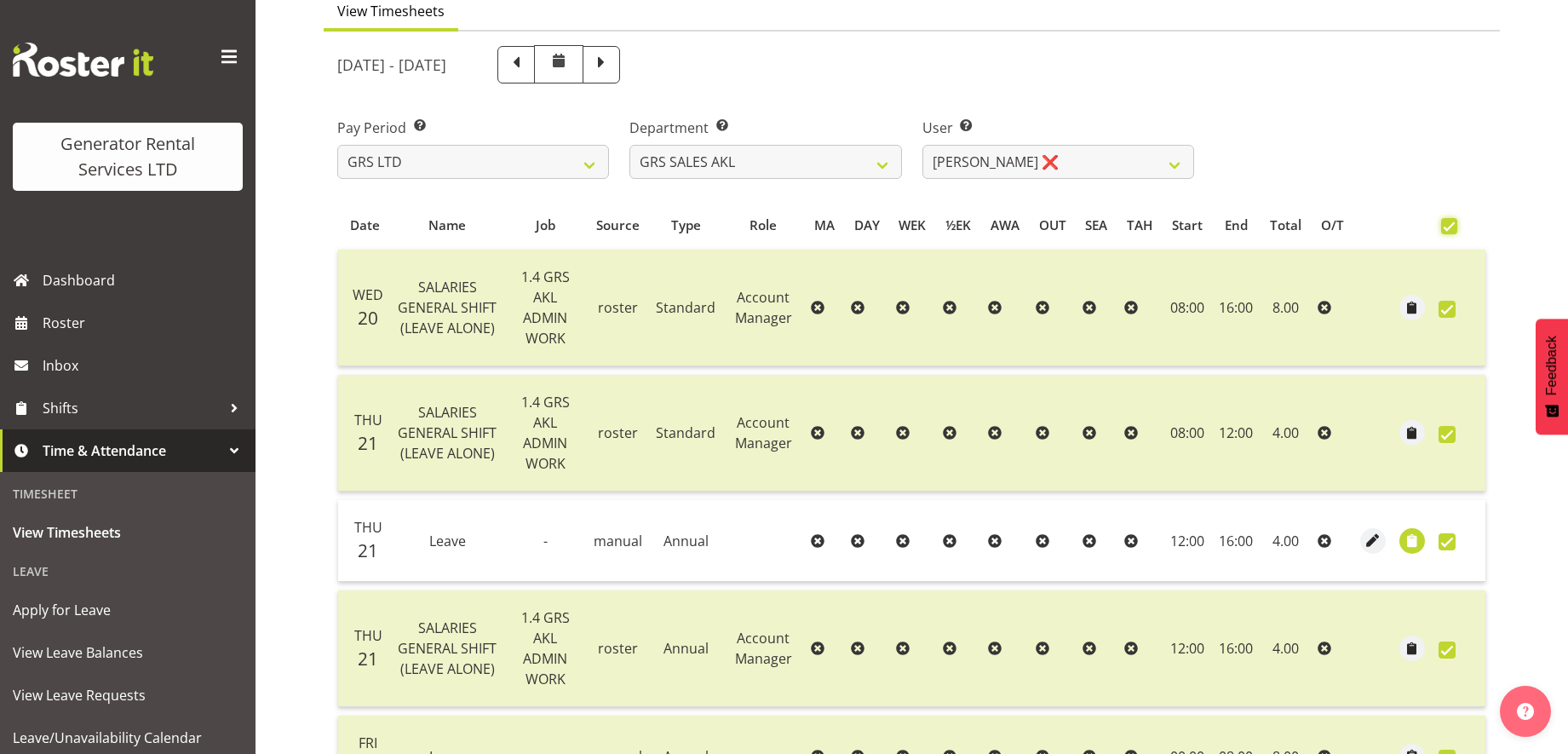
checkbox input "true"
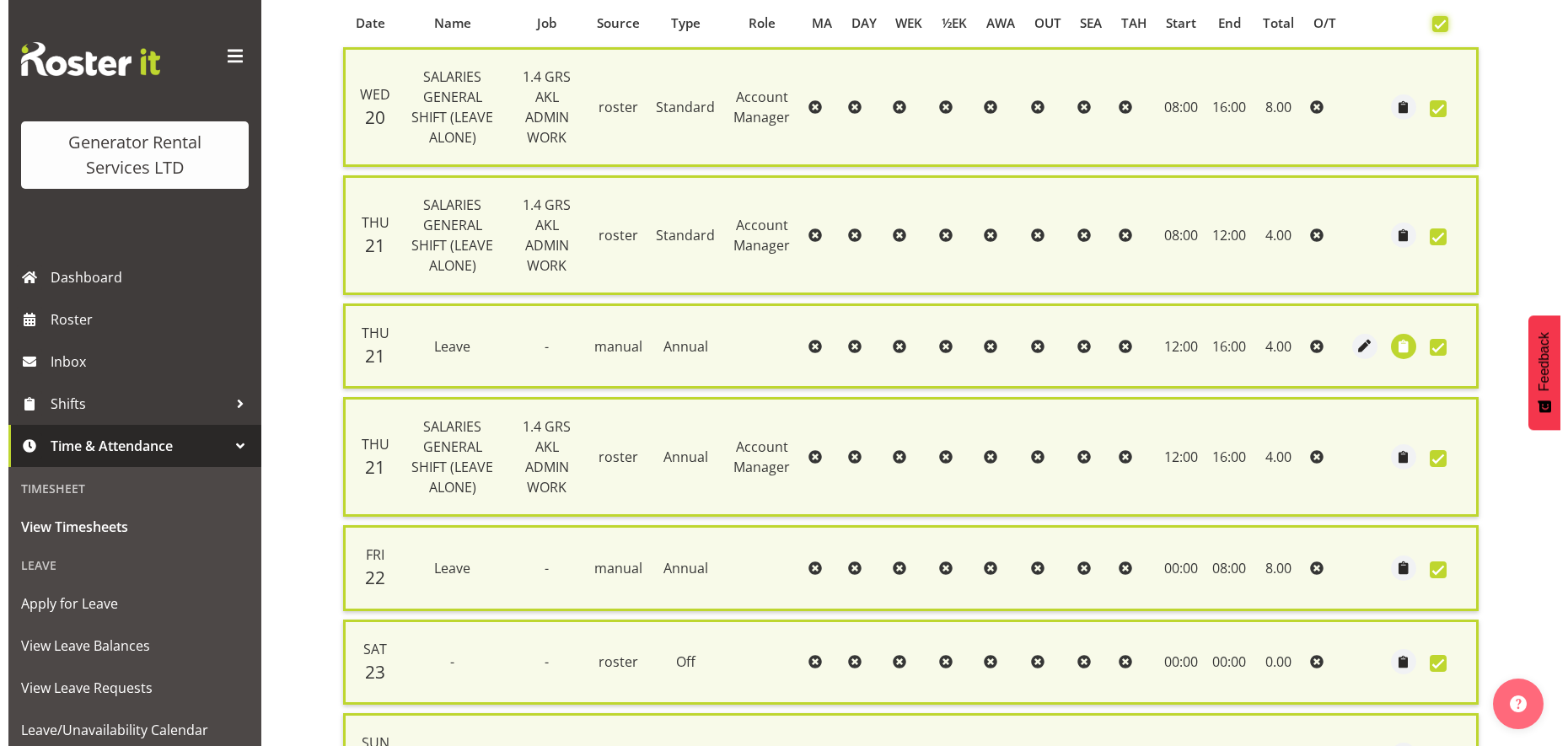
scroll to position [359, 0]
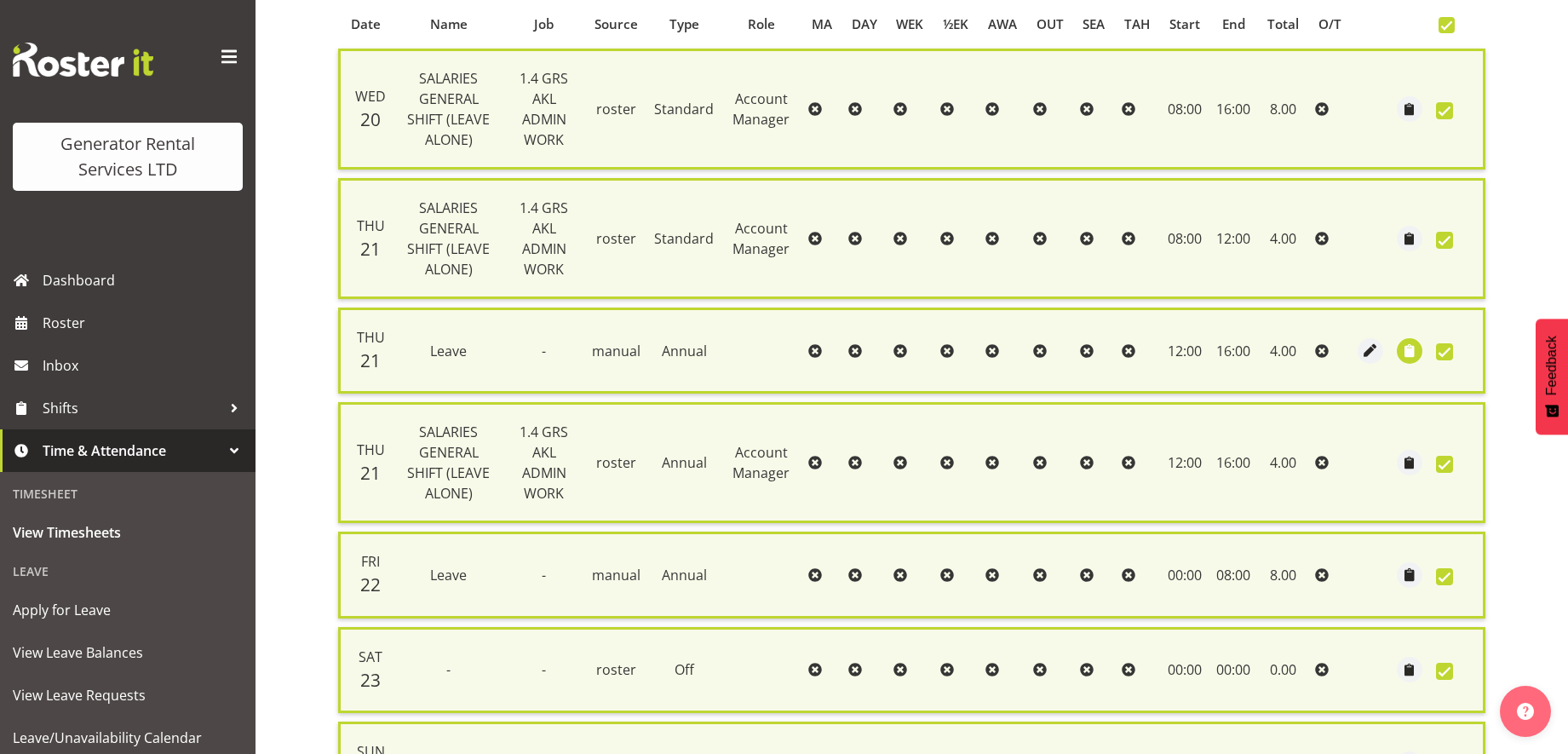
click at [1442, 352] on span at bounding box center [1445, 351] width 17 height 17
checkbox input "false"
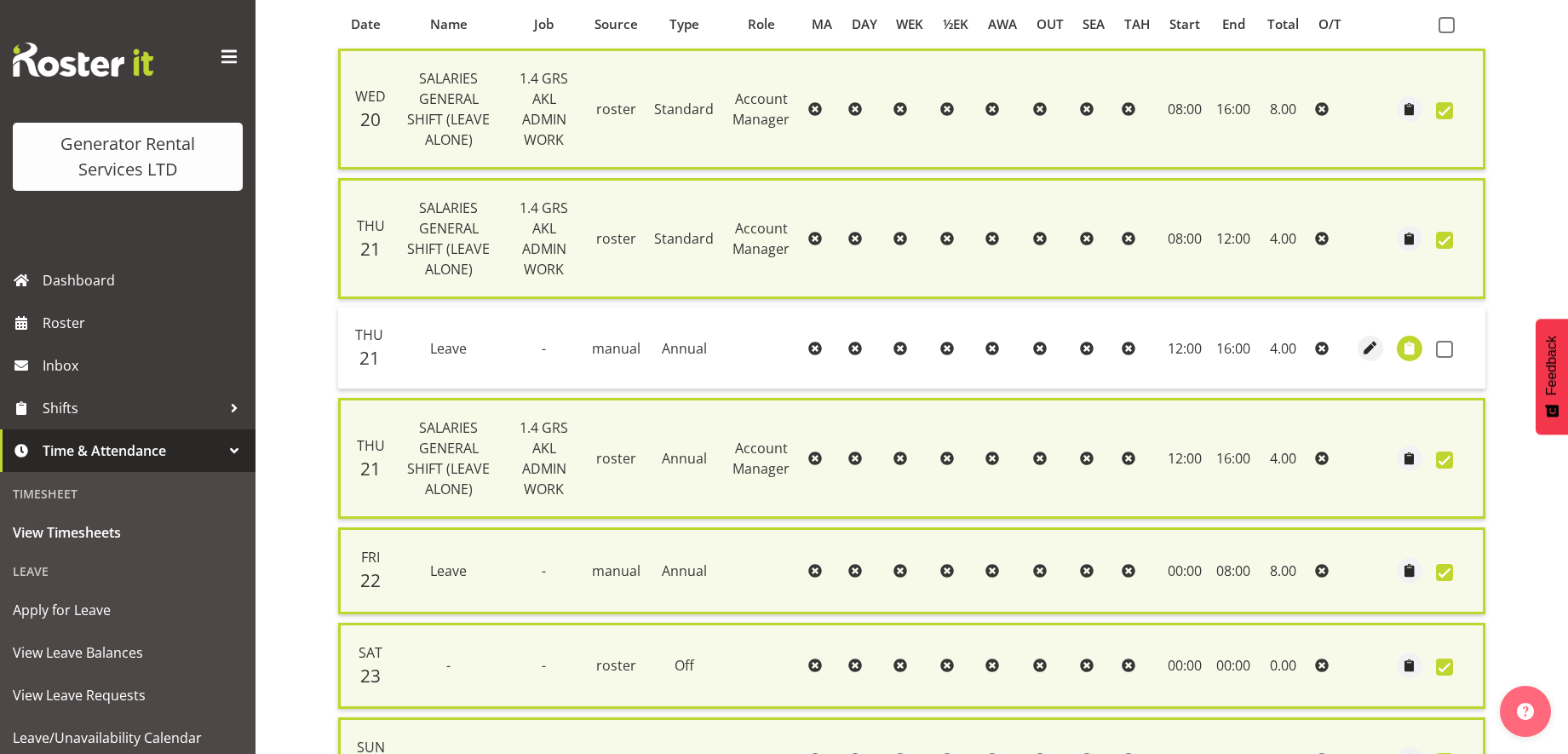
click at [1326, 346] on icon at bounding box center [1321, 349] width 13 height 13
click at [1373, 352] on span "button" at bounding box center [1371, 348] width 19 height 19
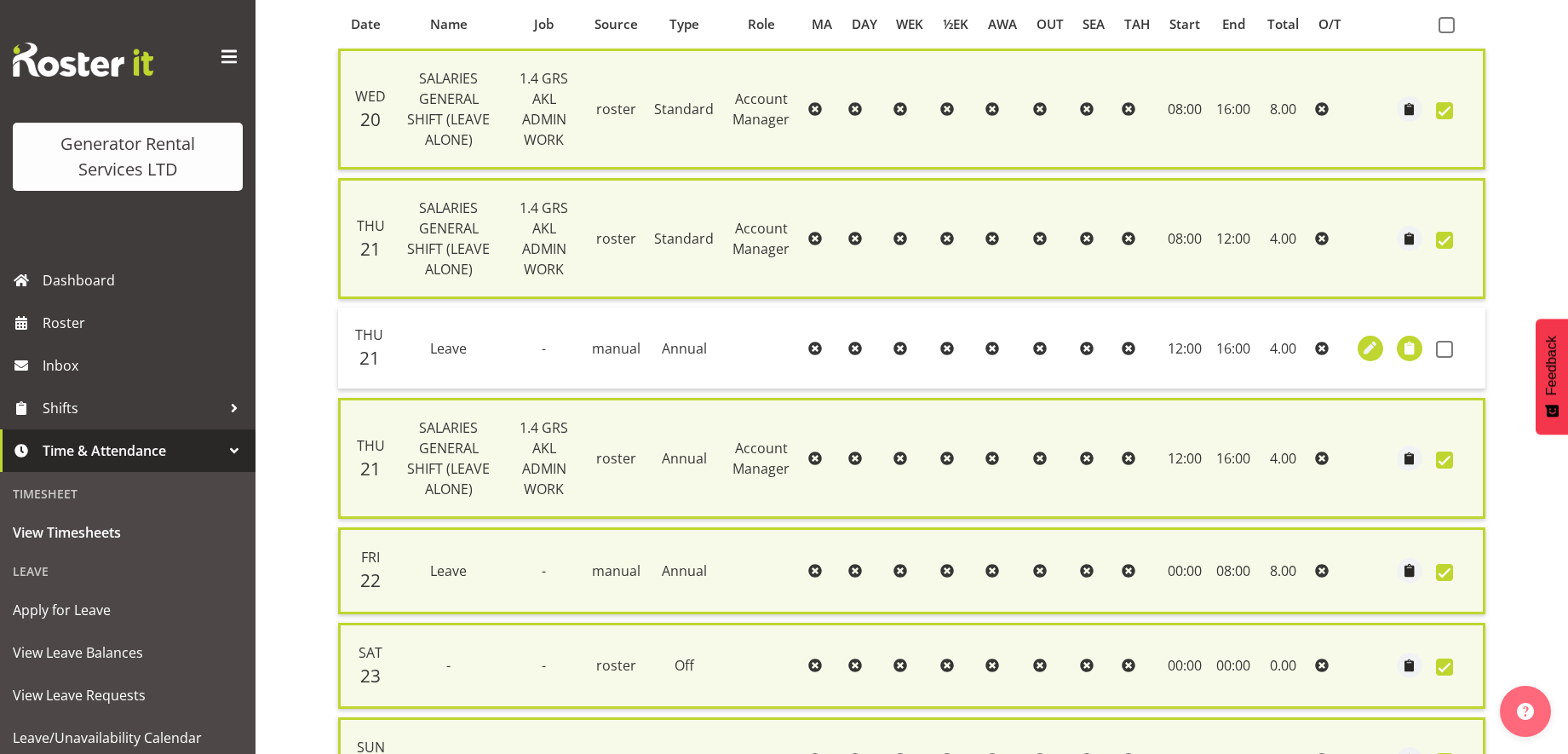
select select "Annual"
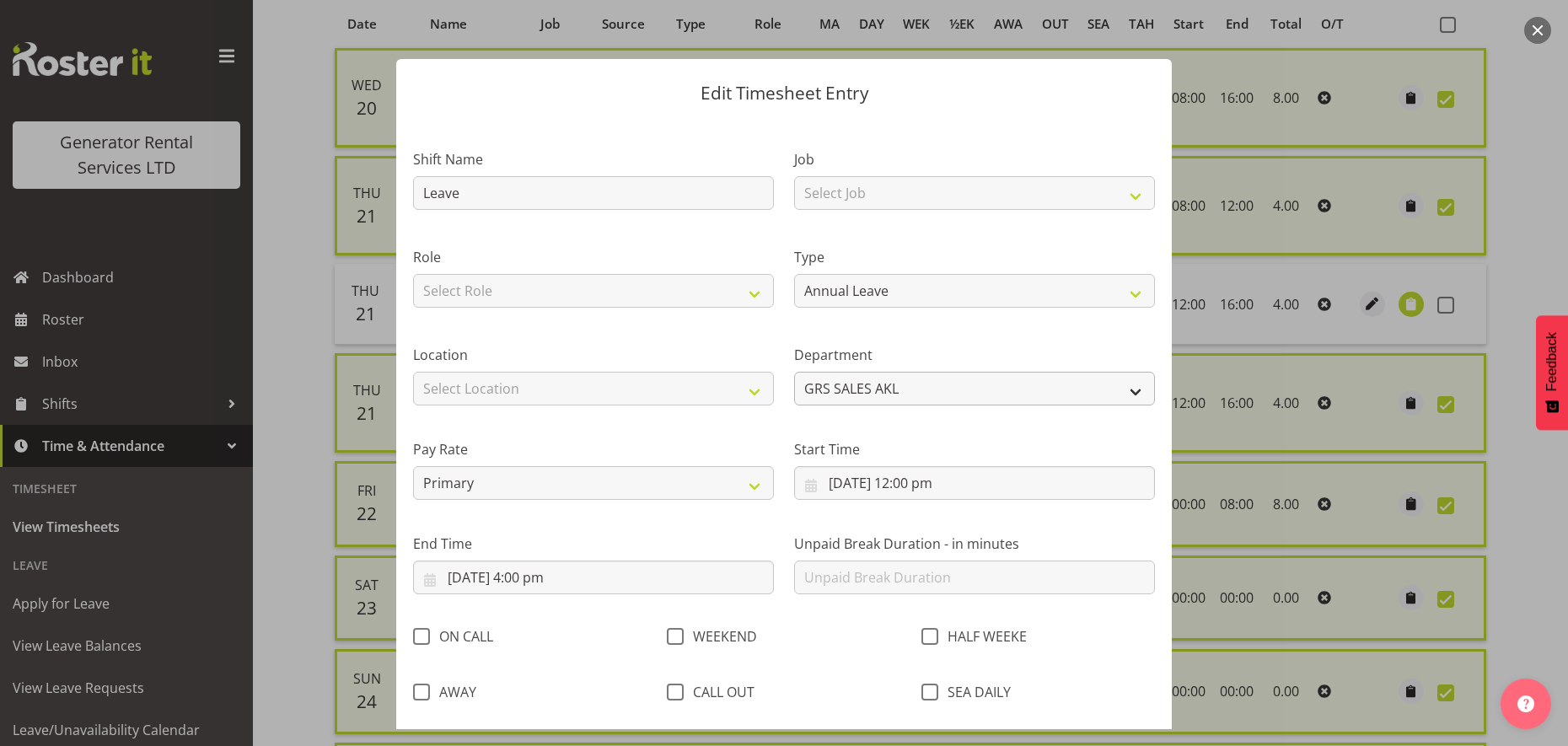
scroll to position [149, 0]
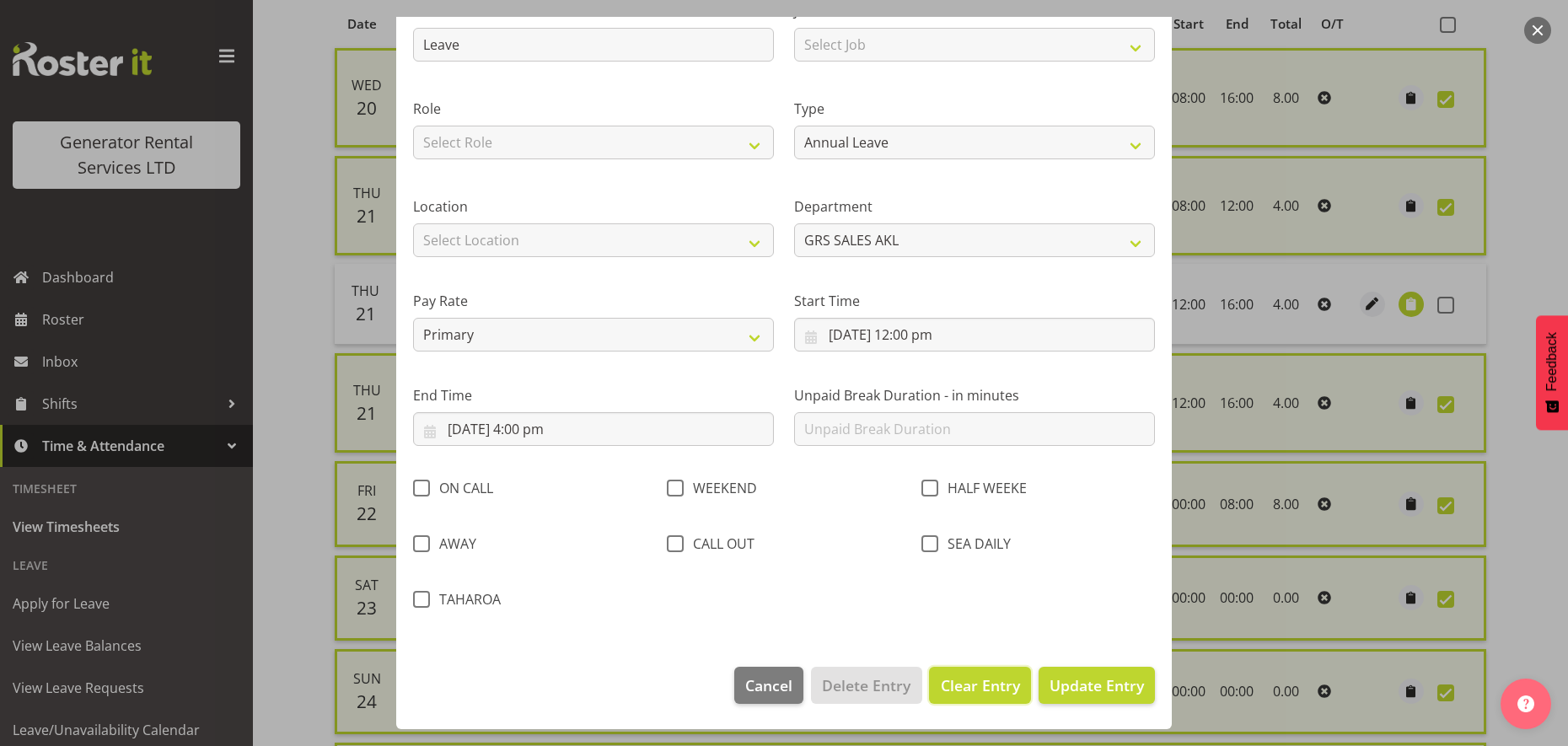
click at [950, 684] on span "Clear Entry" at bounding box center [980, 684] width 79 height 22
select select "Off"
type input "0"
select select
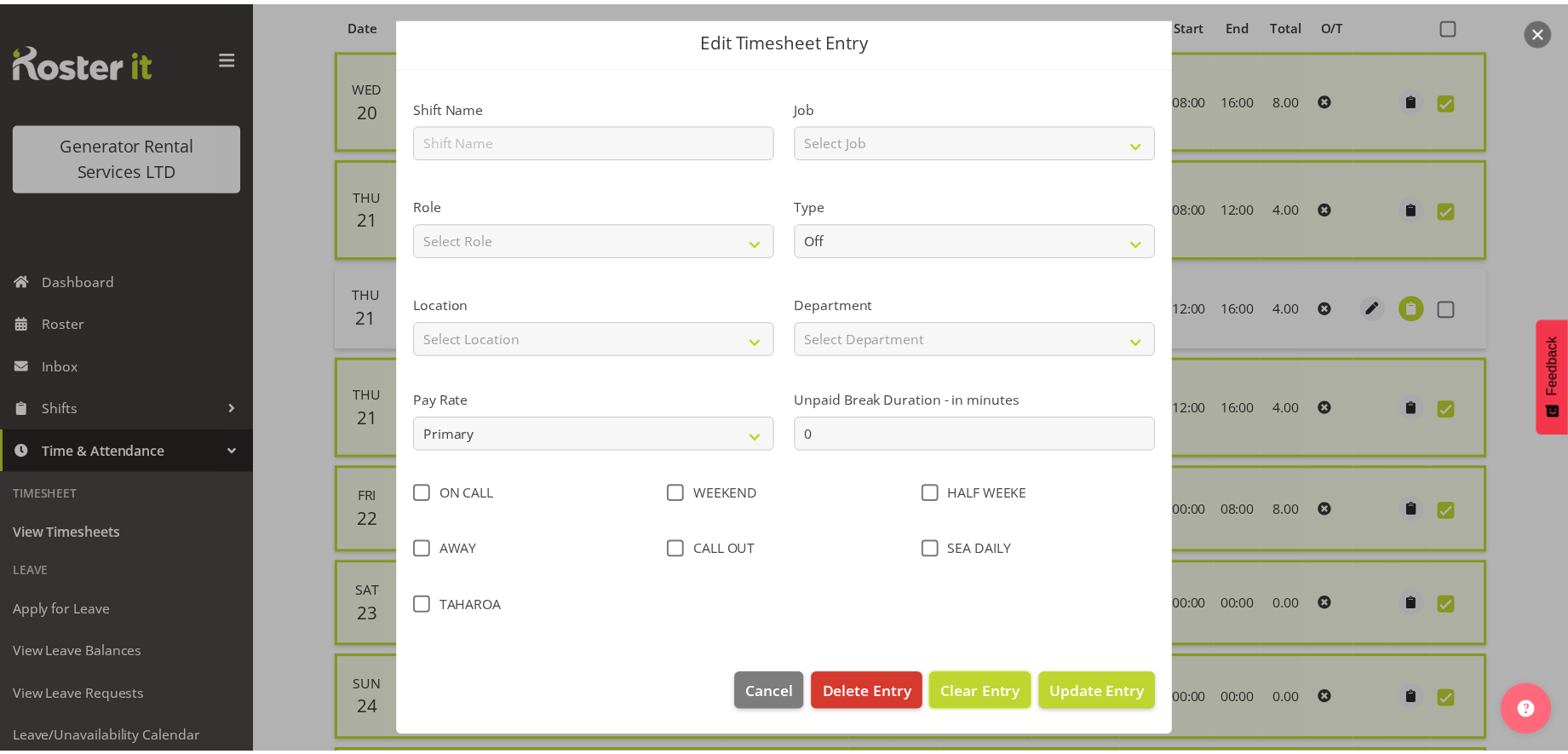
scroll to position [55, 0]
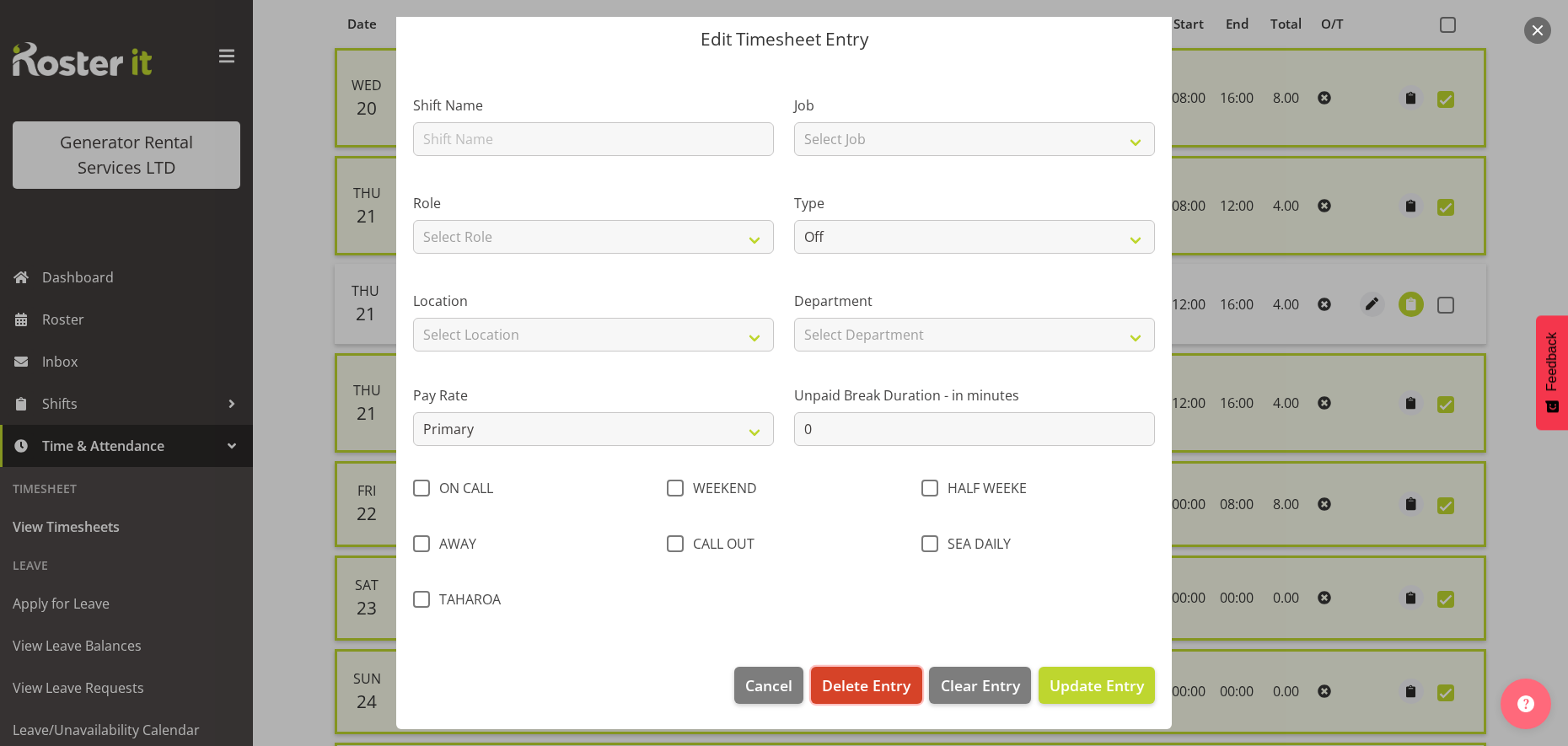
click at [870, 692] on span "Delete Entry" at bounding box center [865, 684] width 89 height 22
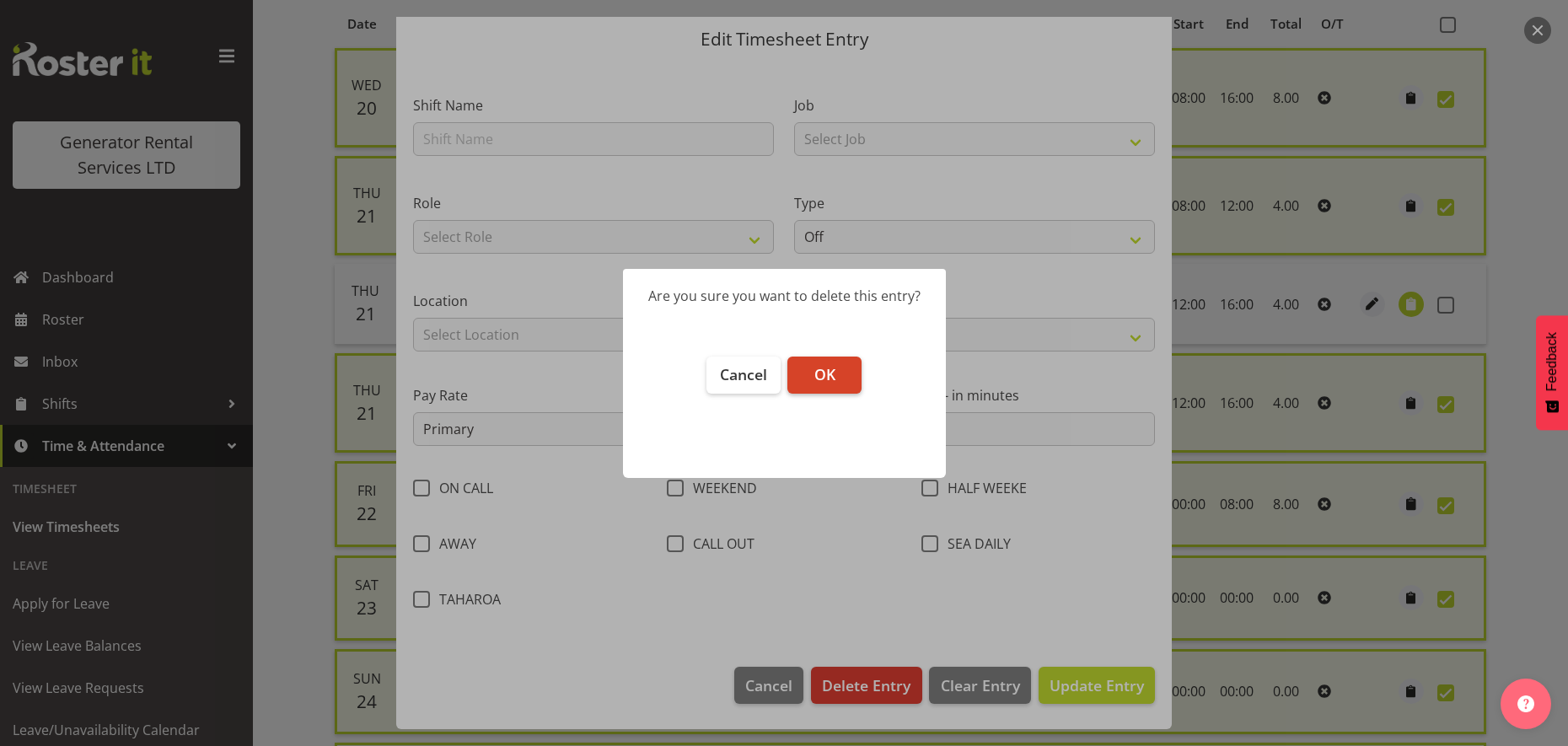
drag, startPoint x: 844, startPoint y: 405, endPoint x: 829, endPoint y: 373, distance: 35.3
click at [829, 373] on footer "Cancel OK" at bounding box center [784, 408] width 323 height 138
click at [829, 373] on span "OK" at bounding box center [825, 373] width 21 height 20
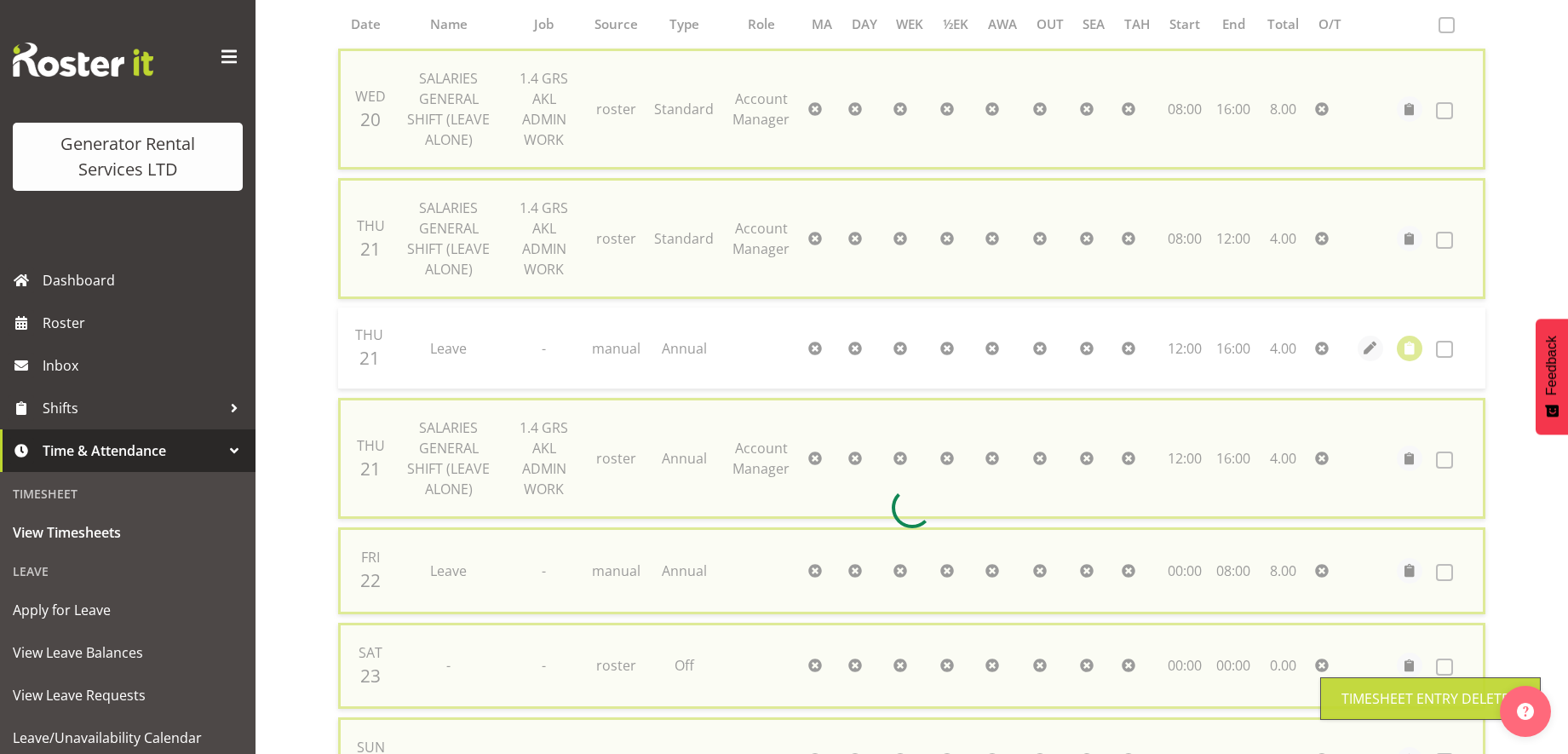
checkbox input "false"
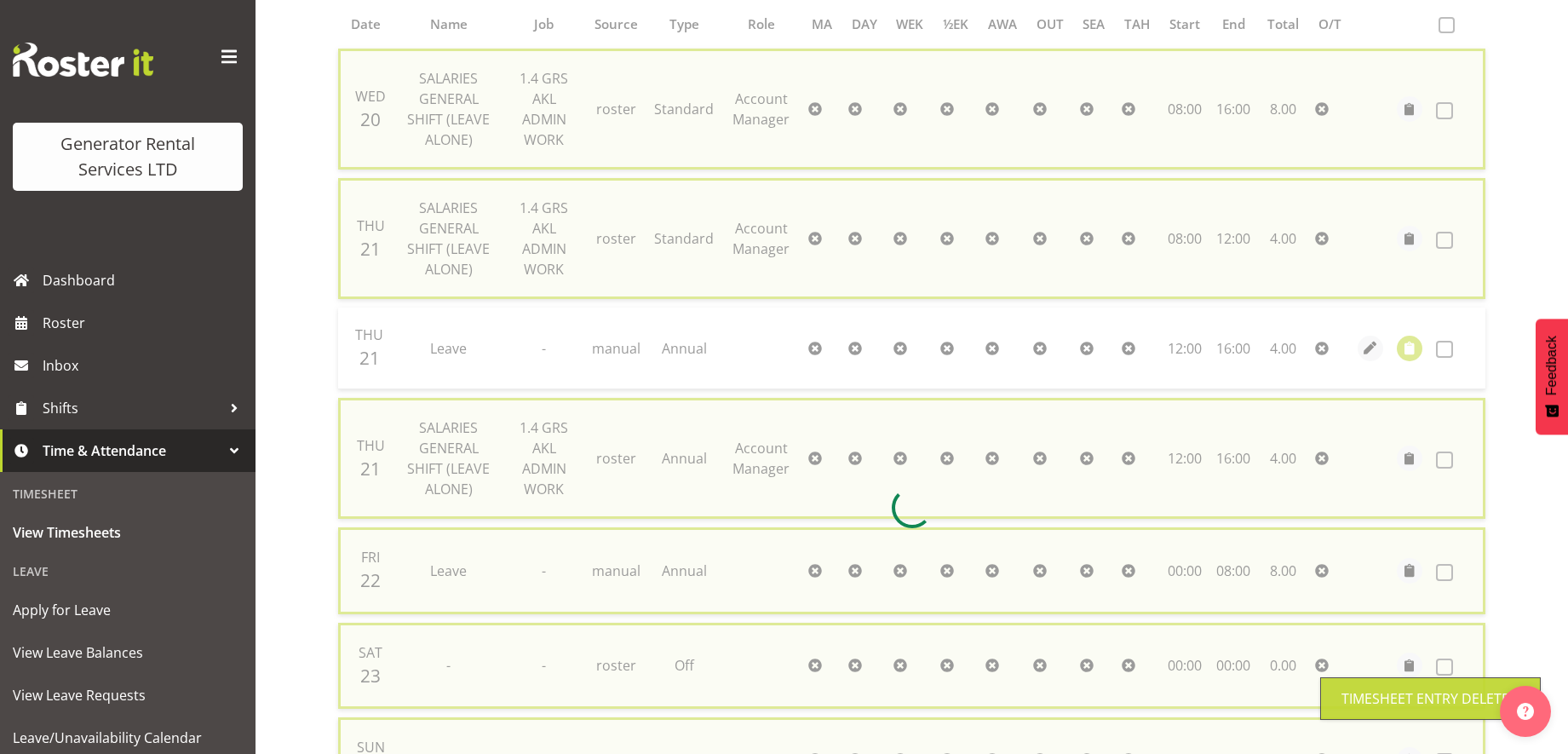
checkbox input "false"
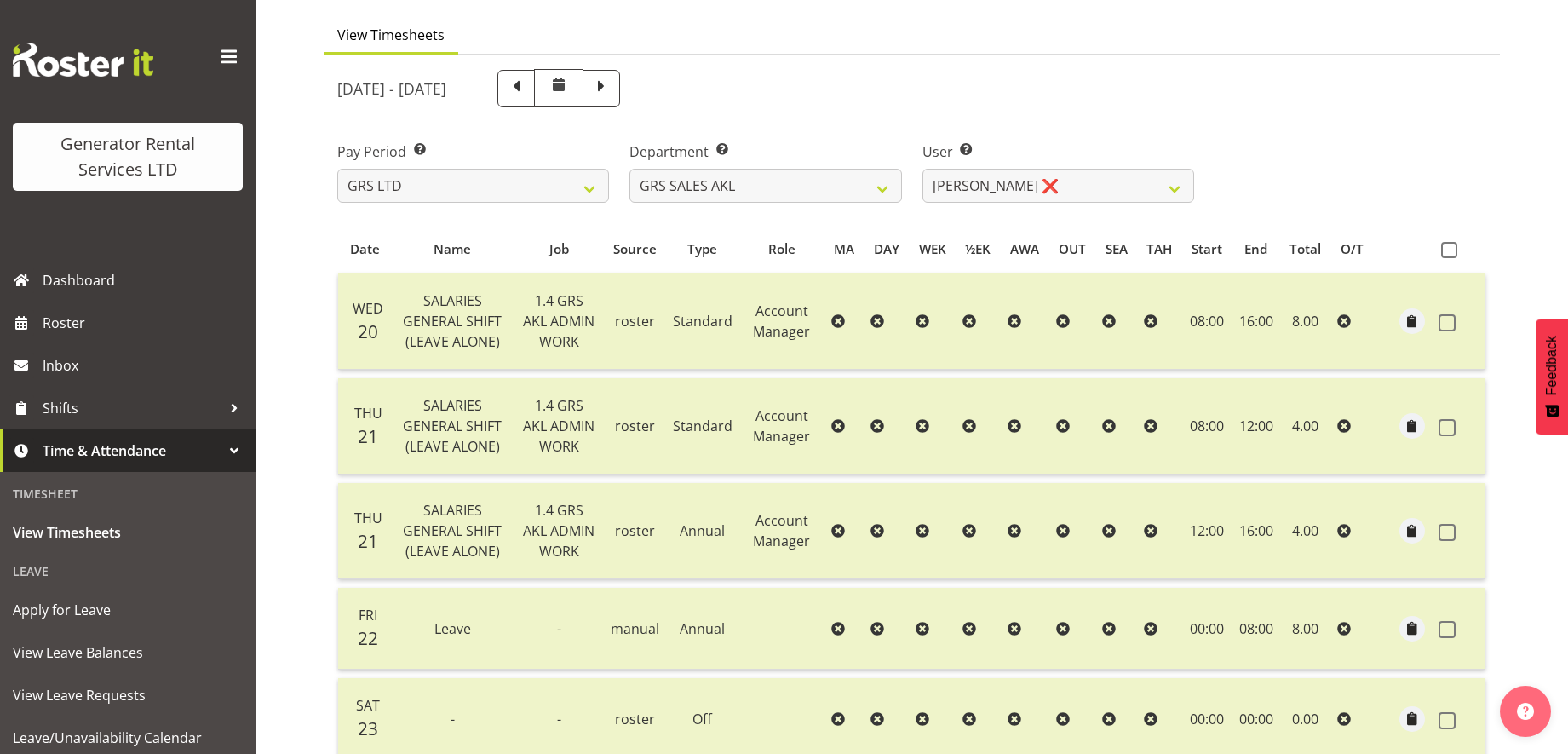
scroll to position [0, 0]
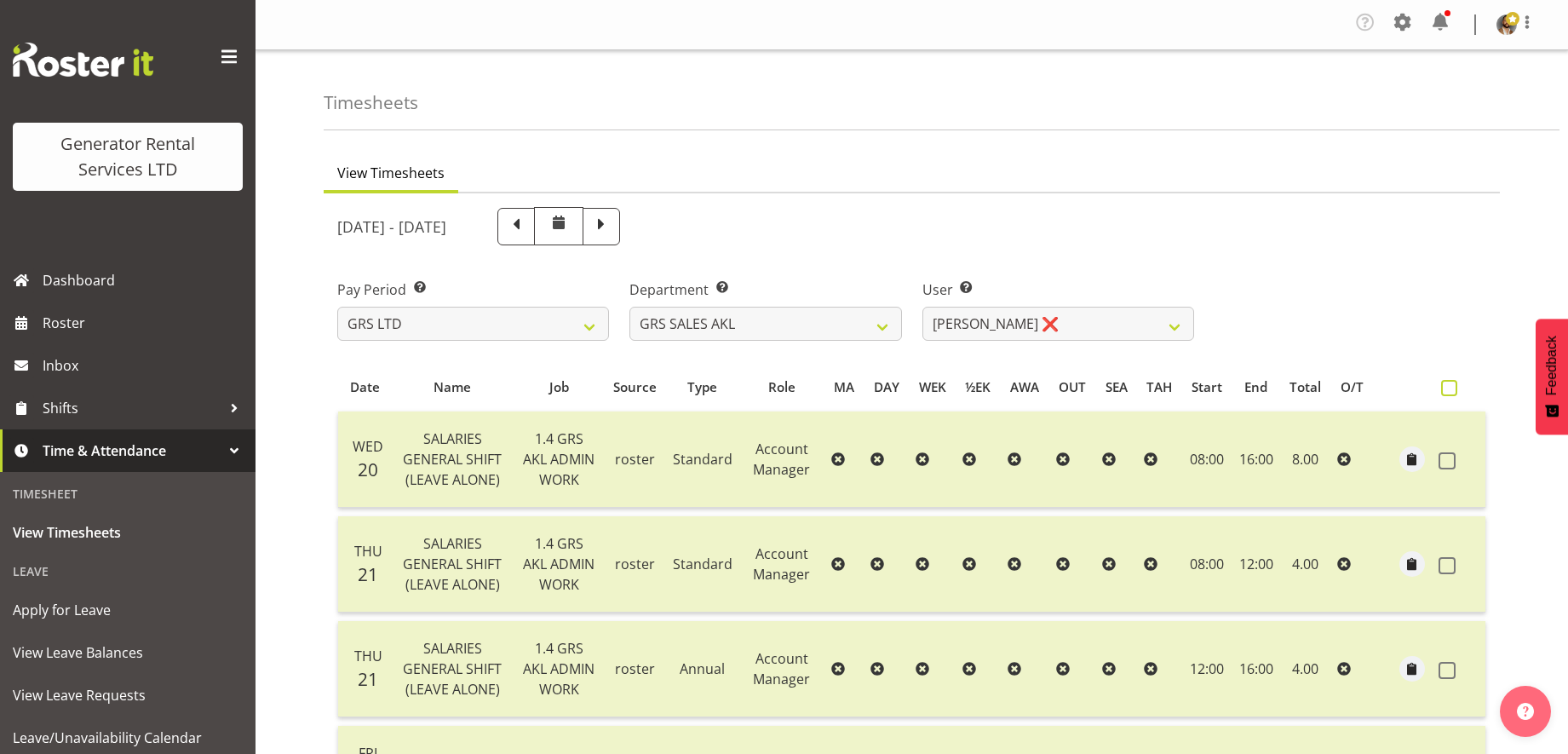
click at [1451, 387] on span at bounding box center [1449, 387] width 16 height 16
click at [1451, 387] on input "checkbox" at bounding box center [1446, 387] width 11 height 11
checkbox input "true"
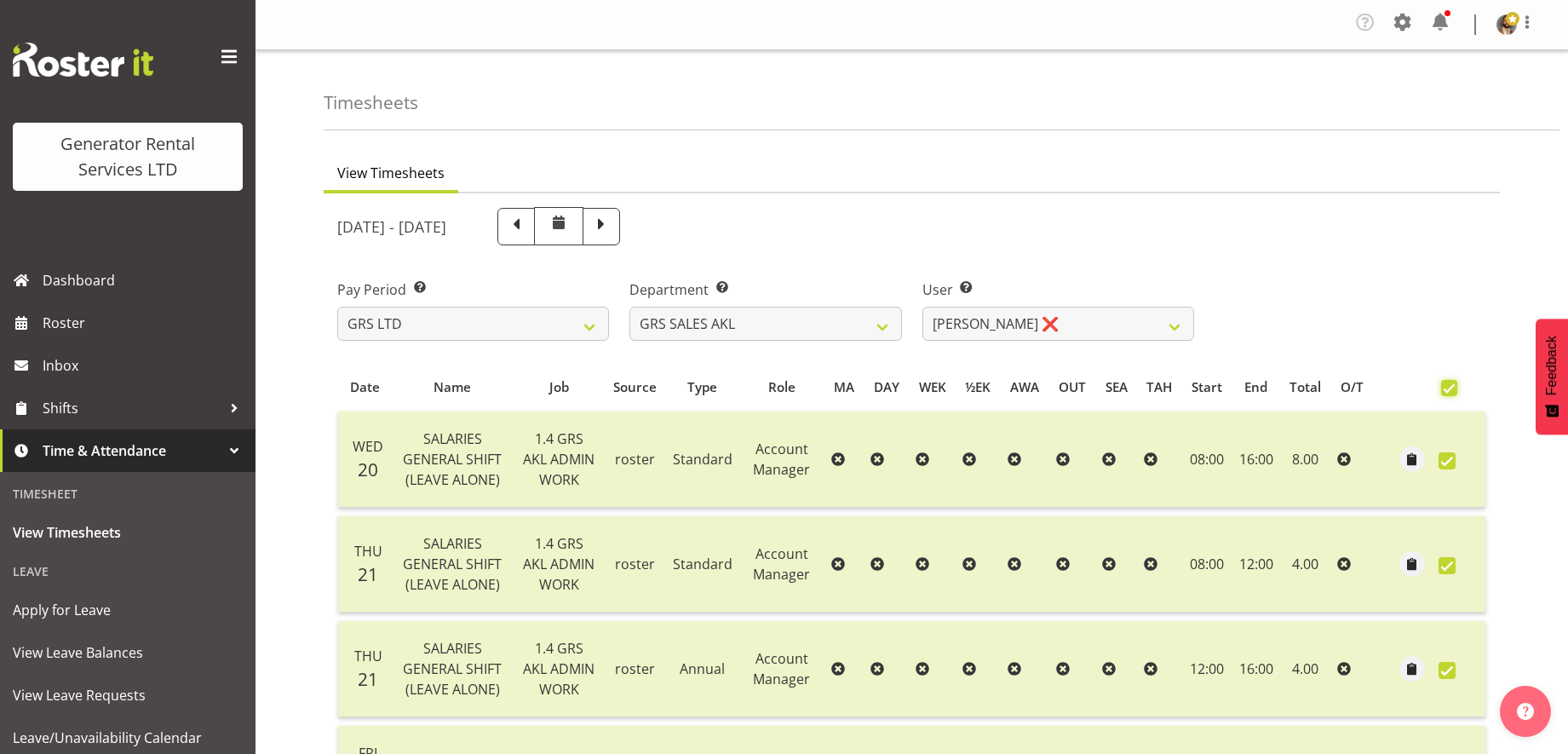
checkbox input "true"
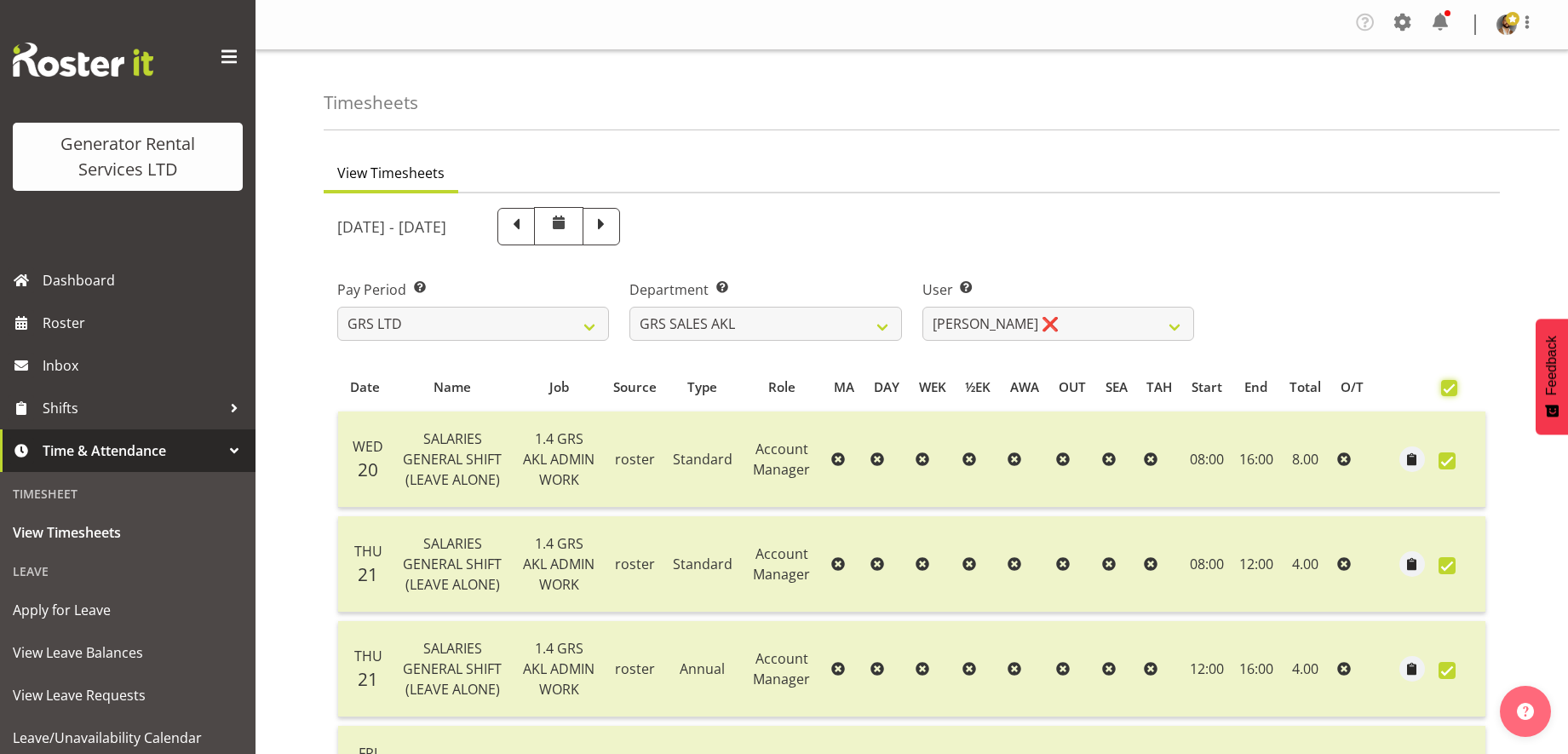
checkbox input "true"
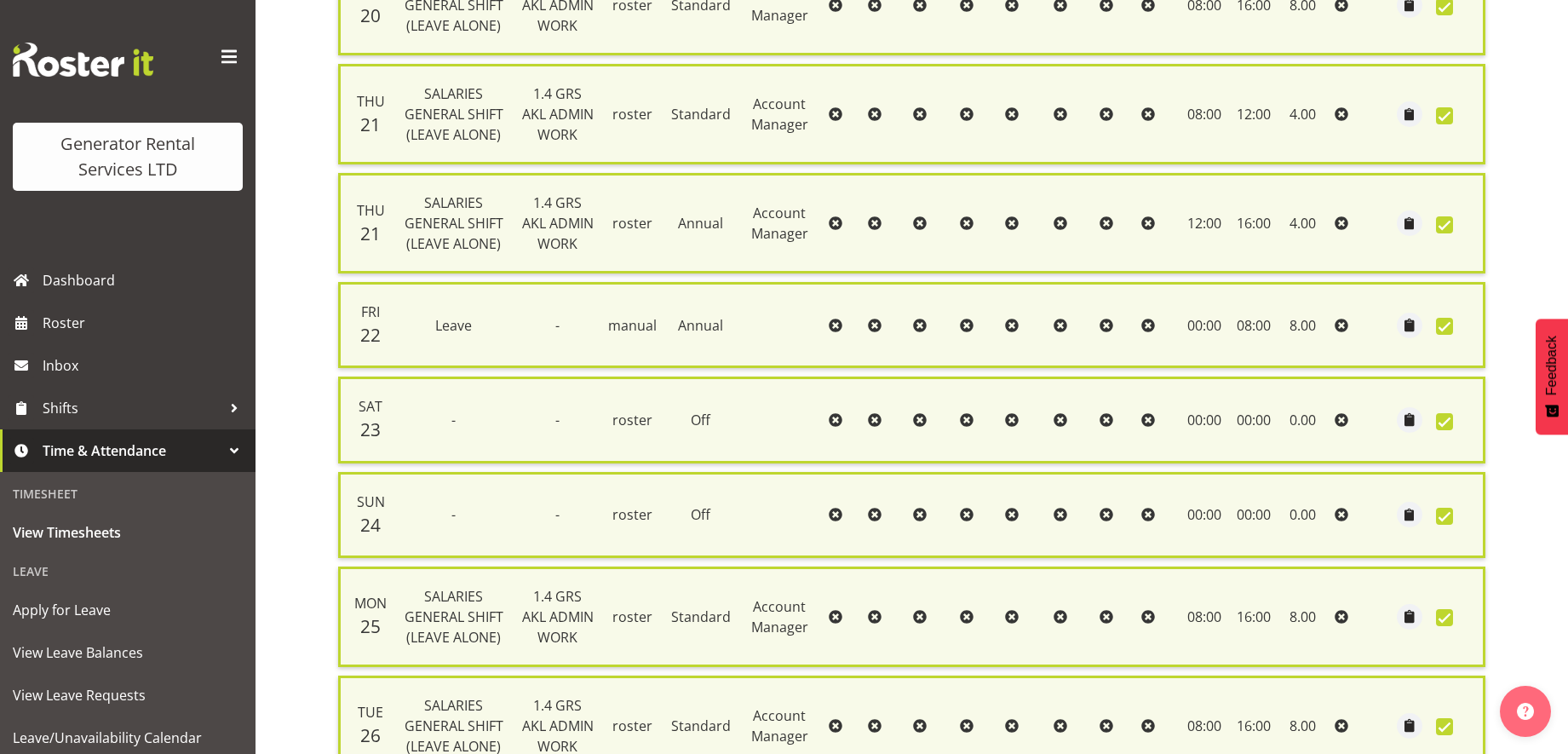
scroll to position [364, 0]
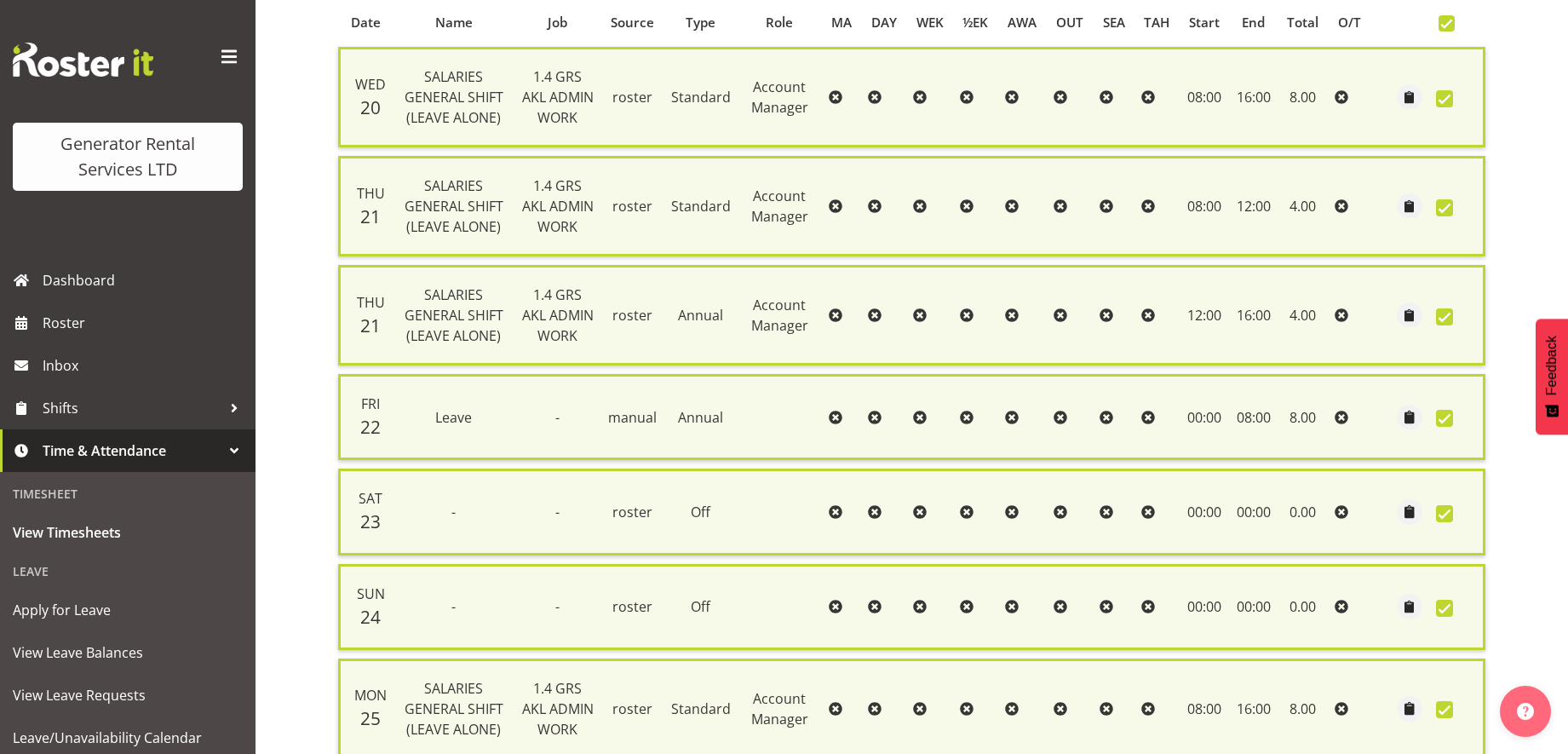
click at [1447, 26] on th at bounding box center [1457, 22] width 56 height 33
click at [1447, 26] on span at bounding box center [1447, 23] width 16 height 16
click at [1447, 26] on input "checkbox" at bounding box center [1444, 23] width 11 height 11
checkbox input "false"
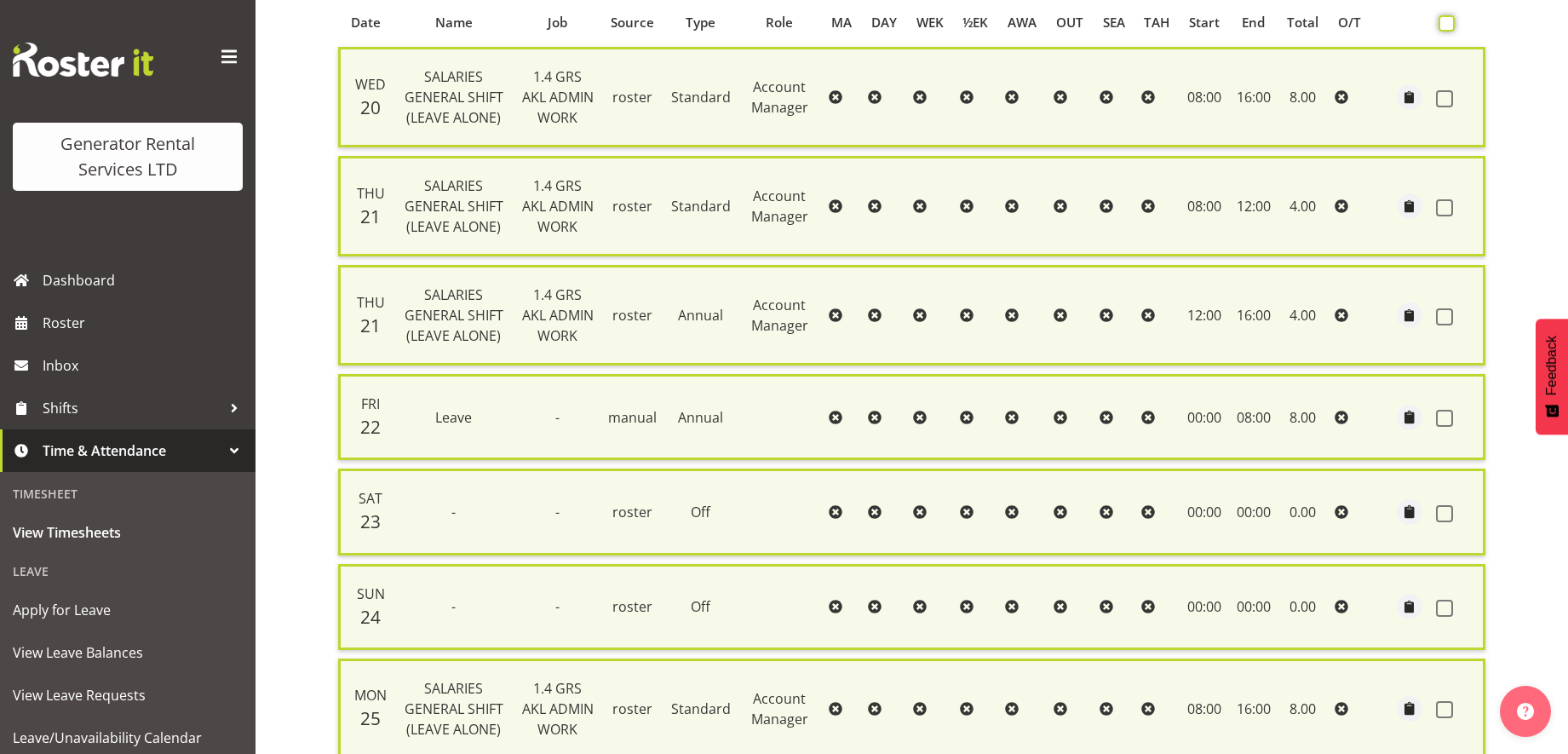
checkbox input "false"
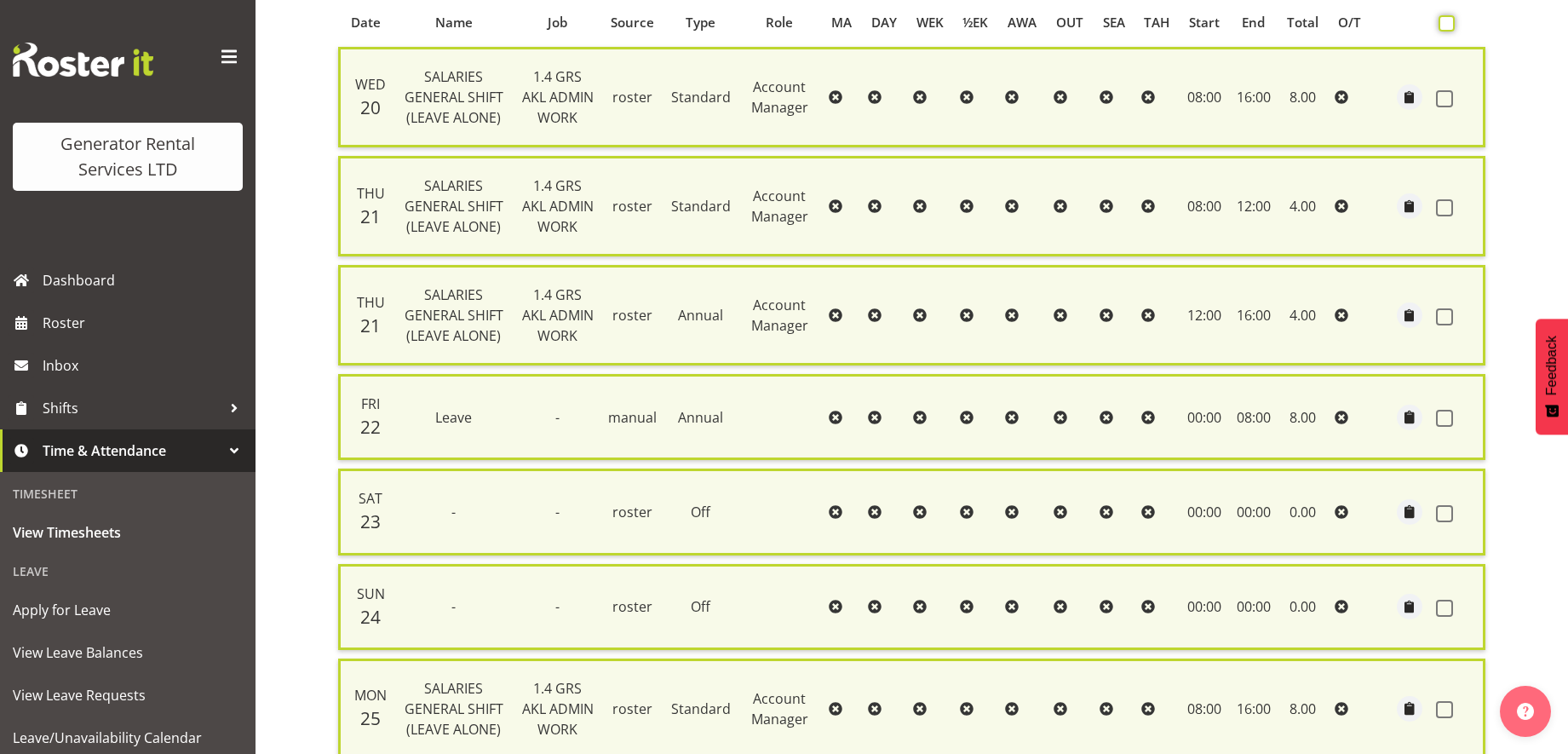
checkbox input "false"
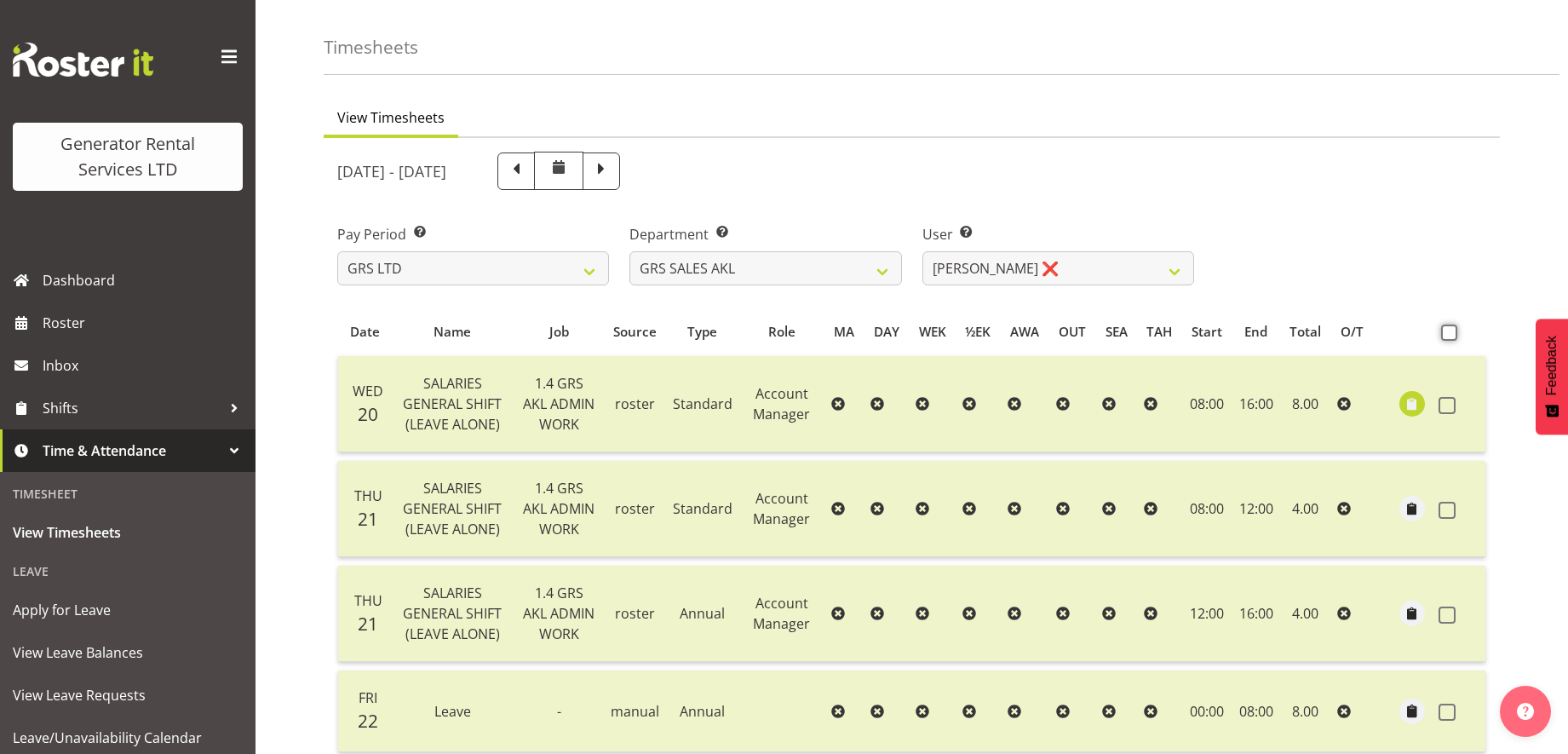
scroll to position [0, 0]
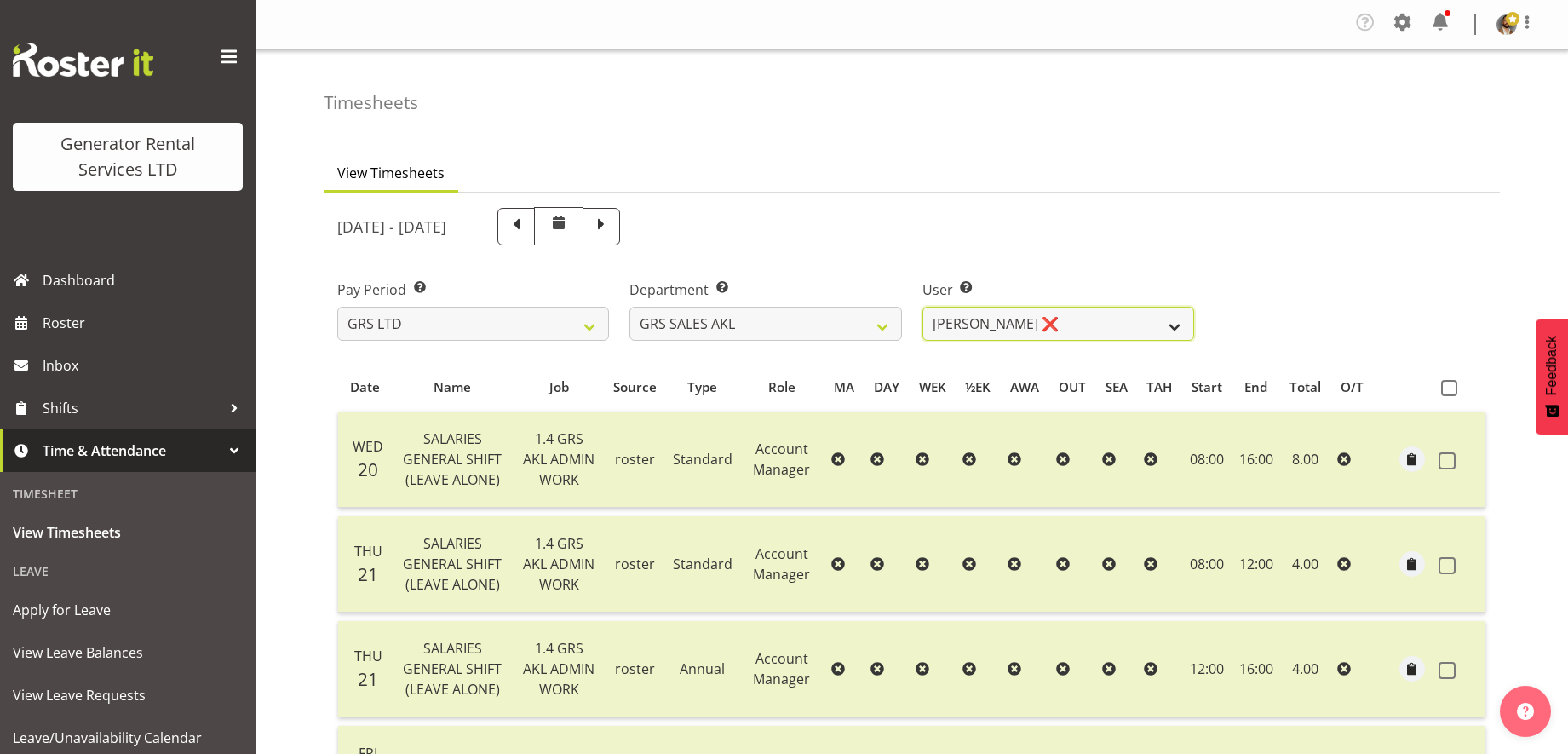
click at [1170, 319] on select "Hamish MacMillan ❌ Kay Campbell ✔ Rick Ankers ✔ Ryan Paulsen ✔ Sean Johnstone ❌" at bounding box center [1058, 323] width 272 height 34
click at [1265, 288] on div "Pay Period Select which pay period you would like to view. GRS LTD GRS VEHICLES…" at bounding box center [912, 302] width 1169 height 95
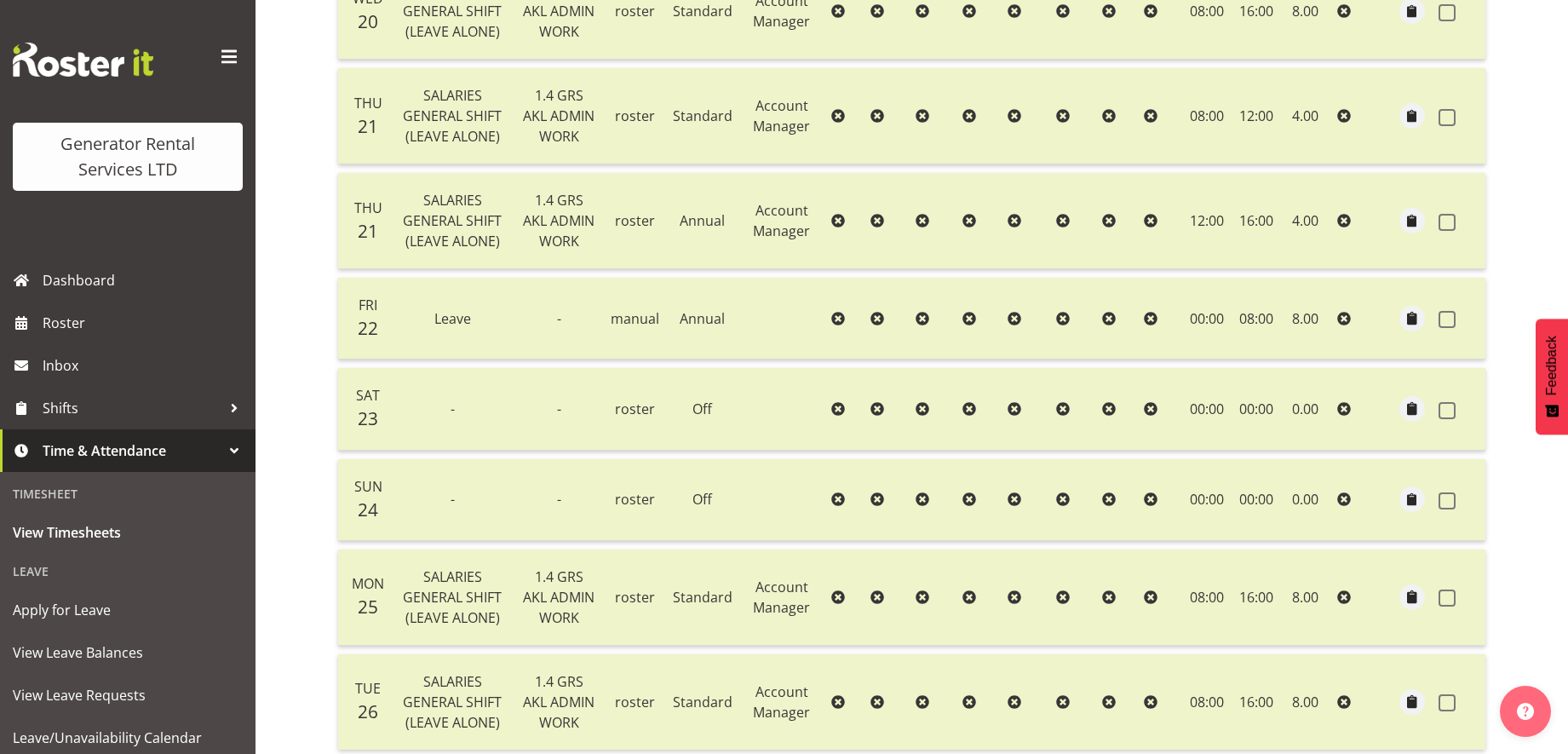
scroll to position [598, 0]
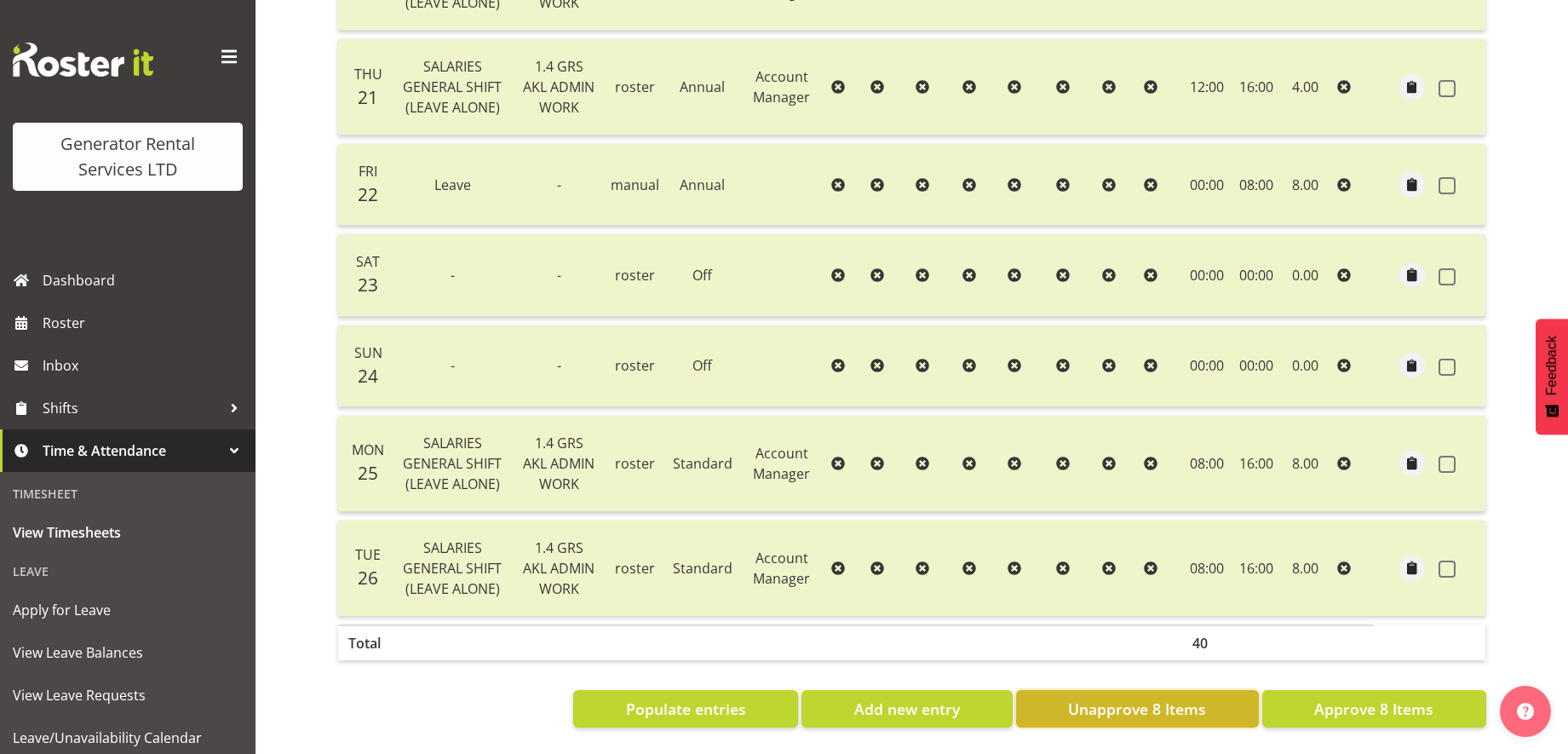
click at [1122, 697] on span "Unapprove 8 Items" at bounding box center [1137, 708] width 138 height 22
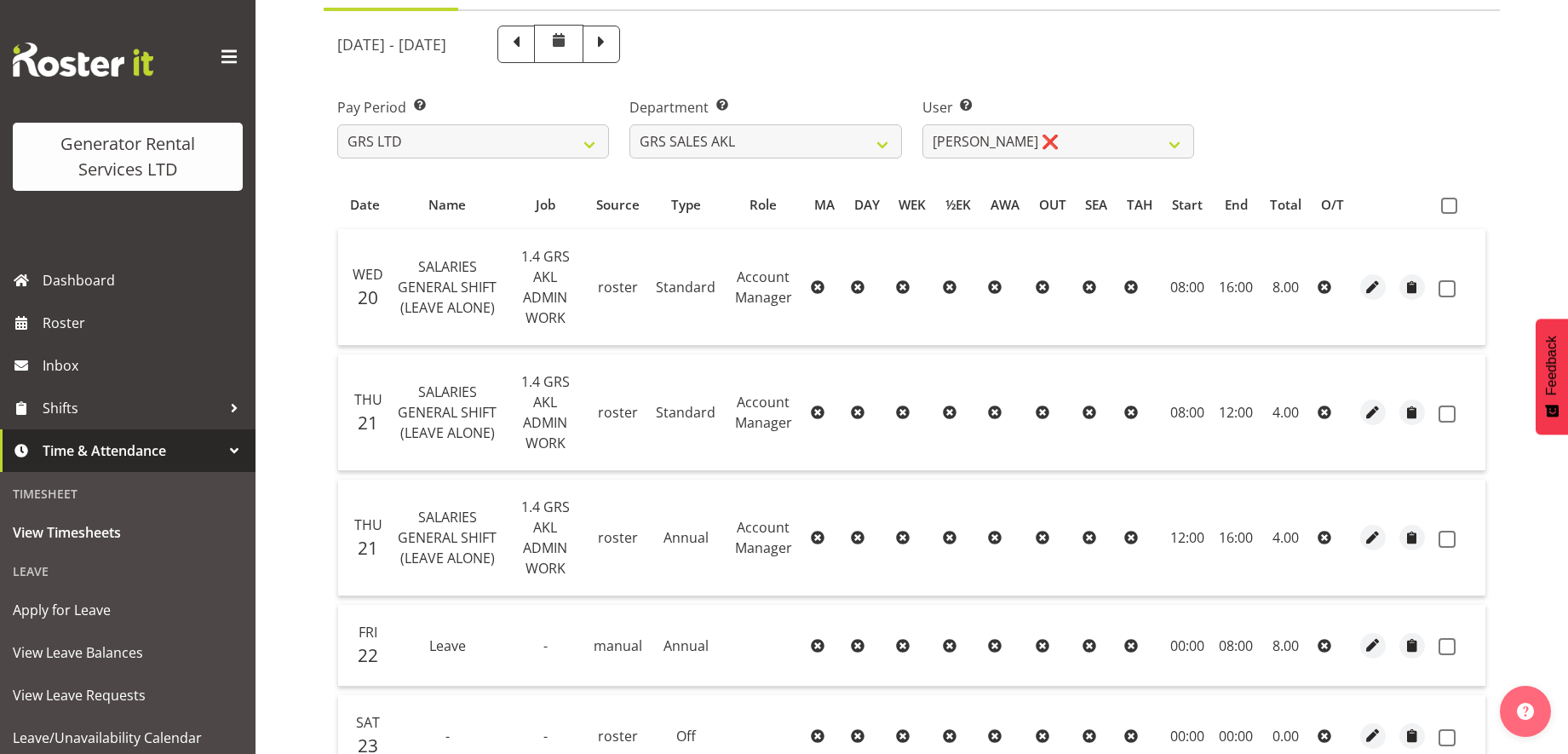
scroll to position [0, 0]
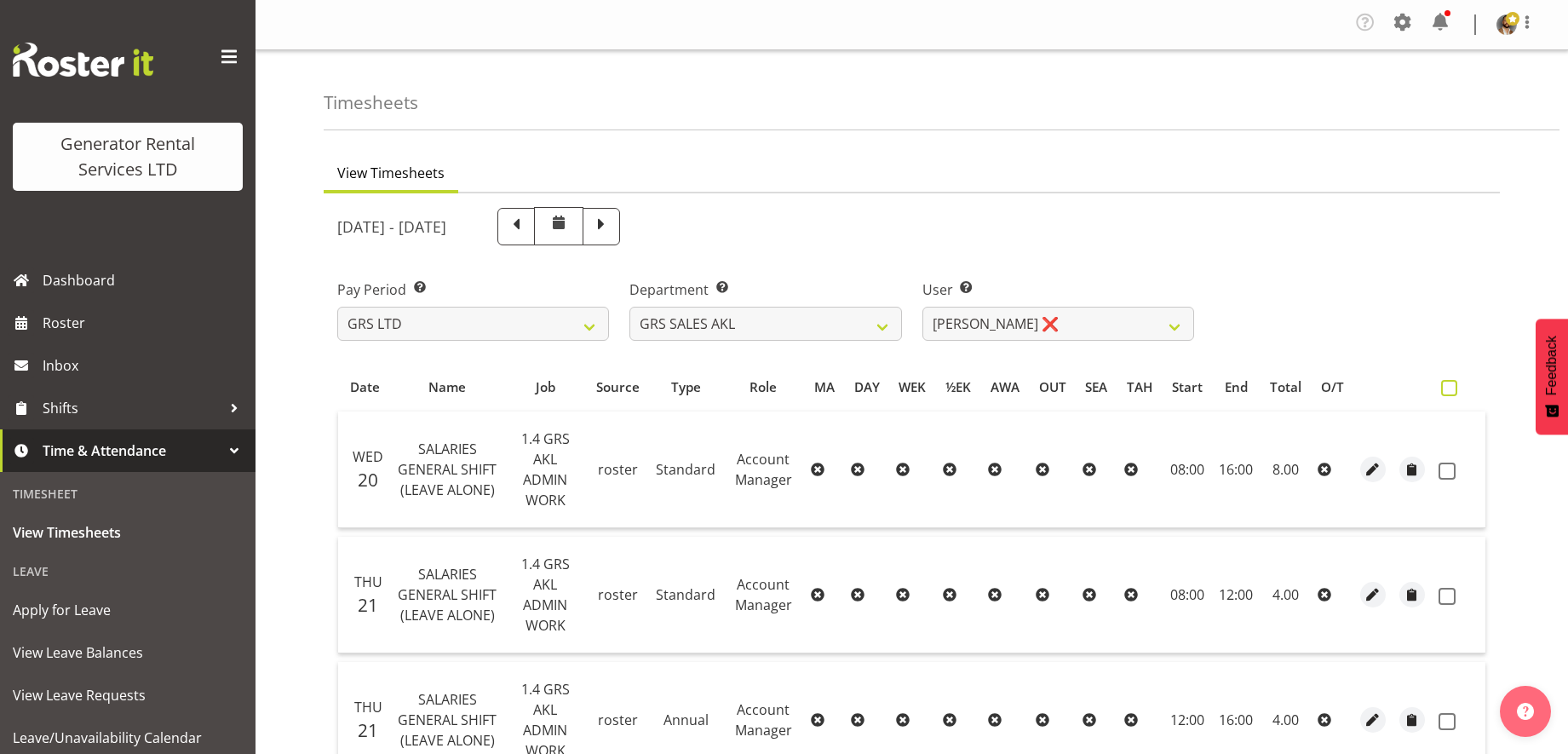
click at [1445, 390] on span at bounding box center [1449, 387] width 16 height 16
click at [1445, 390] on input "checkbox" at bounding box center [1446, 387] width 11 height 11
checkbox input "true"
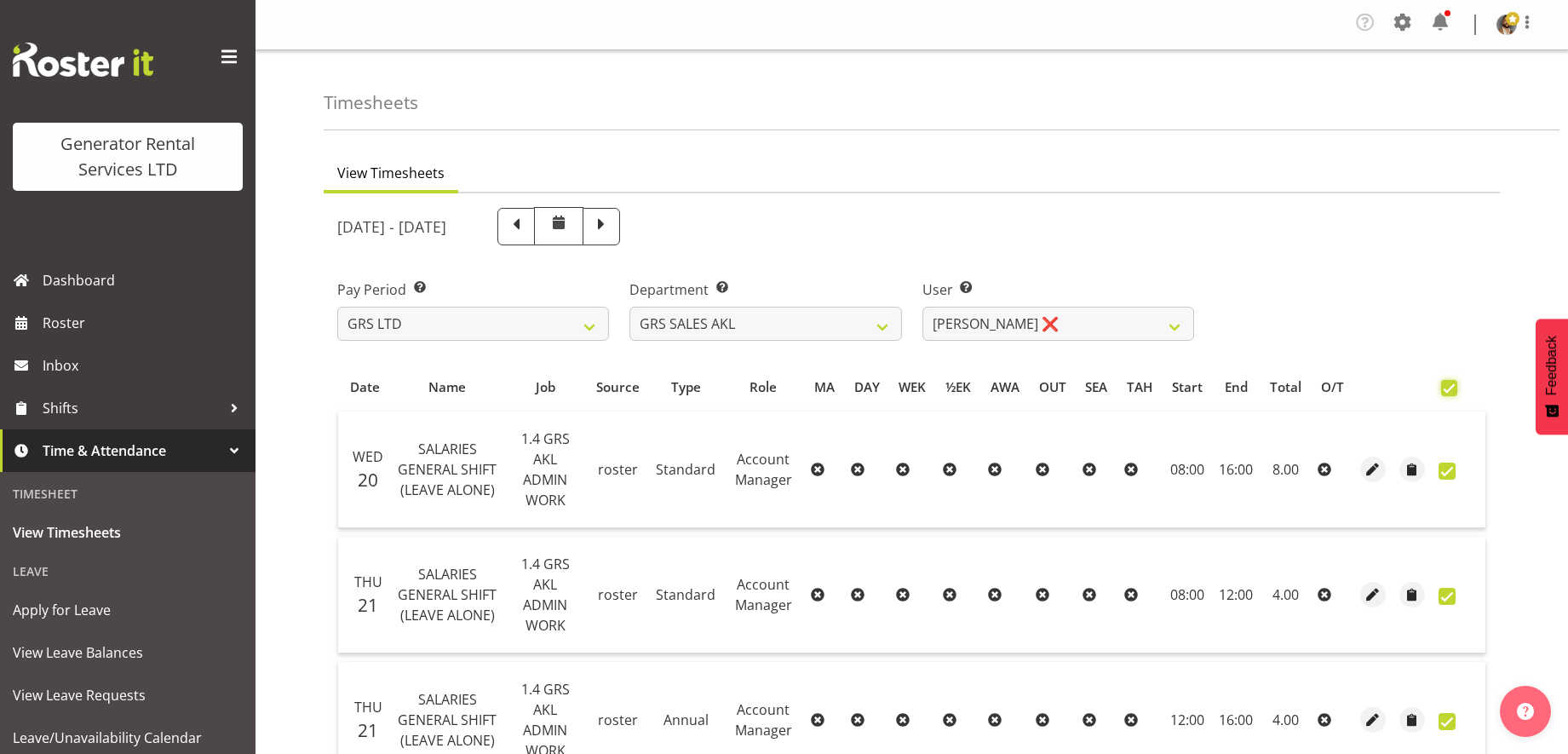
checkbox input "true"
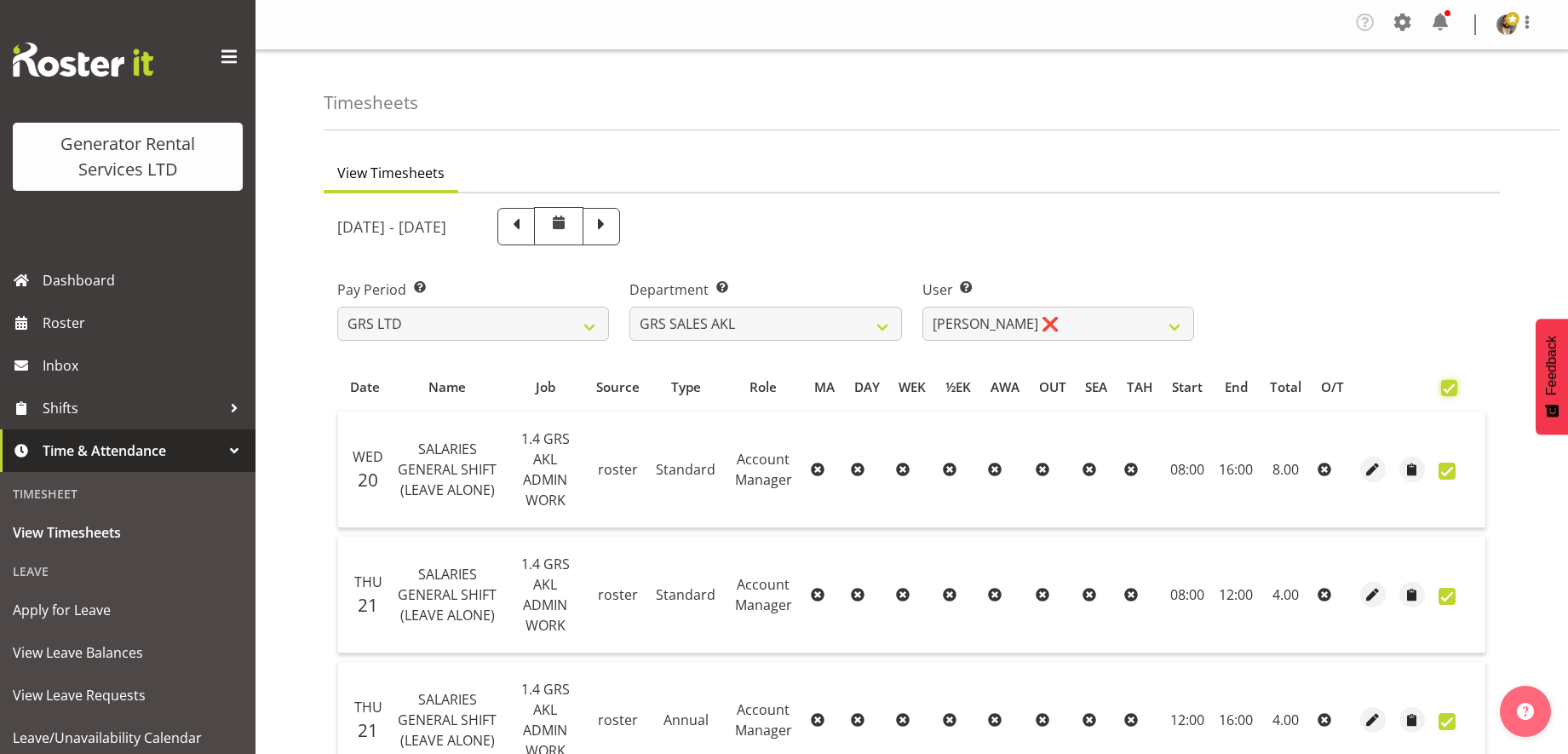
checkbox input "true"
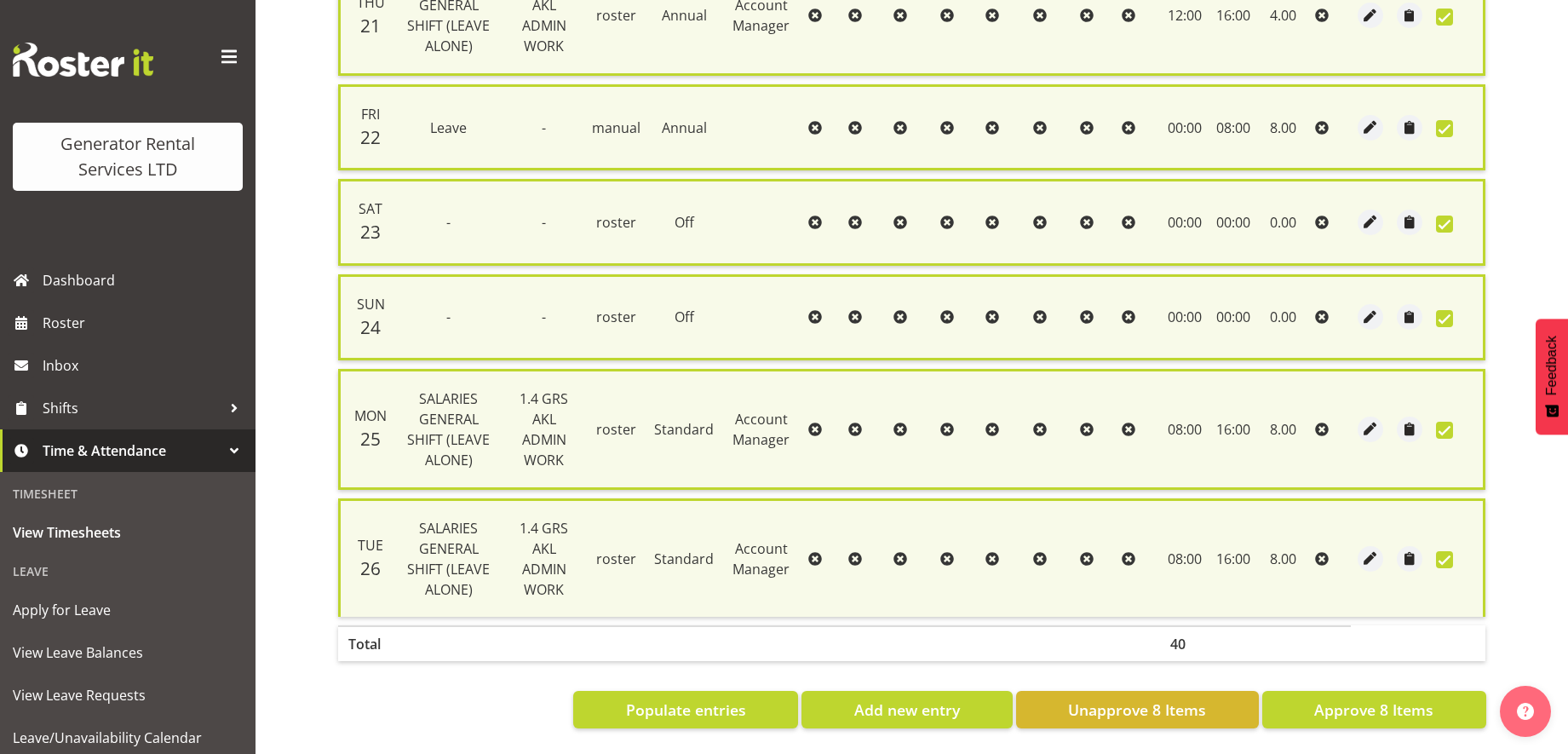
scroll to position [732, 0]
click at [1360, 697] on span "Approve 8 Items" at bounding box center [1373, 708] width 119 height 22
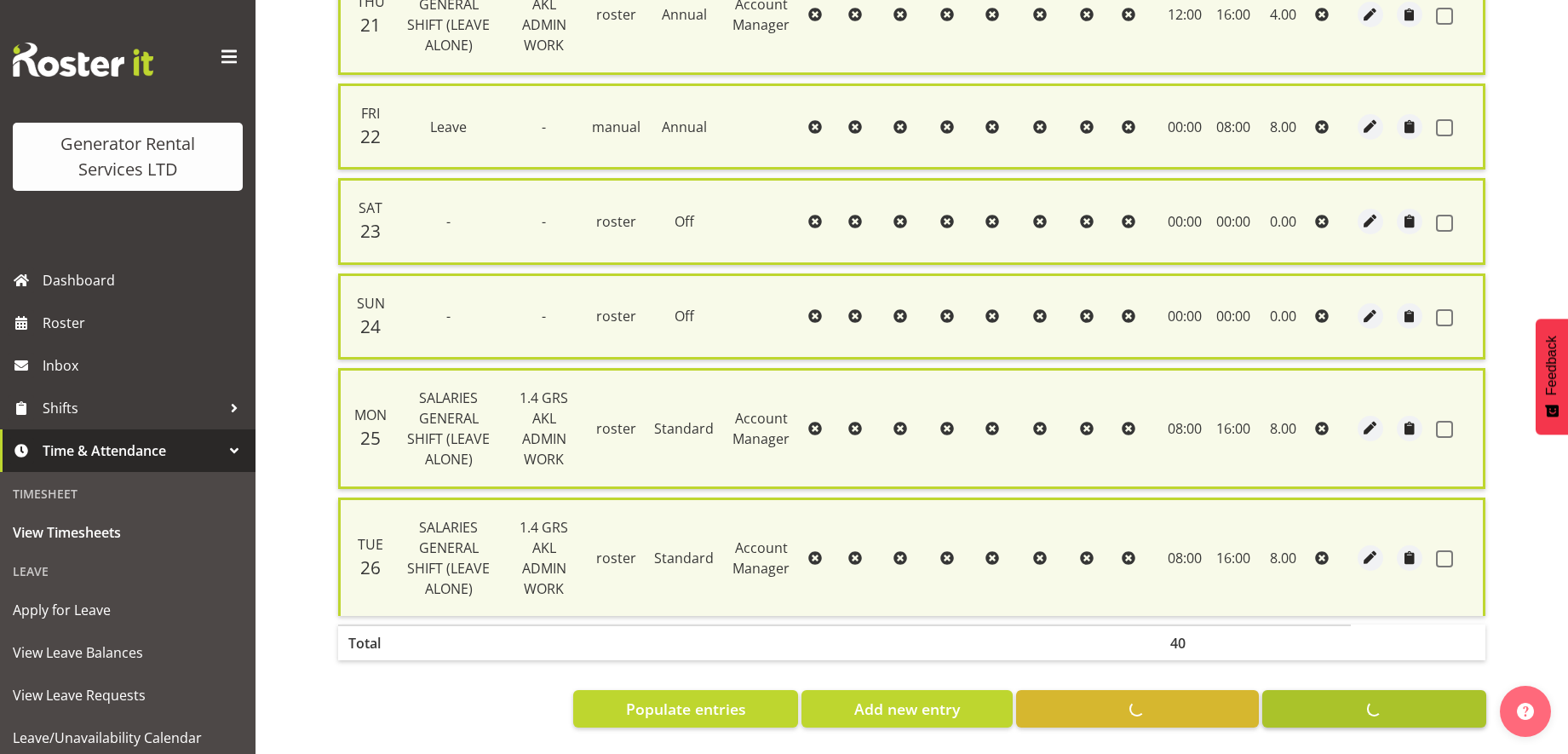
checkbox input "false"
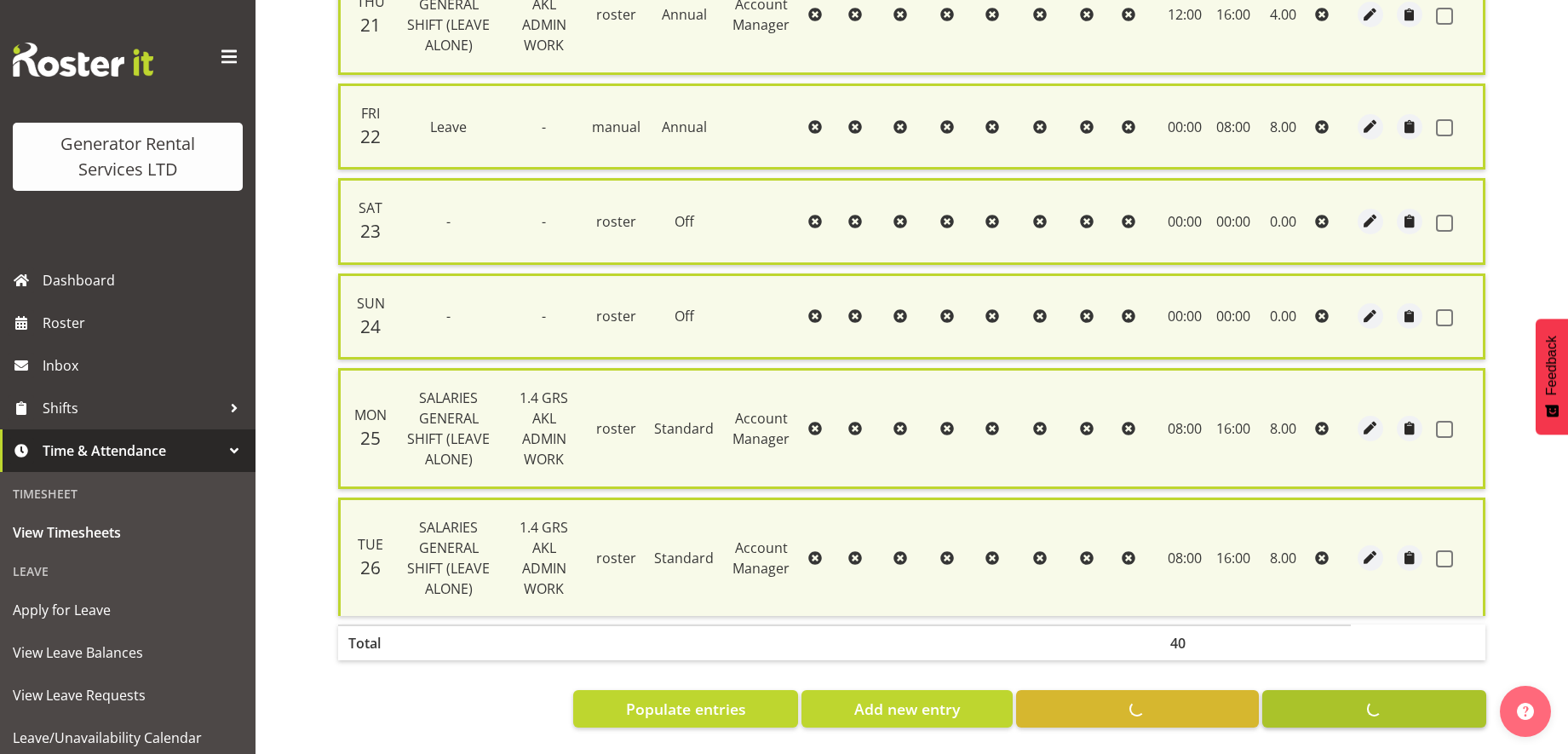
checkbox input "false"
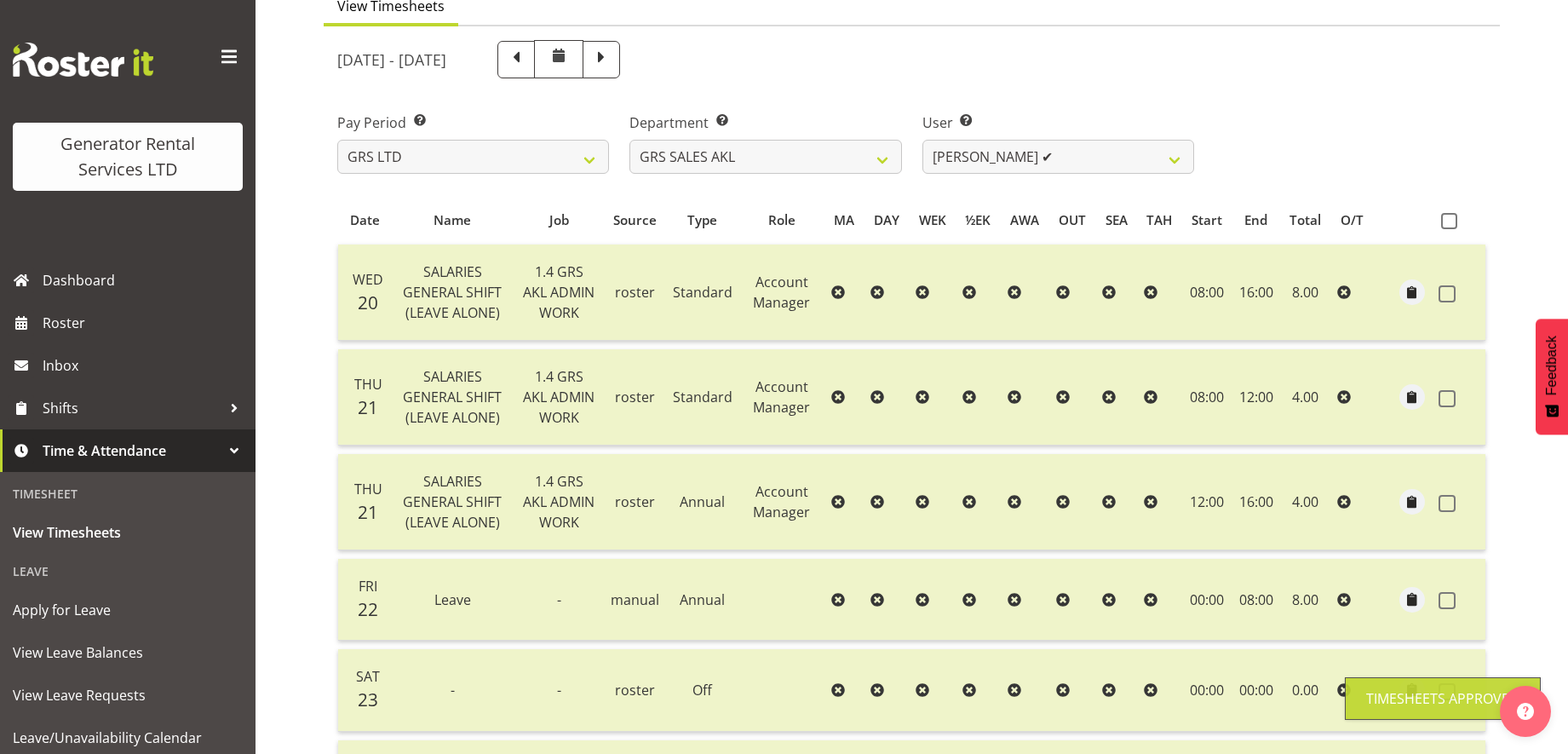
scroll to position [0, 0]
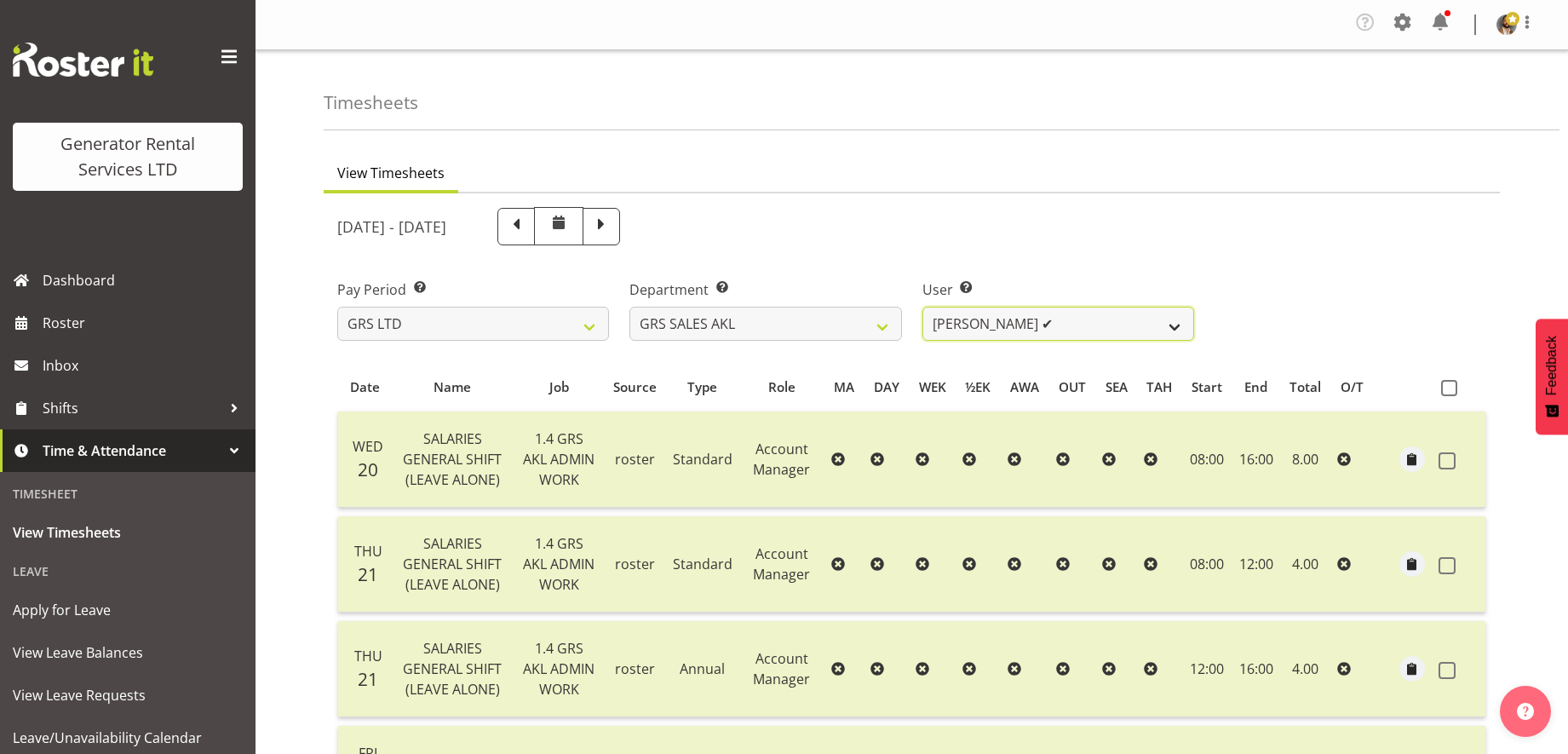
click at [1173, 313] on select "Hamish MacMillan ✔ Kay Campbell ✔ Rick Ankers ✔ Ryan Paulsen ✔ Sean Johnstone ❌" at bounding box center [1058, 323] width 272 height 34
click at [1205, 260] on div "Pay Period Select which pay period you would like to view. GRS LTD GRS VEHICLES…" at bounding box center [912, 302] width 1169 height 95
